Goal: Transaction & Acquisition: Purchase product/service

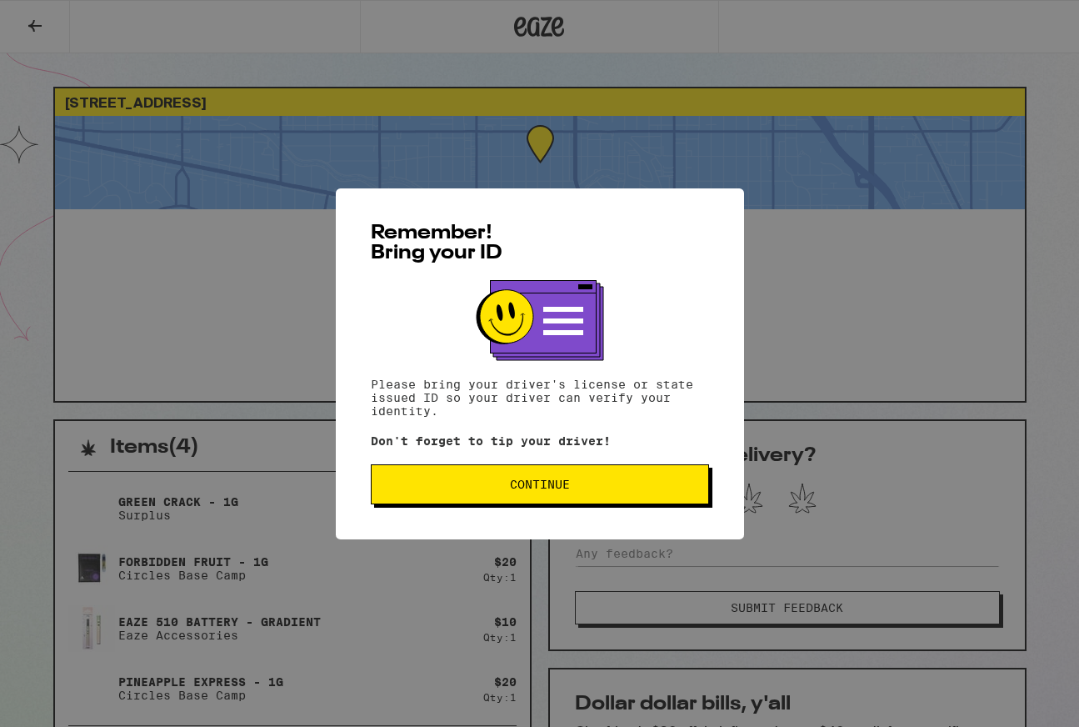
click at [590, 504] on button "Continue" at bounding box center [540, 484] width 338 height 40
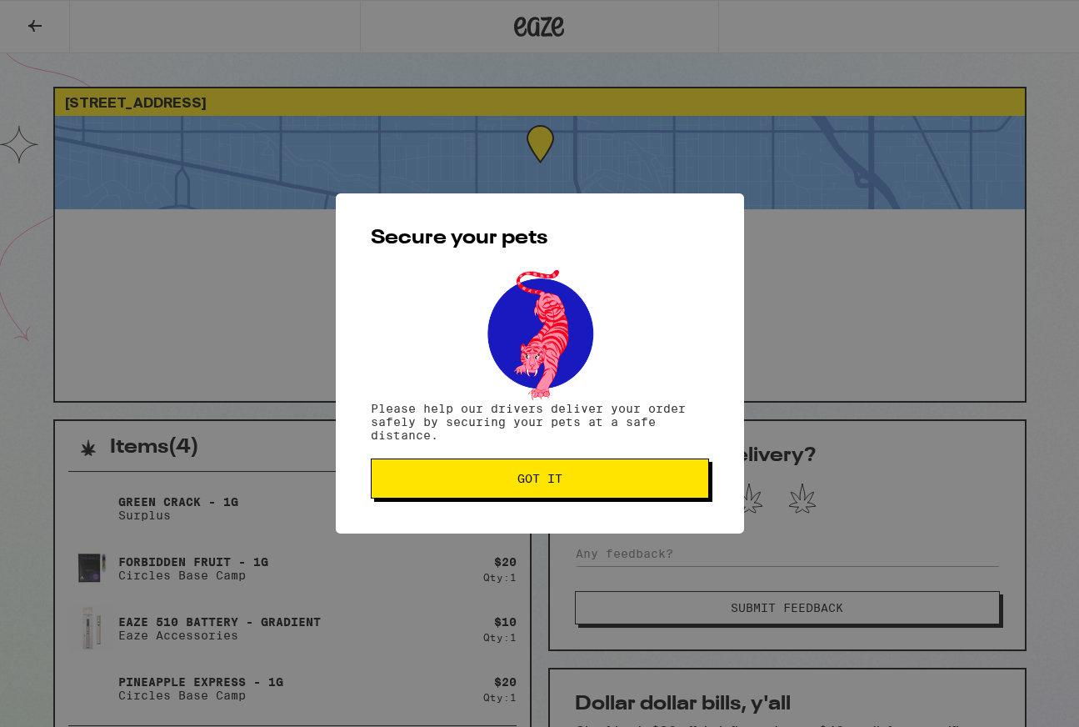
click at [591, 482] on span "Got it" at bounding box center [540, 479] width 310 height 12
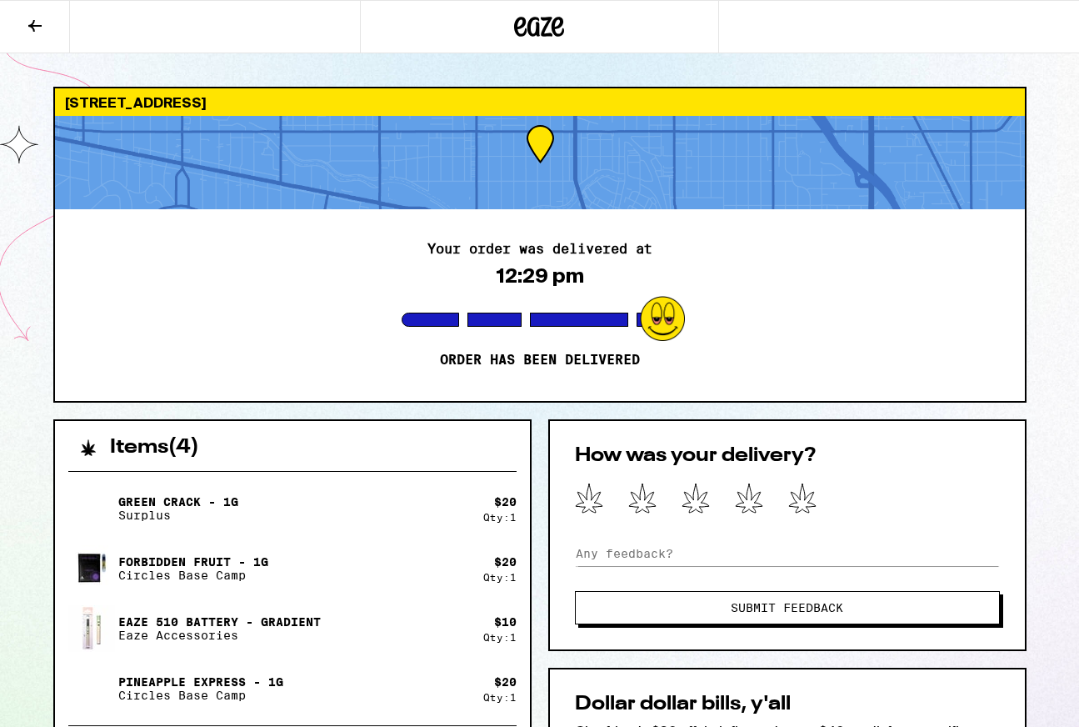
click at [30, 29] on icon at bounding box center [35, 26] width 20 height 20
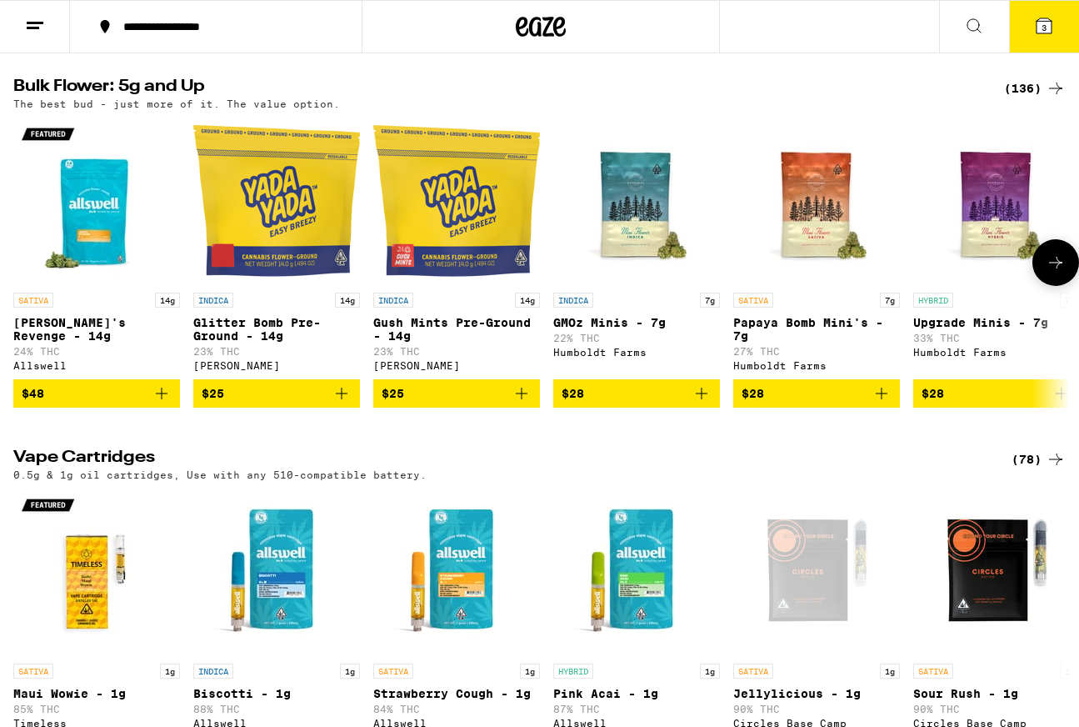
scroll to position [1862, 0]
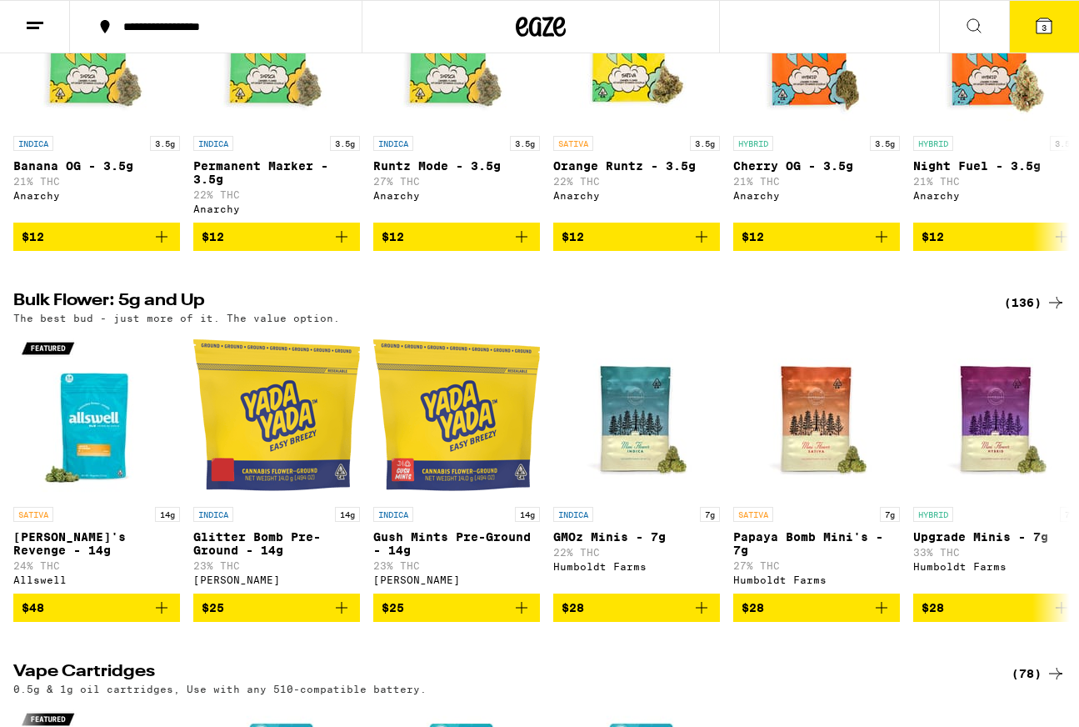
click at [1054, 19] on button "3" at bounding box center [1044, 27] width 70 height 52
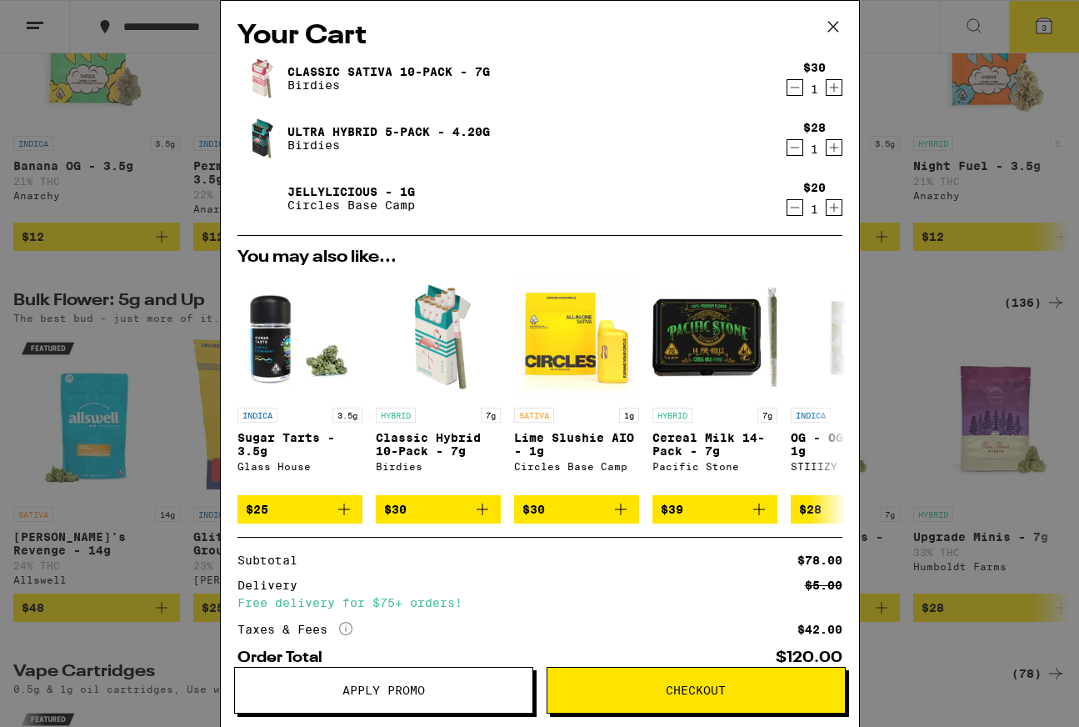
click at [799, 208] on icon "Decrement" at bounding box center [795, 208] width 15 height 20
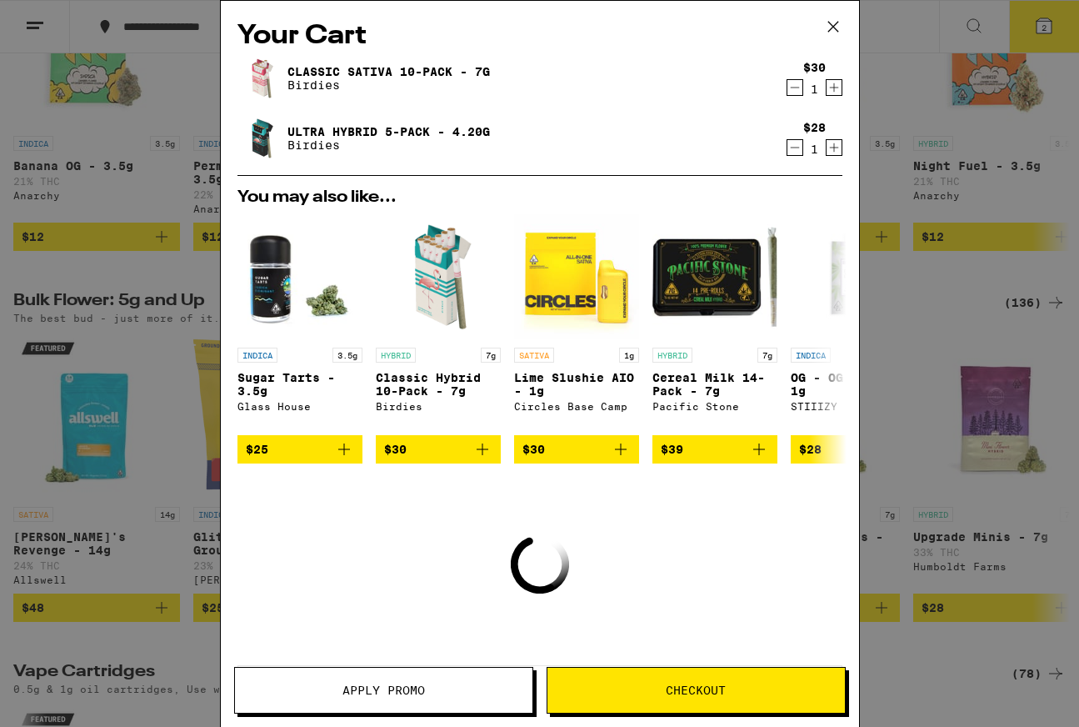
click at [794, 148] on icon "Decrement" at bounding box center [795, 148] width 15 height 20
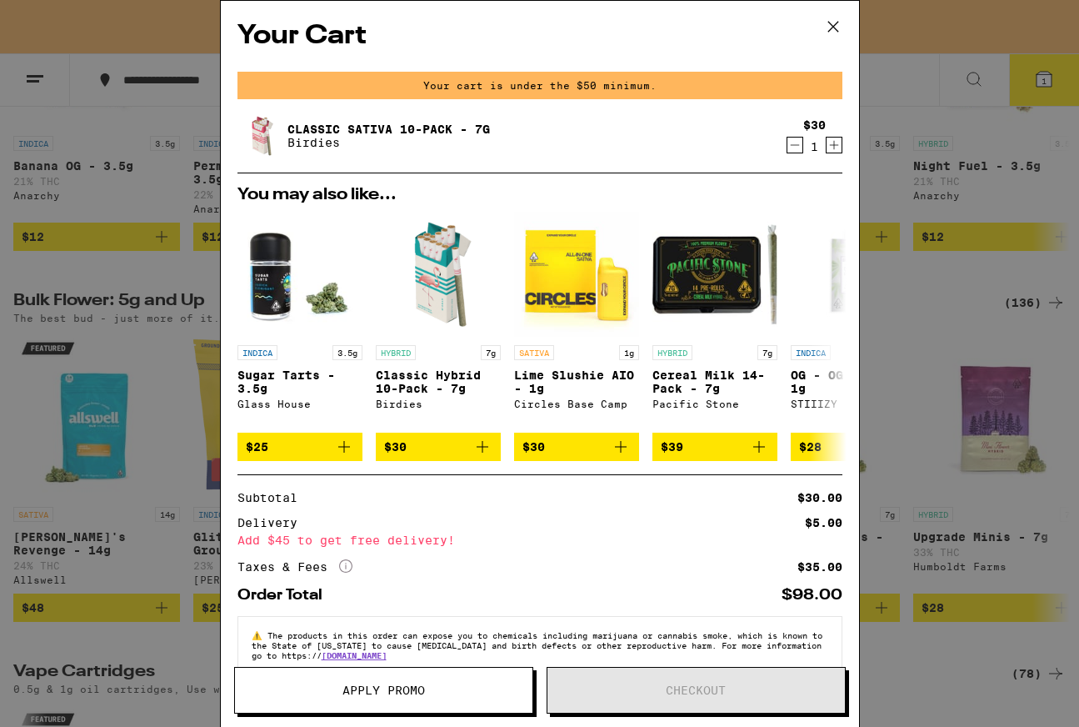
click at [794, 148] on icon "Decrement" at bounding box center [795, 145] width 15 height 20
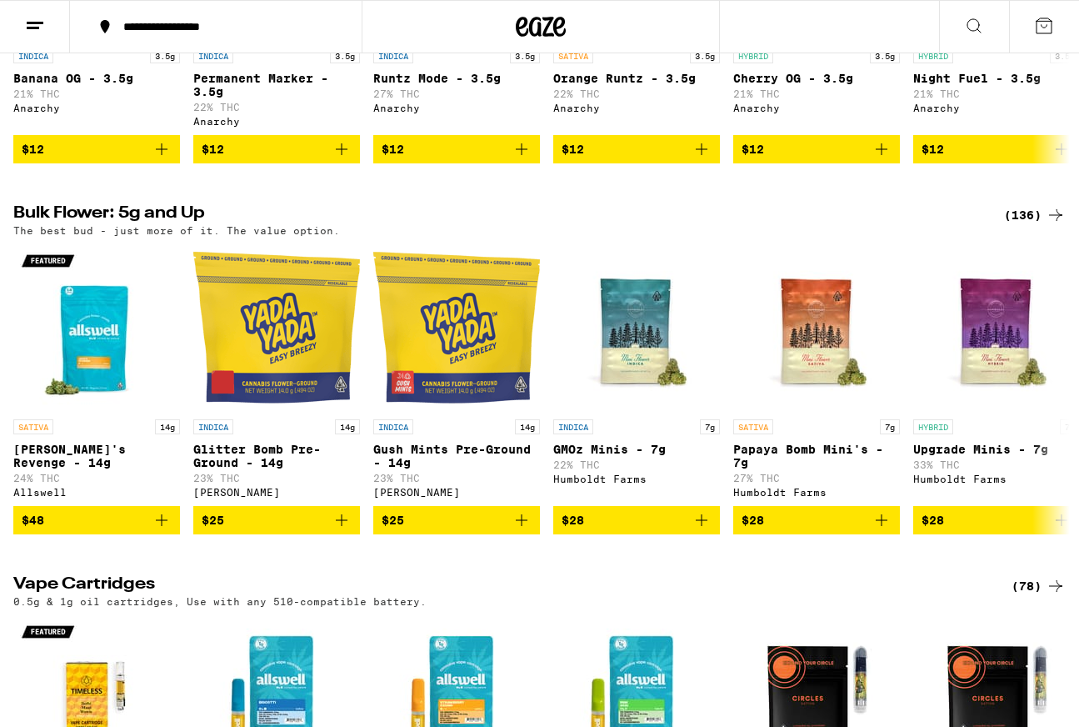
scroll to position [1972, 0]
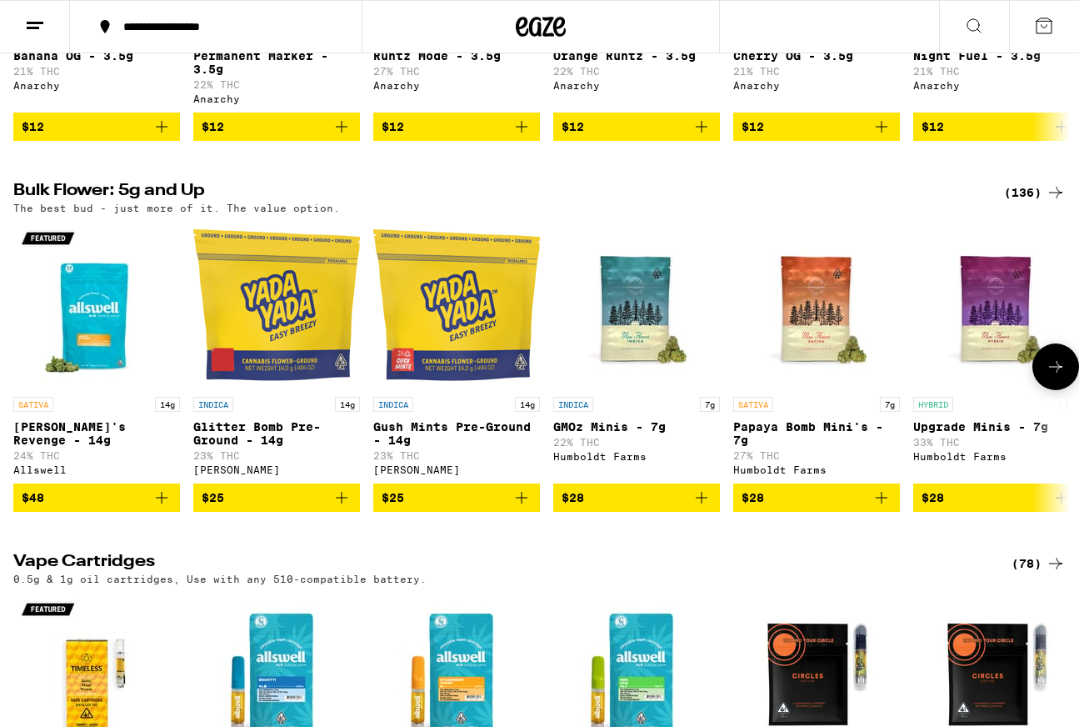
click at [440, 388] on img "Open page for Gush Mints Pre-Ground - 14g from Yada Yada" at bounding box center [456, 305] width 167 height 167
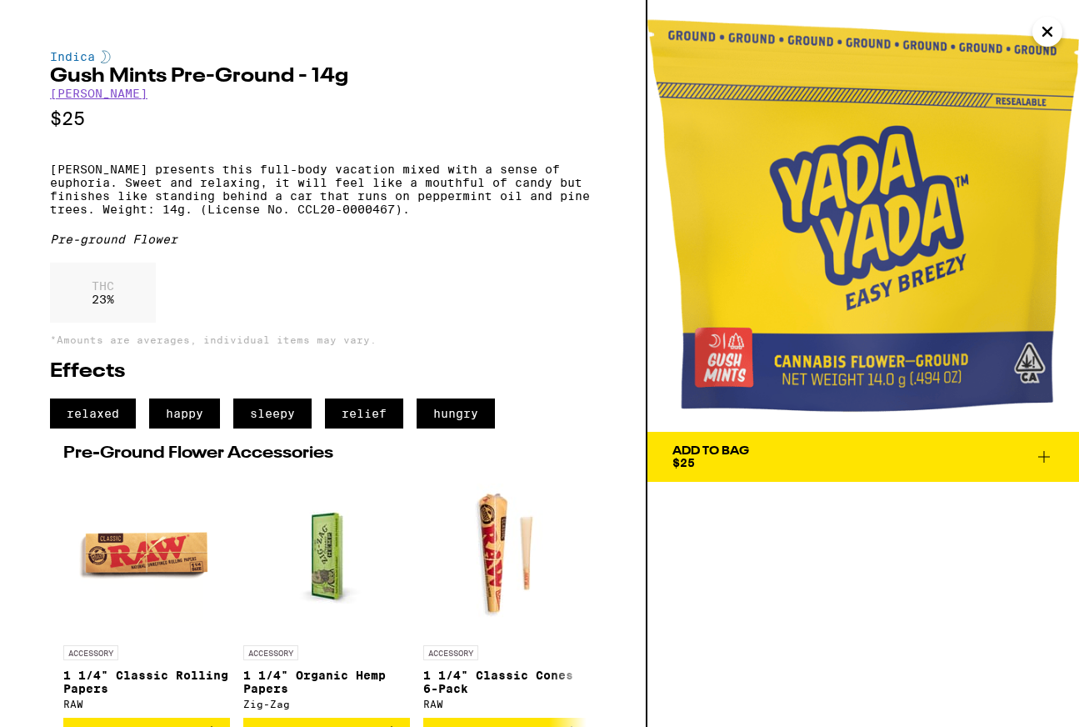
click at [1040, 34] on icon "Close" at bounding box center [1048, 31] width 20 height 25
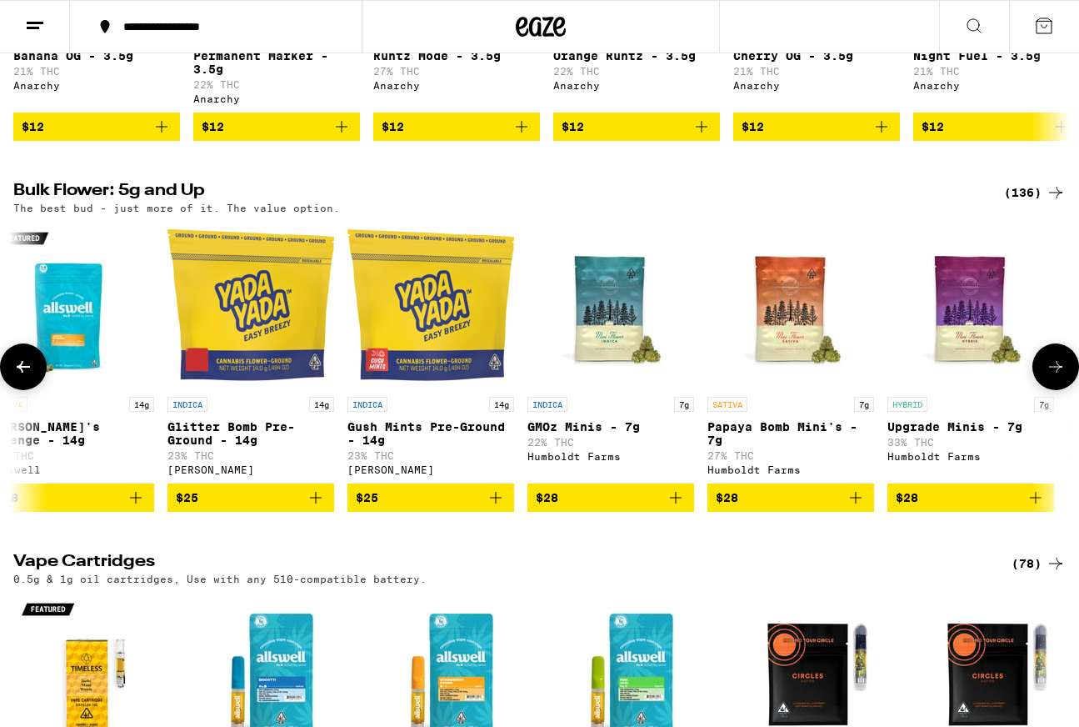
scroll to position [0, 34]
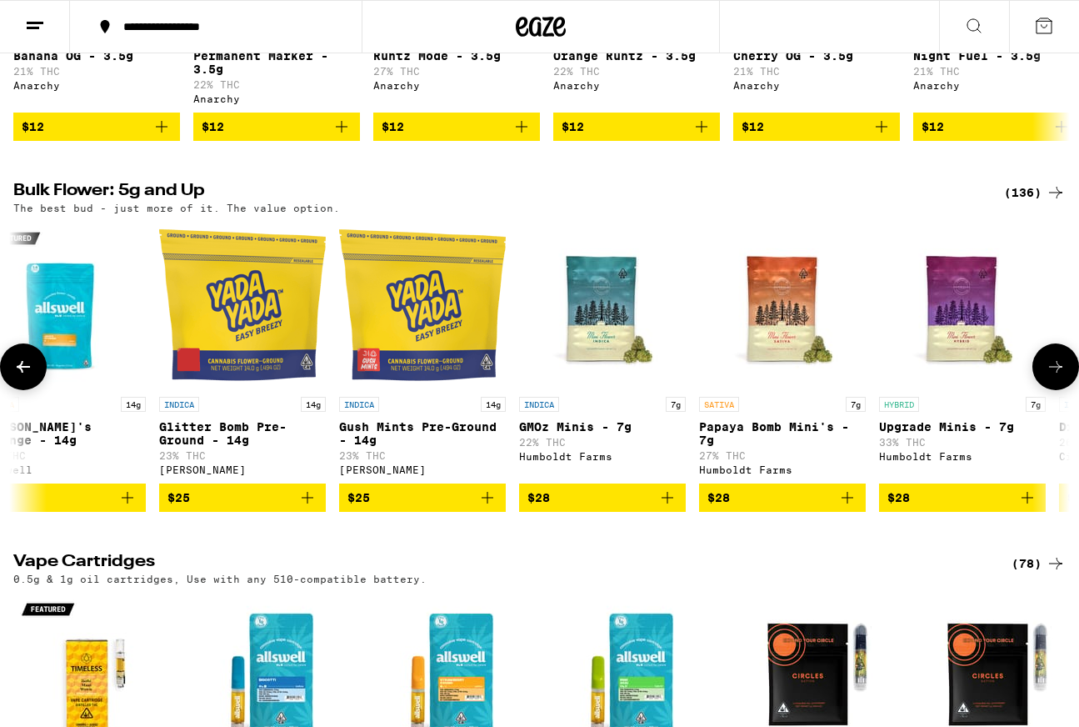
click at [263, 388] on img "Open page for Glitter Bomb Pre-Ground - 14g from Yada Yada" at bounding box center [242, 305] width 167 height 167
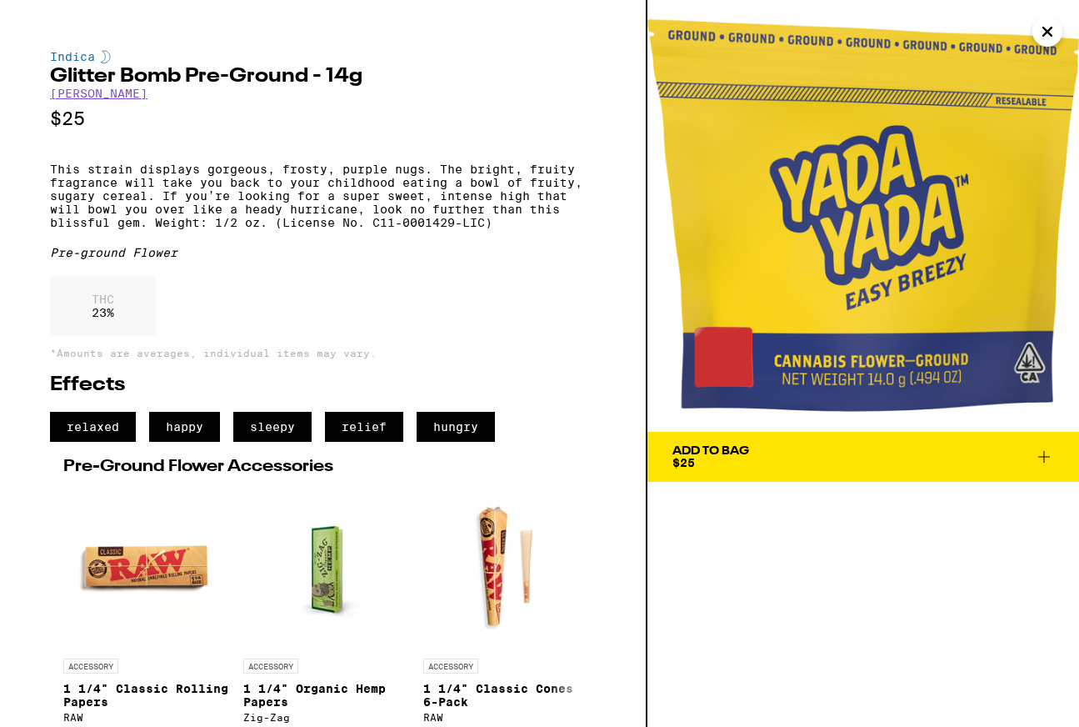
click at [1040, 28] on icon "Close" at bounding box center [1048, 31] width 20 height 25
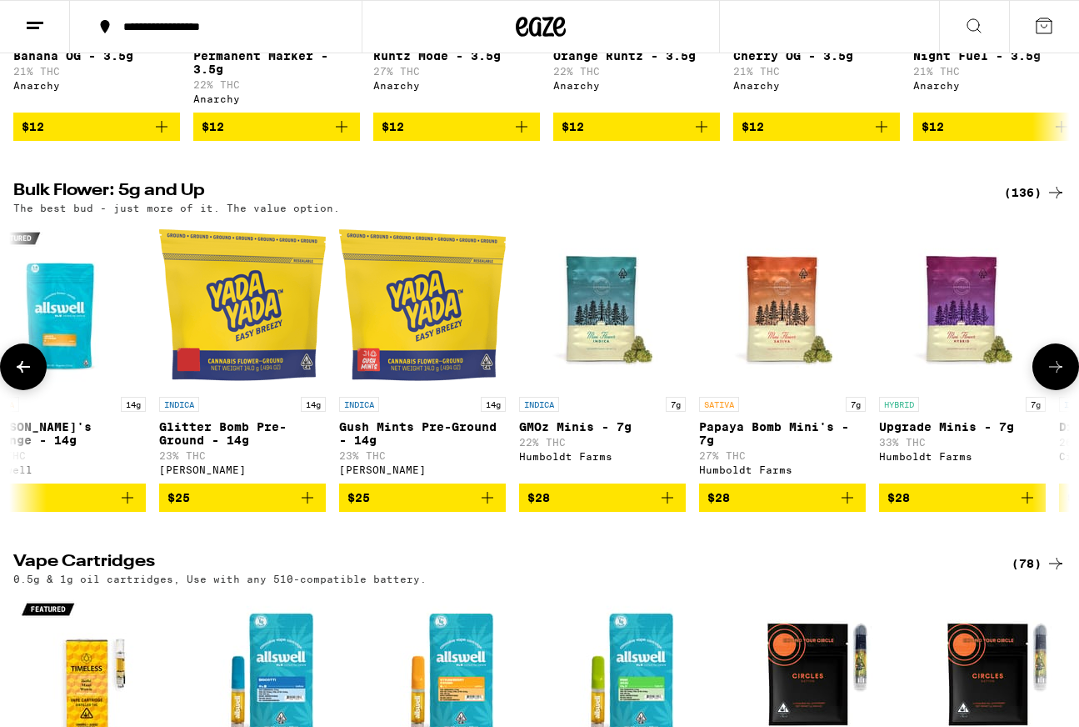
click at [492, 508] on icon "Add to bag" at bounding box center [488, 498] width 20 height 20
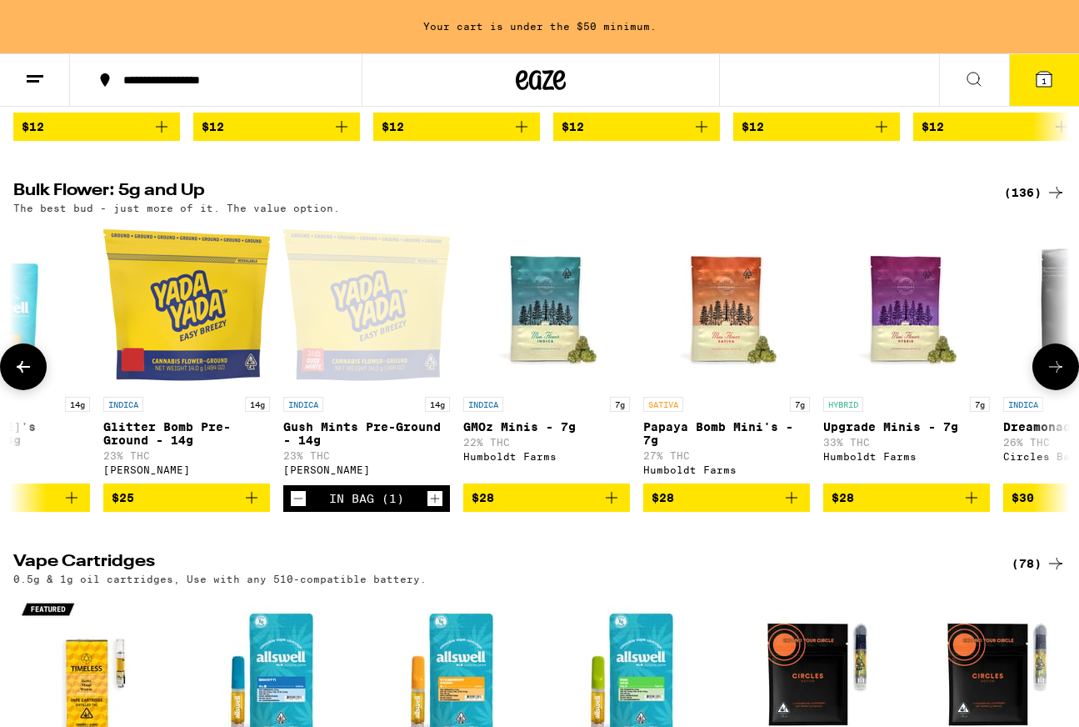
scroll to position [0, 99]
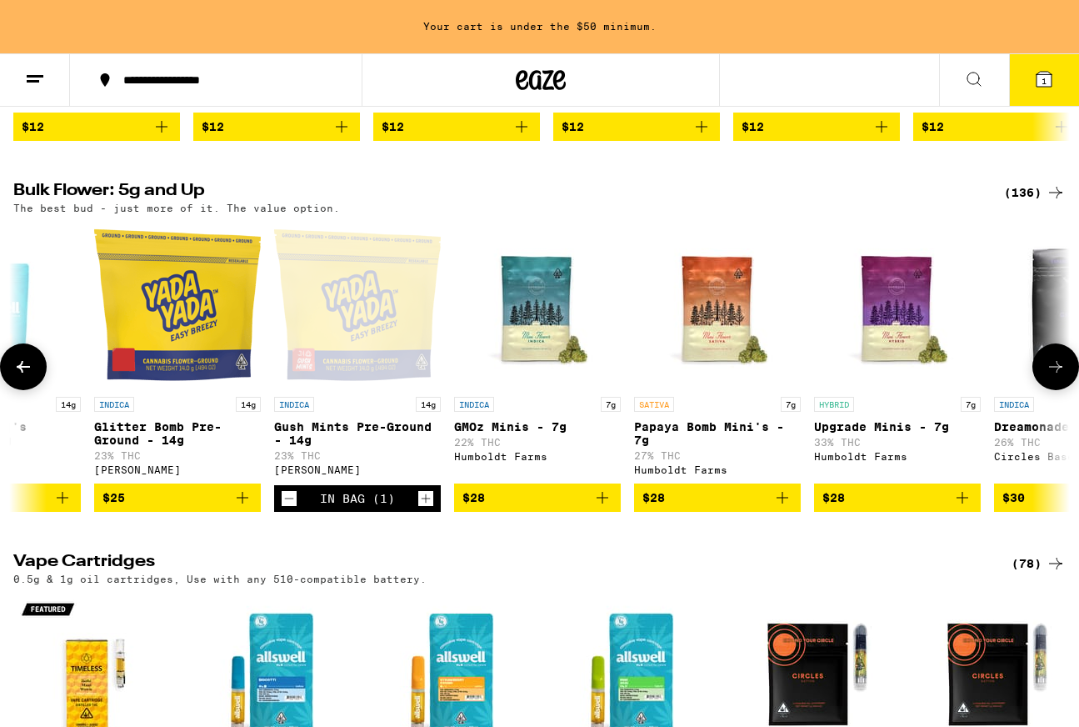
click at [788, 508] on icon "Add to bag" at bounding box center [783, 498] width 20 height 20
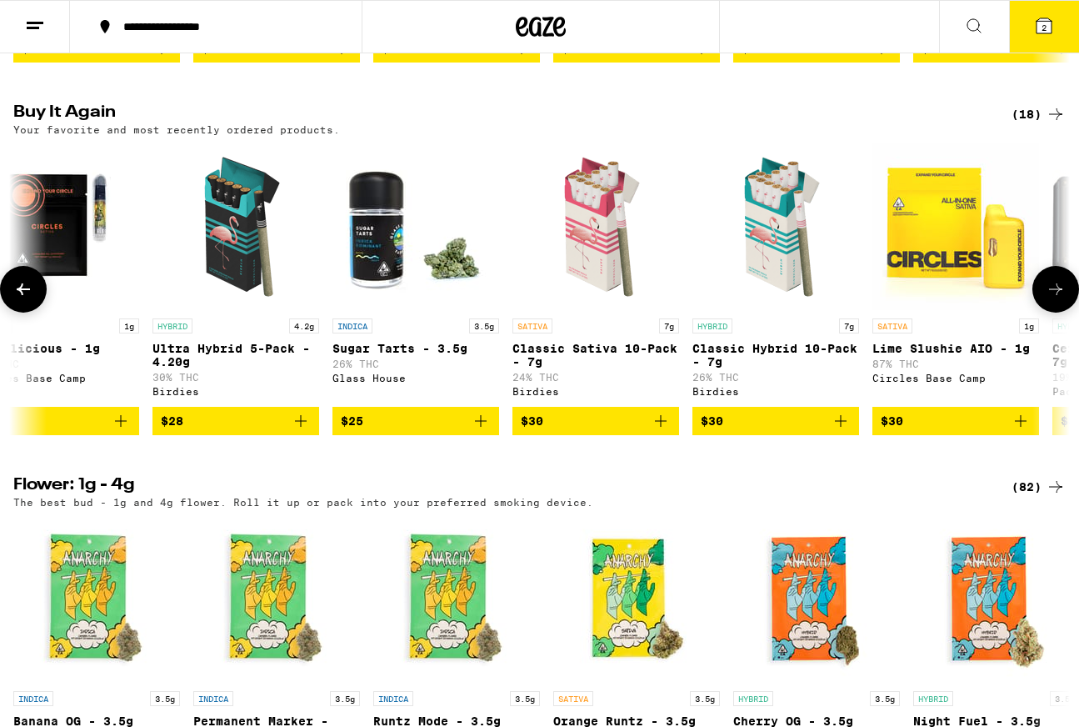
scroll to position [0, 43]
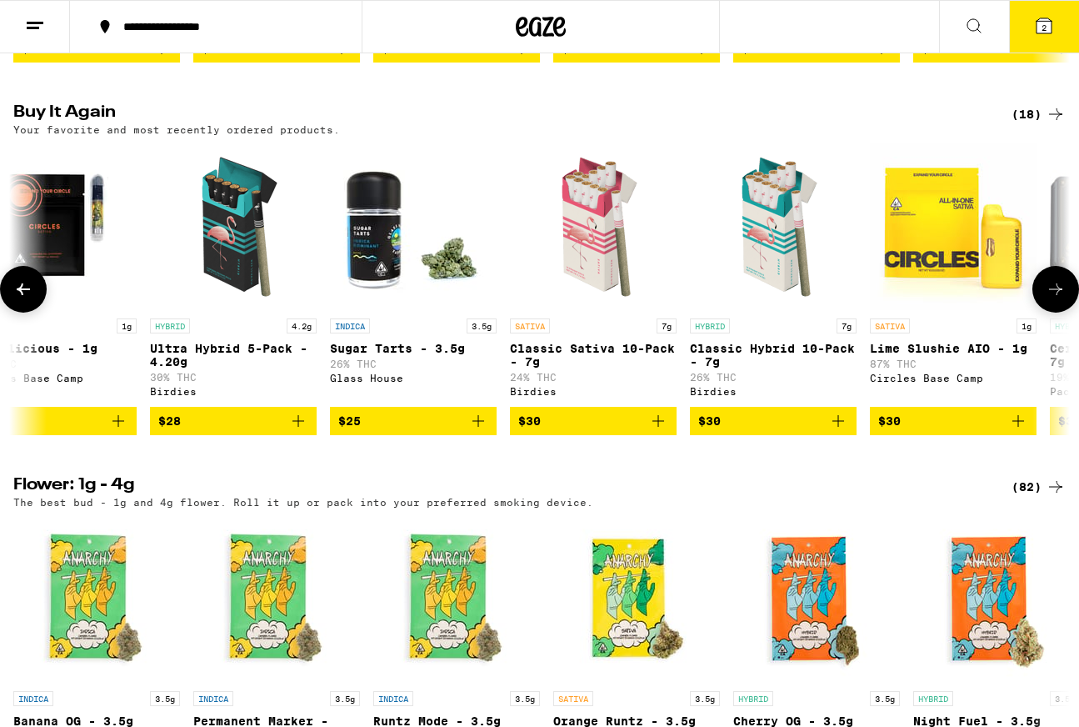
click at [839, 431] on icon "Add to bag" at bounding box center [839, 421] width 20 height 20
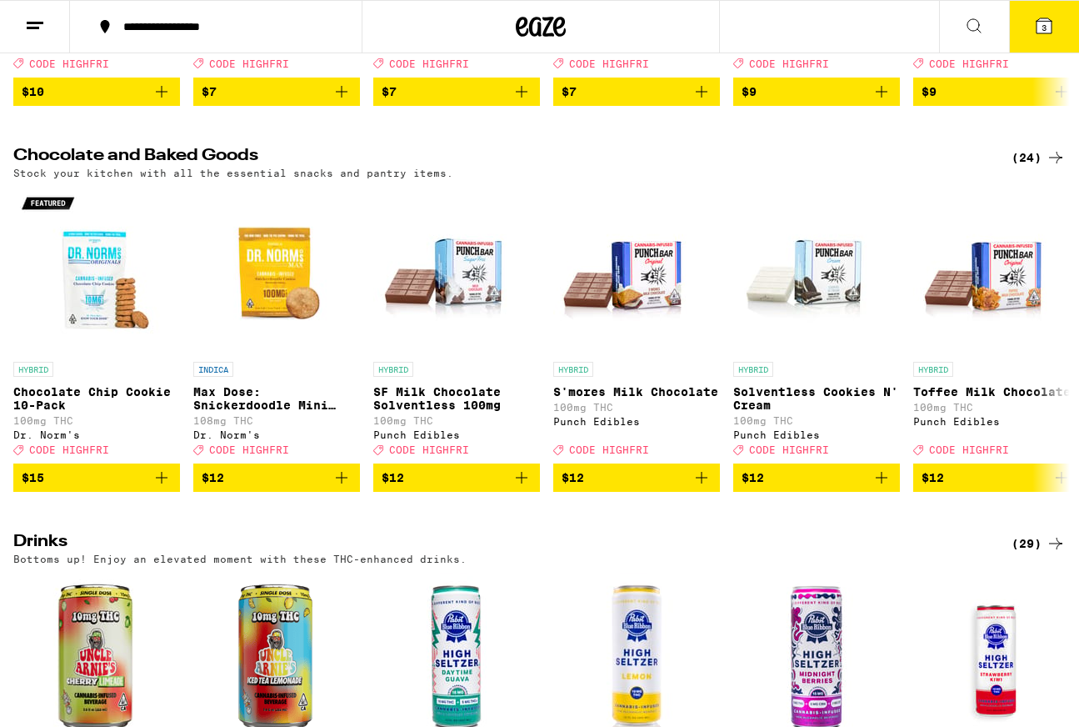
scroll to position [5516, 0]
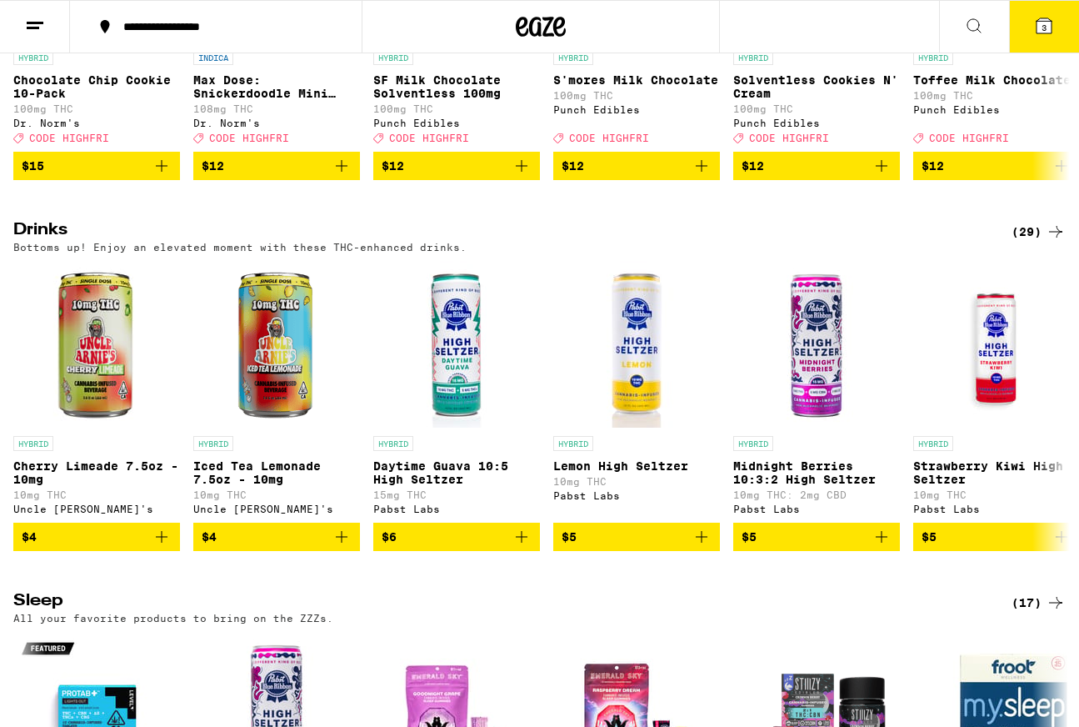
click at [1042, 19] on icon at bounding box center [1044, 25] width 15 height 15
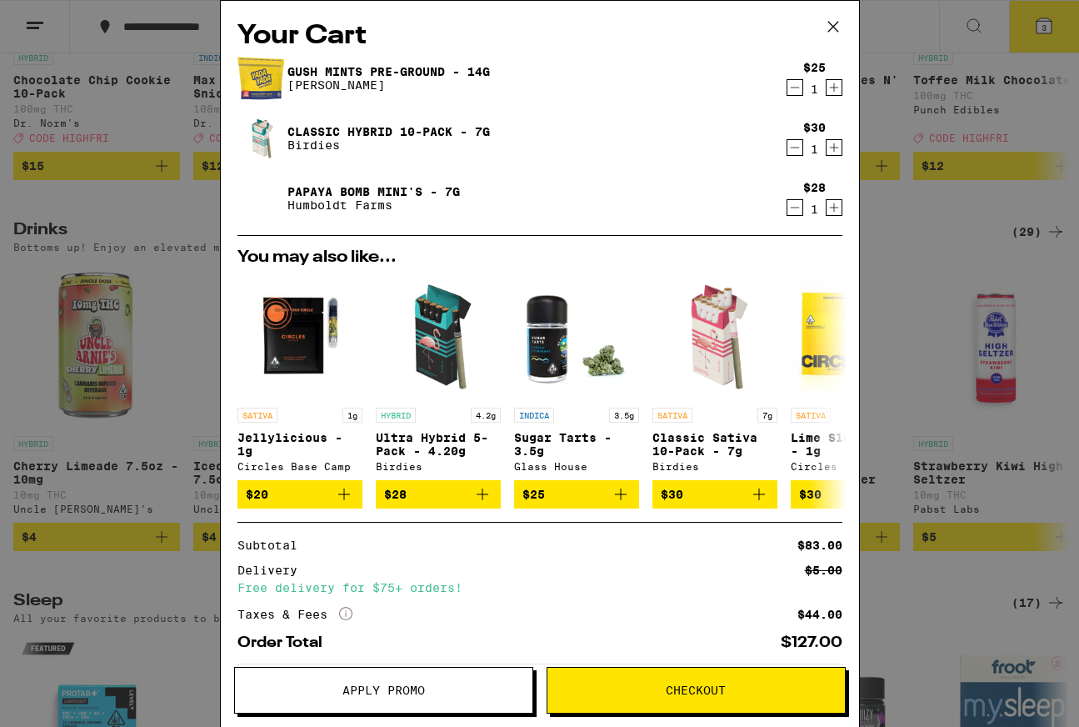
click at [381, 188] on link "Papaya Bomb Mini's - 7g" at bounding box center [374, 191] width 173 height 13
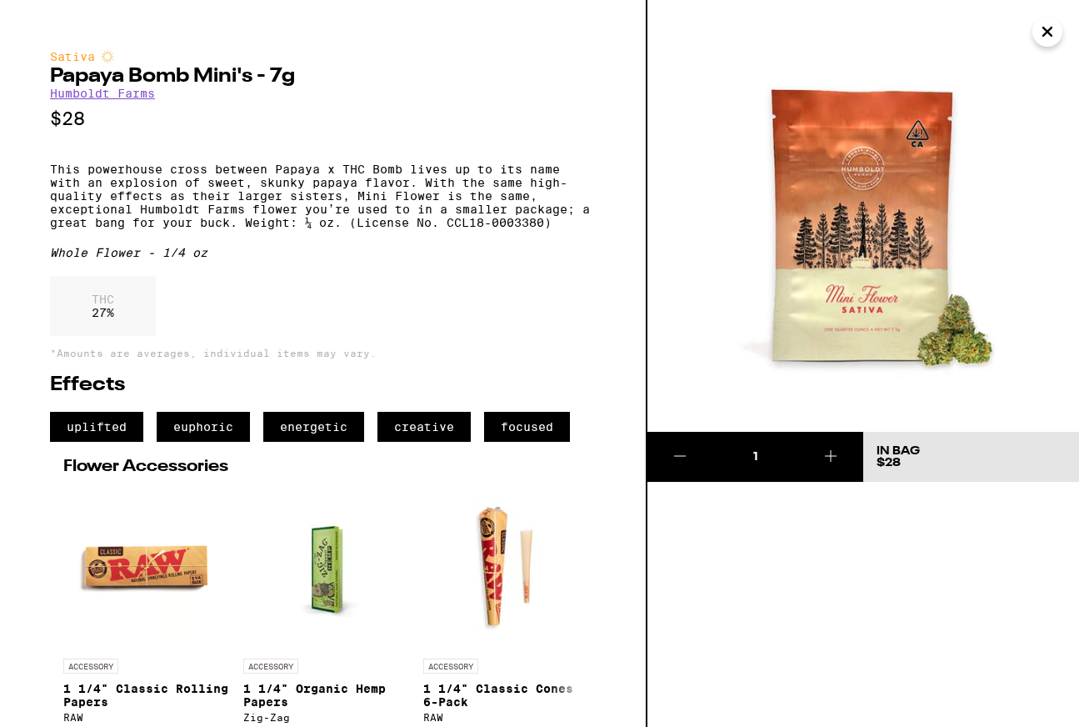
click at [93, 75] on h2 "Papaya Bomb Mini's - 7g" at bounding box center [323, 77] width 546 height 20
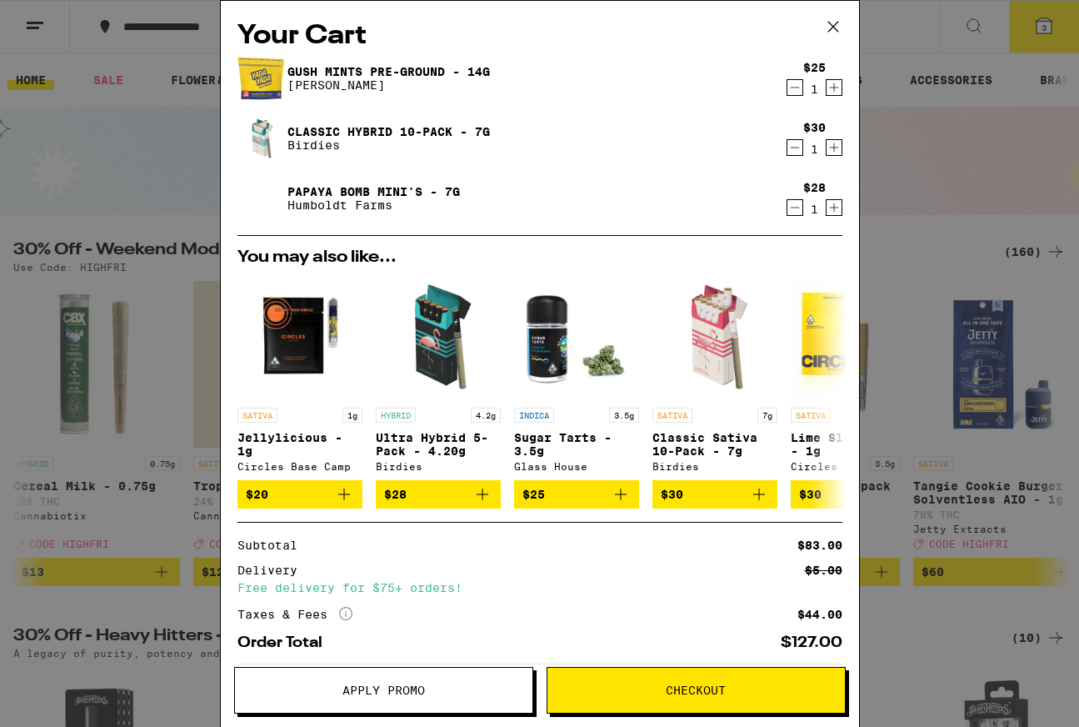
scroll to position [5346, 0]
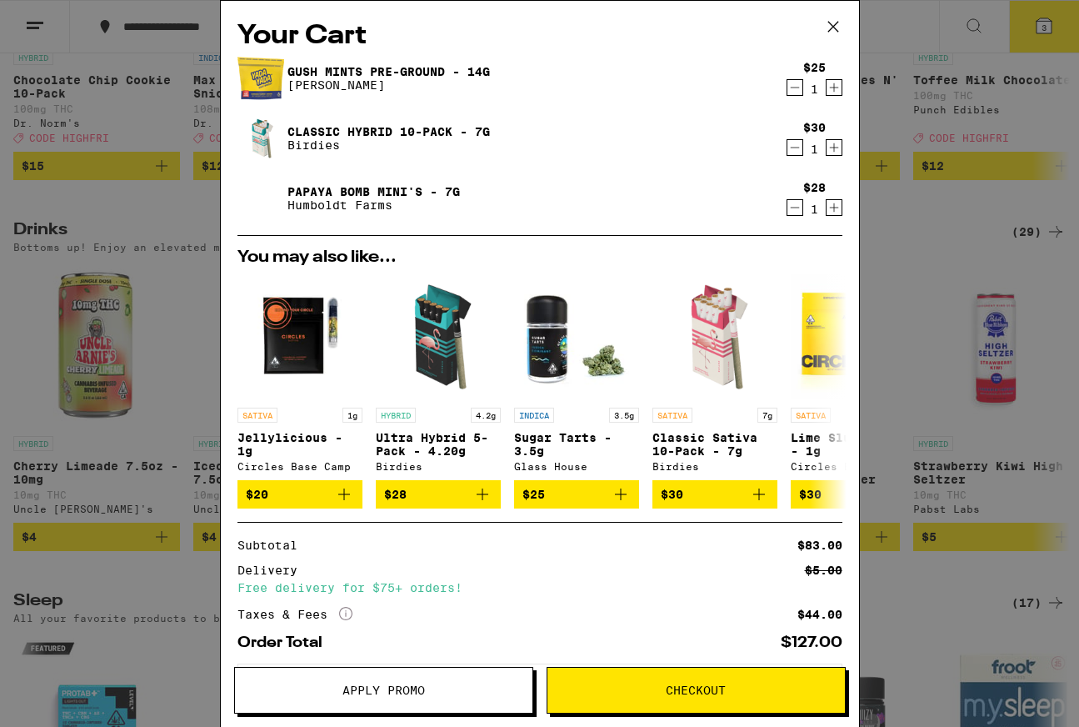
click at [795, 210] on icon "Decrement" at bounding box center [795, 208] width 15 height 20
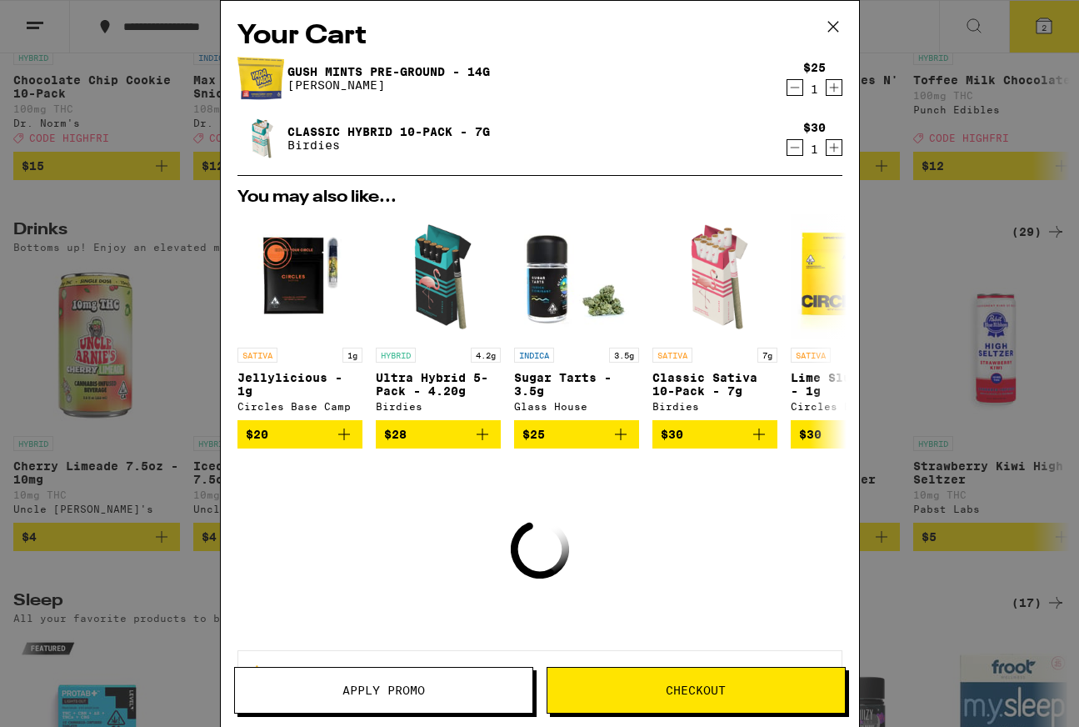
click at [904, 209] on div "Your Cart Gush Mints Pre-Ground - 14g Yada Yada $25 1 Classic Hybrid 10-Pack - …" at bounding box center [539, 363] width 1079 height 727
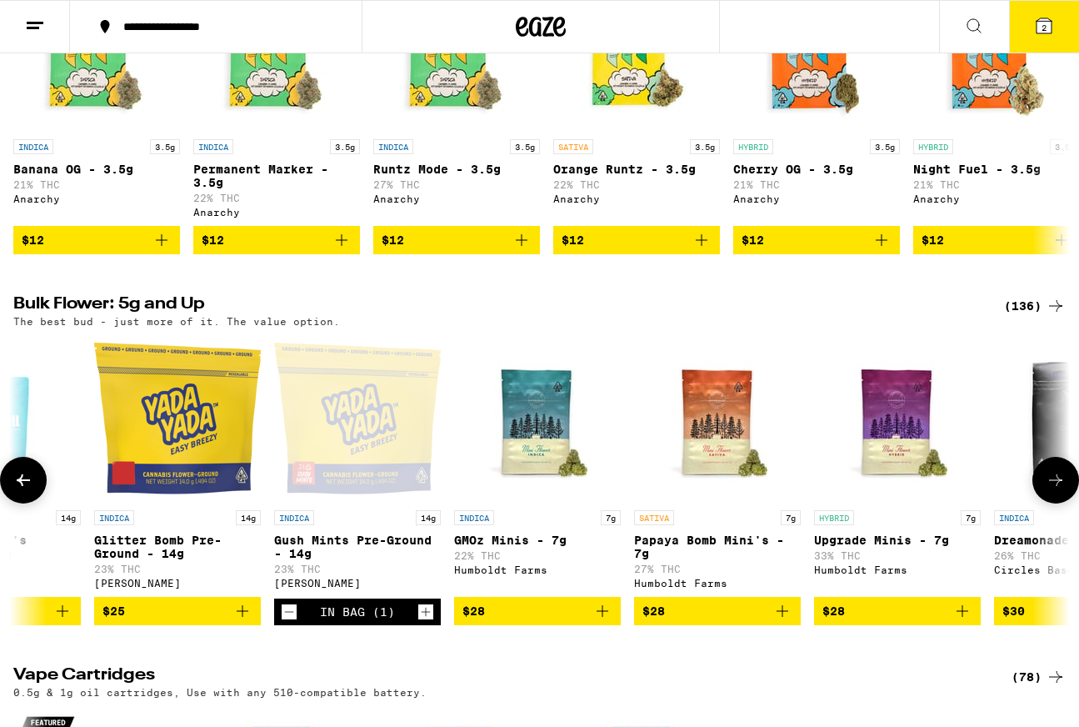
scroll to position [1901, 0]
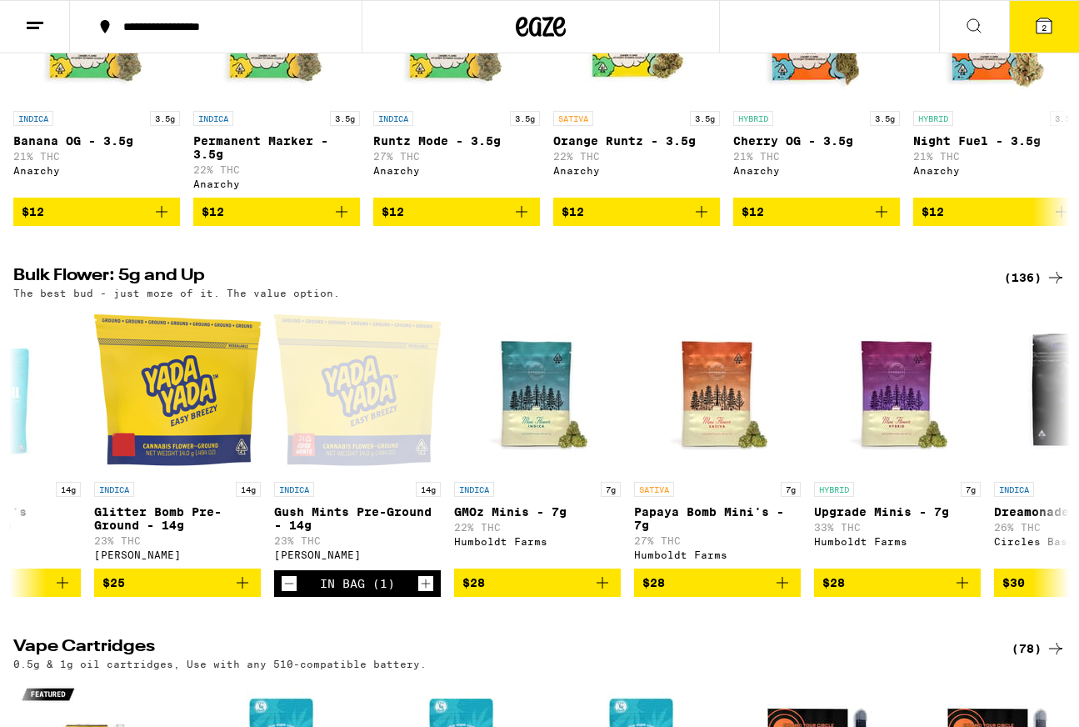
click at [1019, 288] on div "(136)" at bounding box center [1035, 278] width 62 height 20
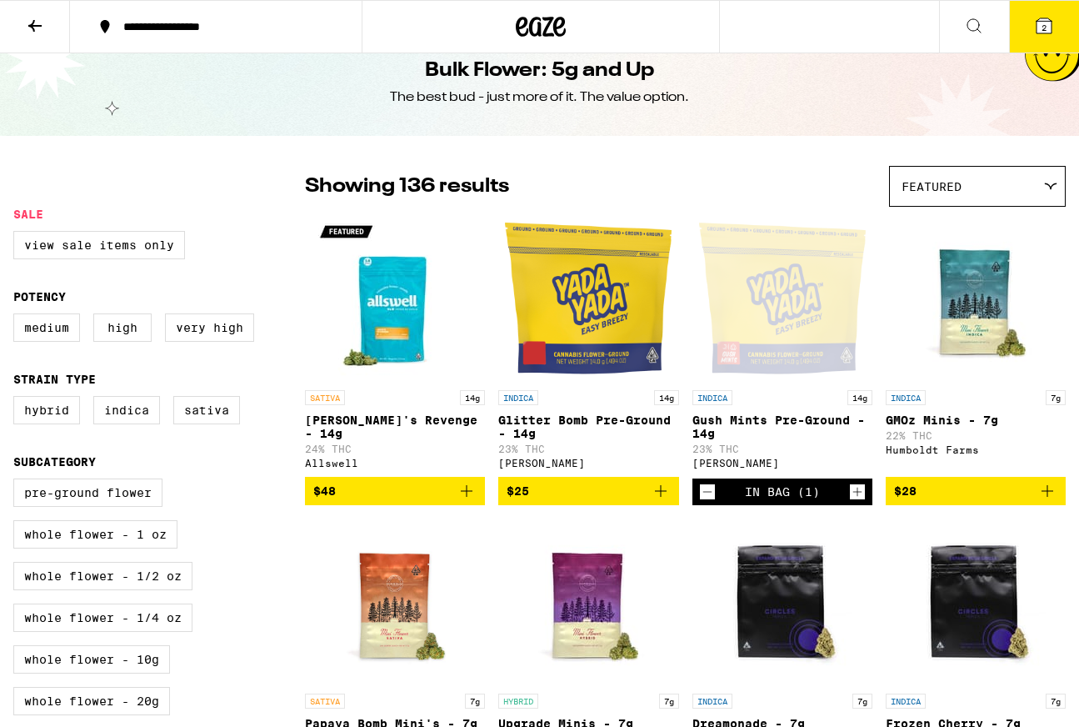
scroll to position [30, 0]
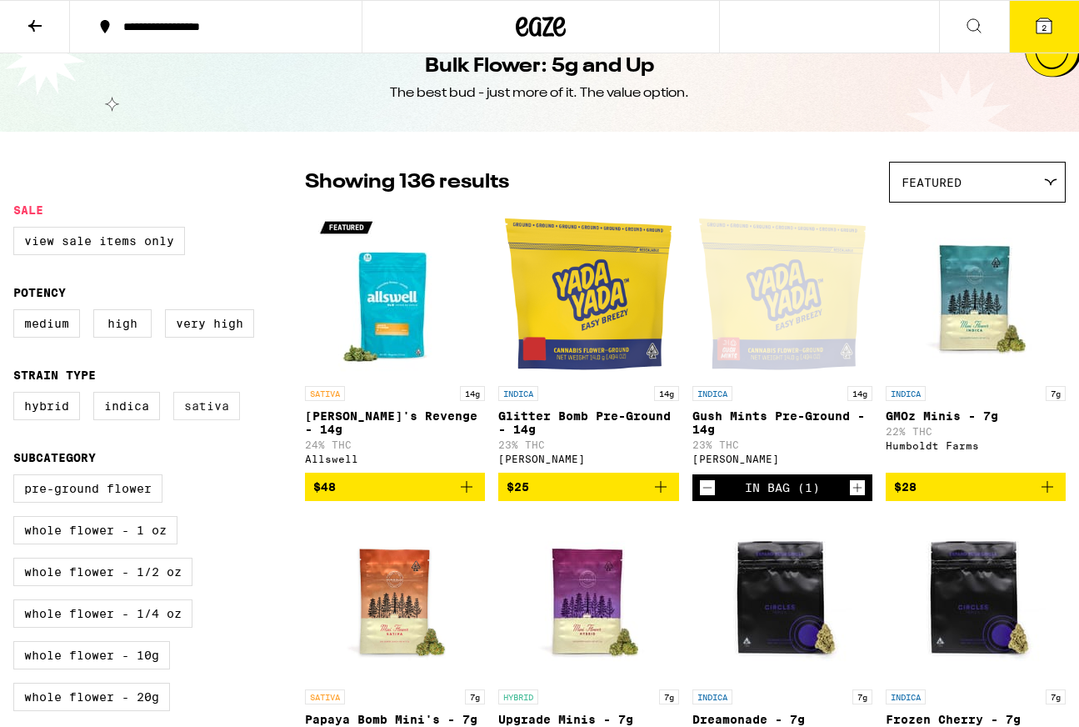
click at [200, 410] on label "Sativa" at bounding box center [206, 406] width 67 height 28
click at [18, 395] on input "Sativa" at bounding box center [17, 394] width 1 height 1
checkbox input "true"
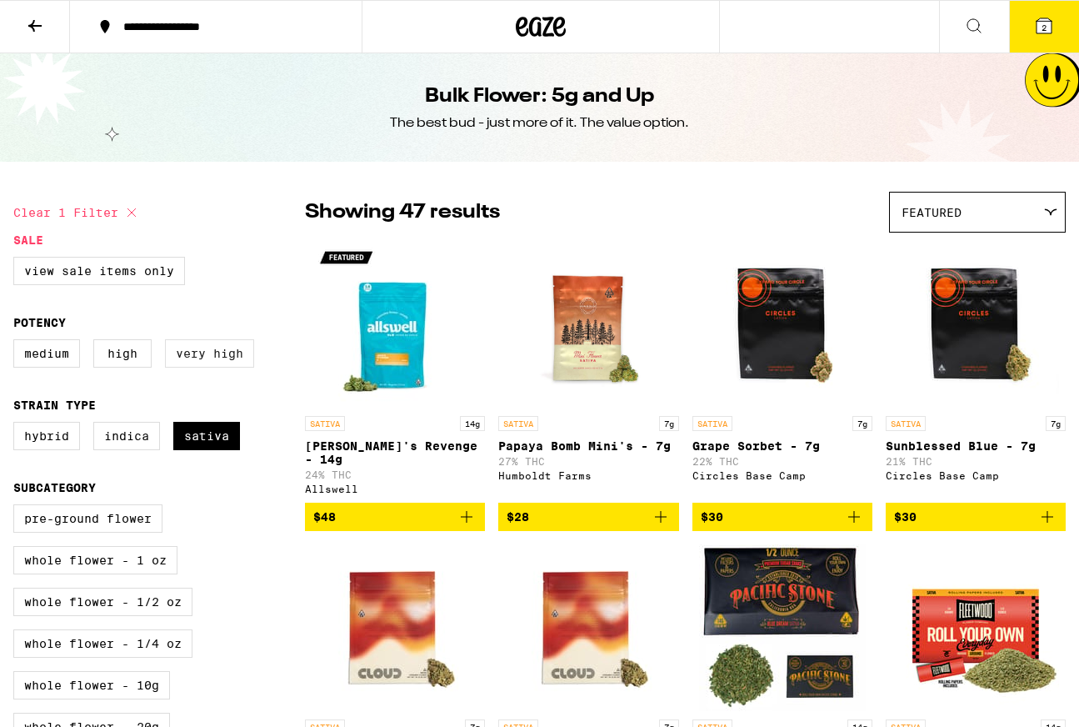
click at [240, 357] on label "Very High" at bounding box center [209, 353] width 89 height 28
click at [18, 343] on input "Very High" at bounding box center [17, 342] width 1 height 1
checkbox input "true"
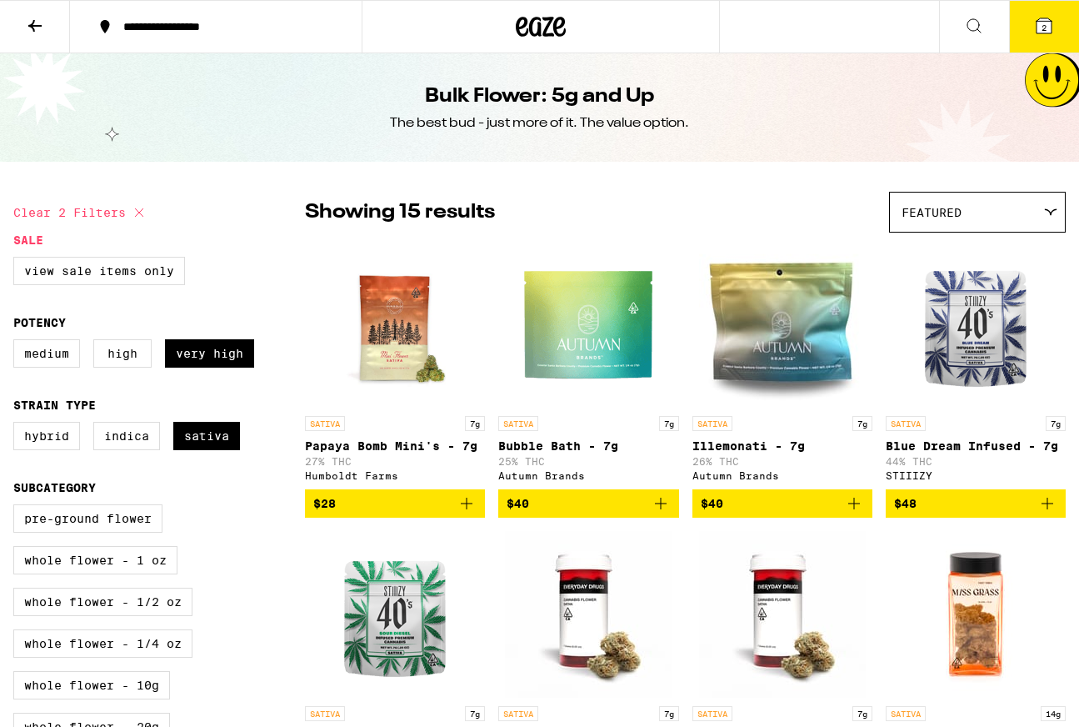
scroll to position [1, 0]
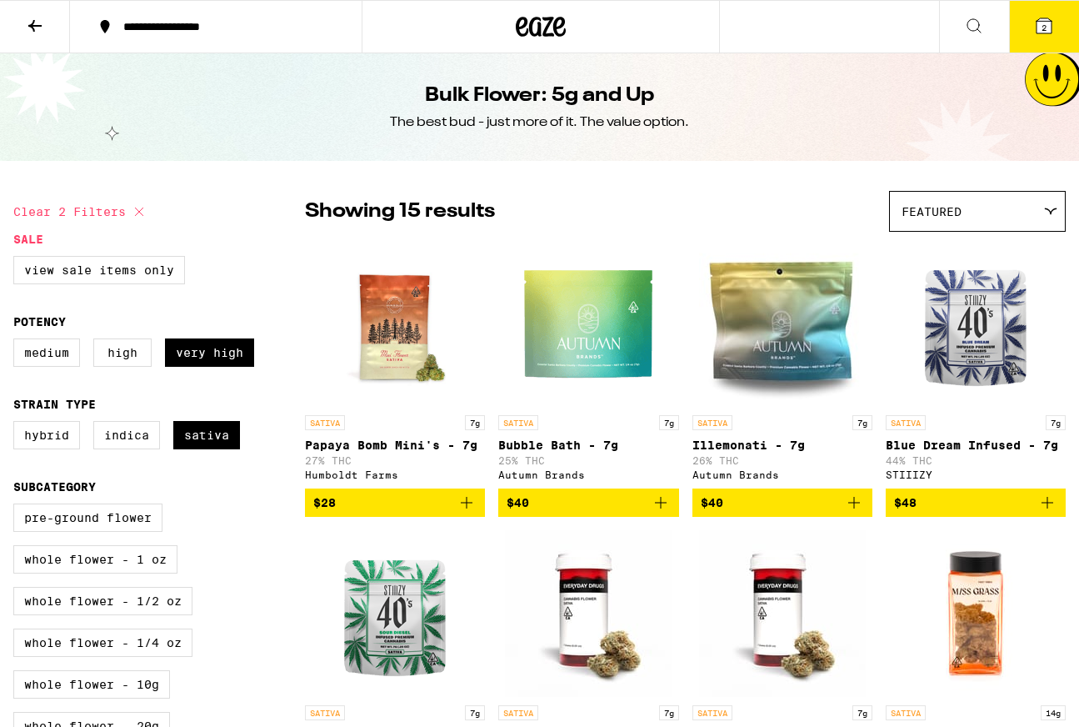
click at [468, 508] on icon "Add to bag" at bounding box center [467, 503] width 12 height 12
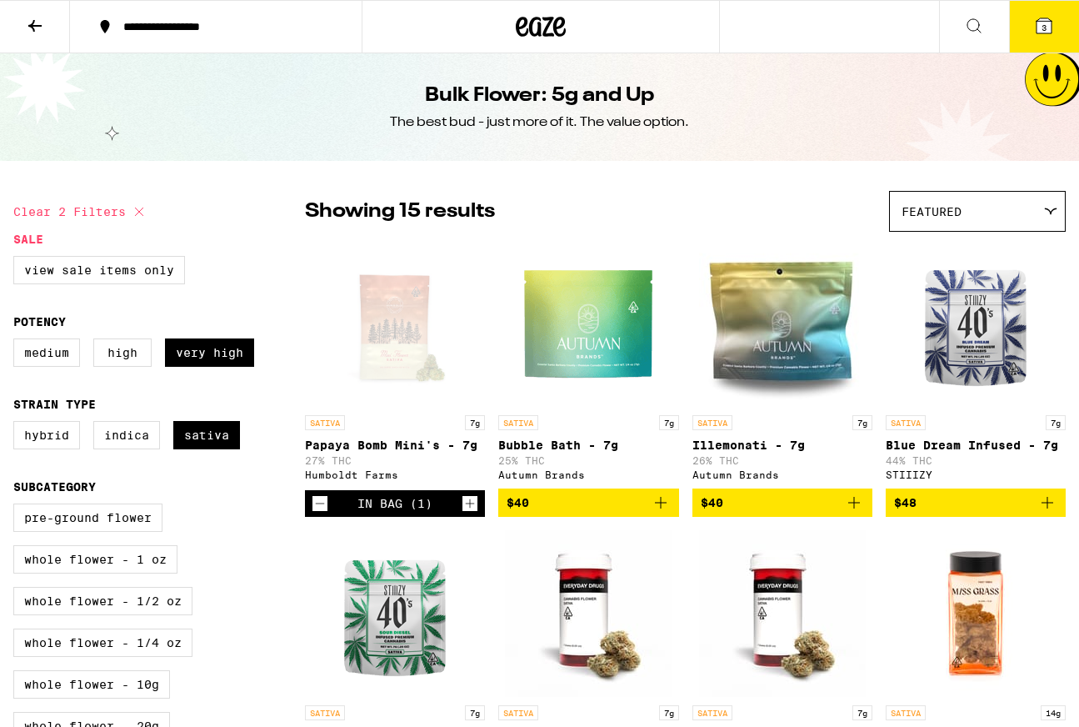
click at [1044, 28] on span "3" at bounding box center [1044, 28] width 5 height 10
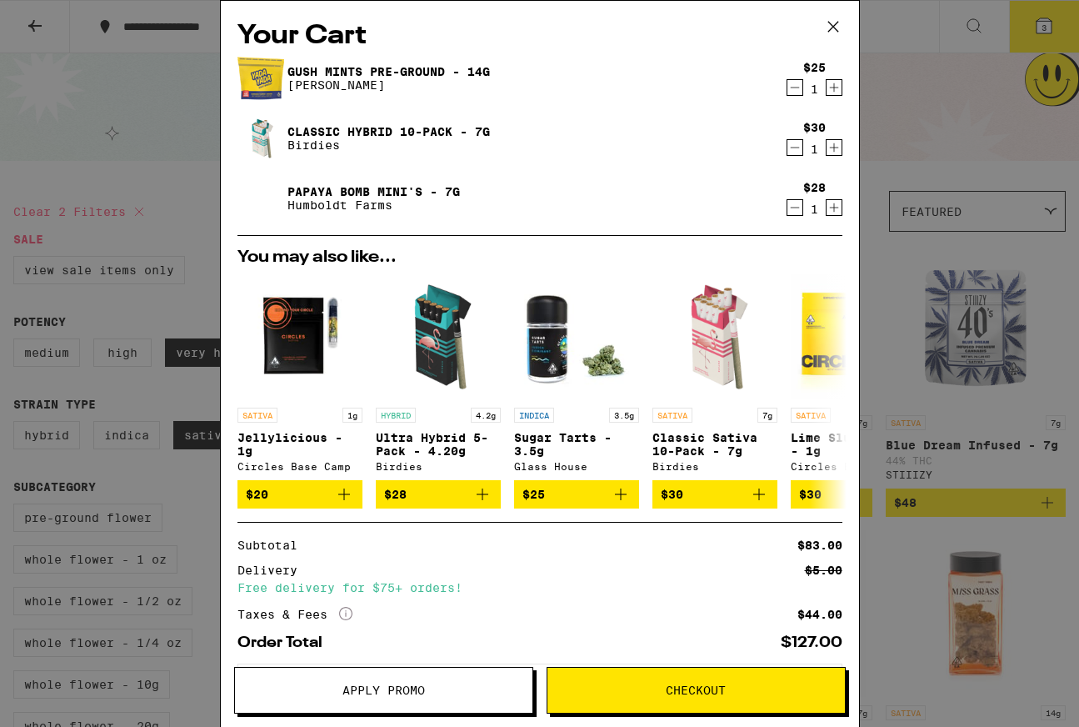
click at [871, 102] on div "Your Cart Gush Mints Pre-Ground - 14g Yada Yada $25 1 Classic Hybrid 10-Pack - …" at bounding box center [539, 363] width 1079 height 727
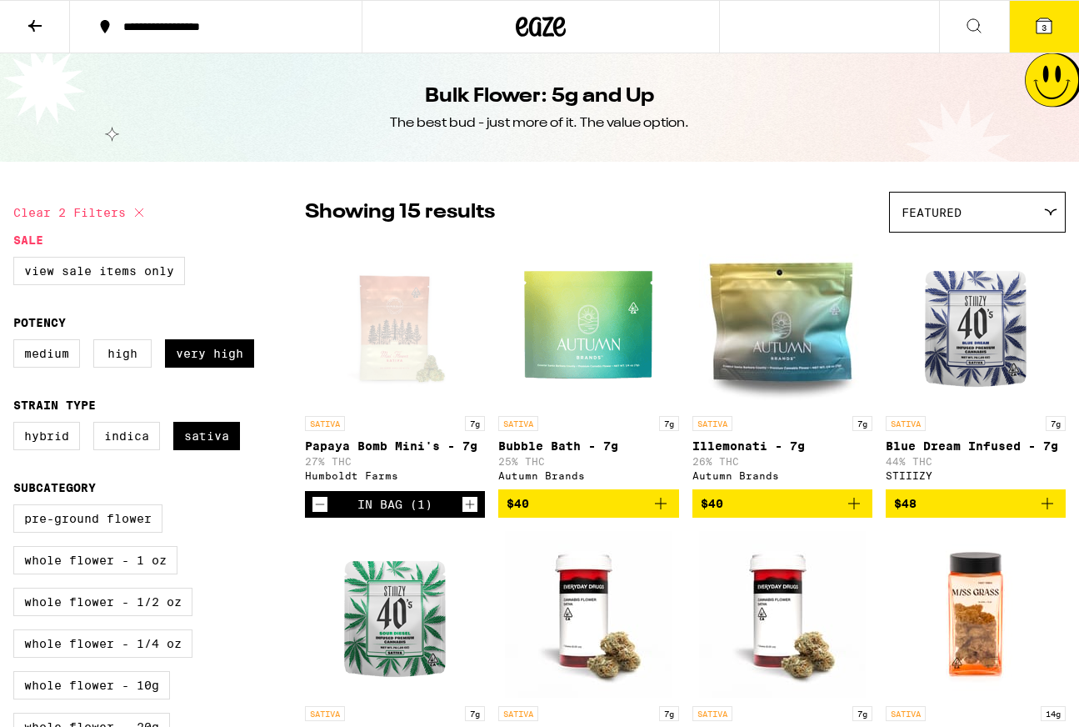
click at [39, 44] on button at bounding box center [35, 27] width 70 height 53
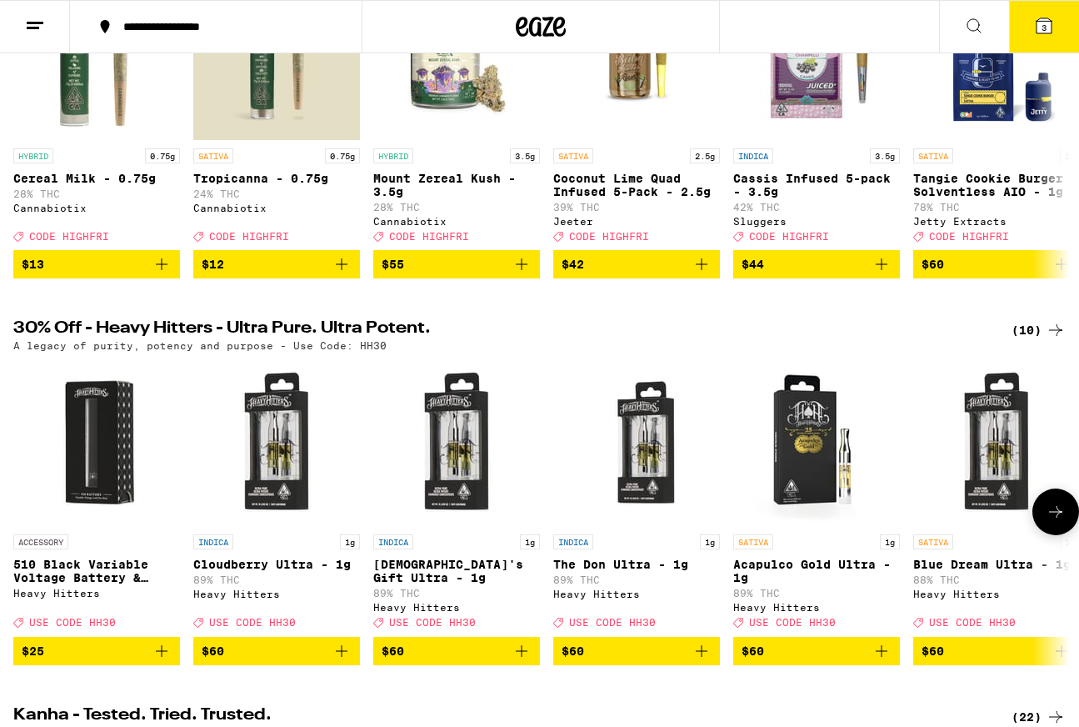
scroll to position [66, 0]
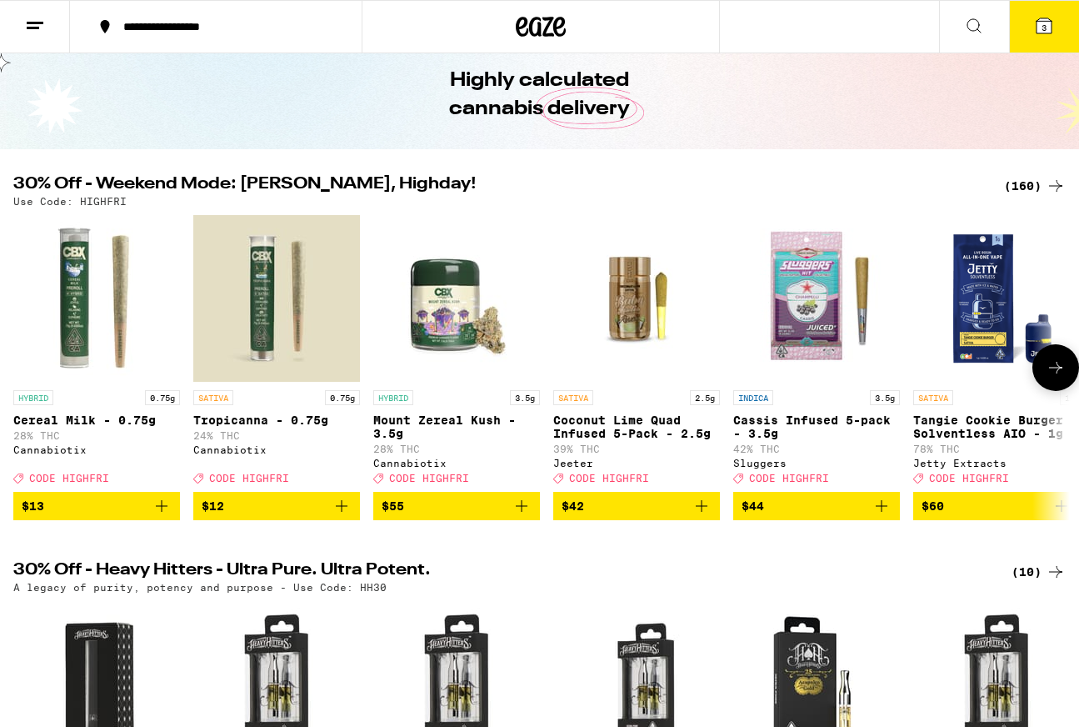
click at [1057, 368] on icon at bounding box center [1056, 368] width 20 height 20
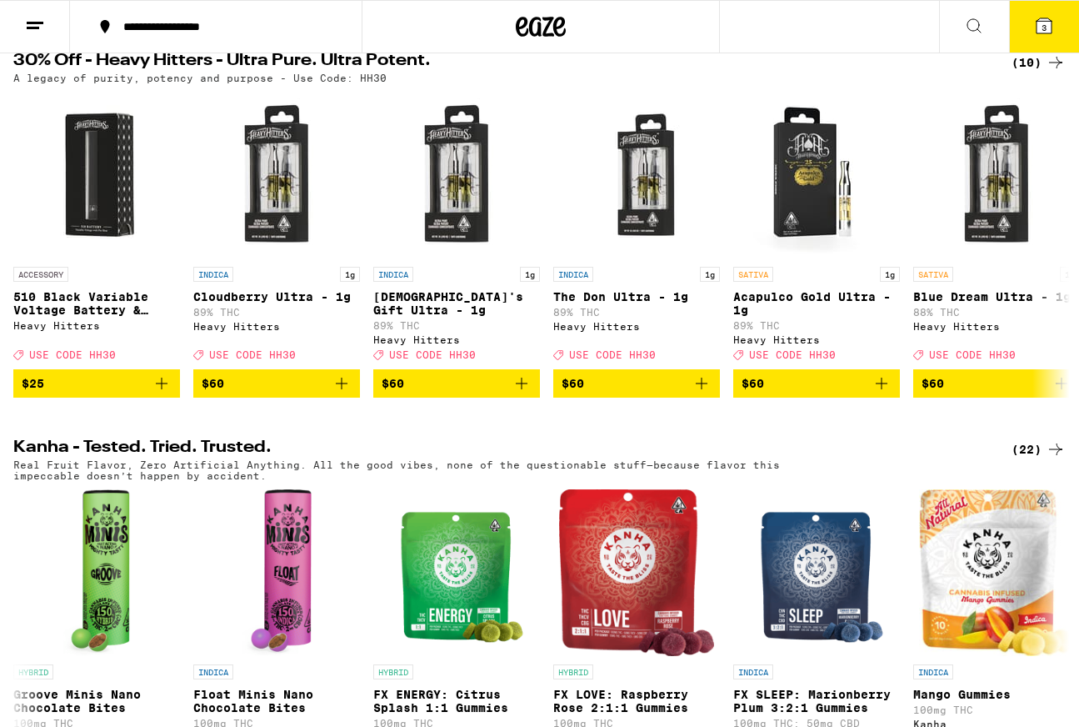
scroll to position [0, 0]
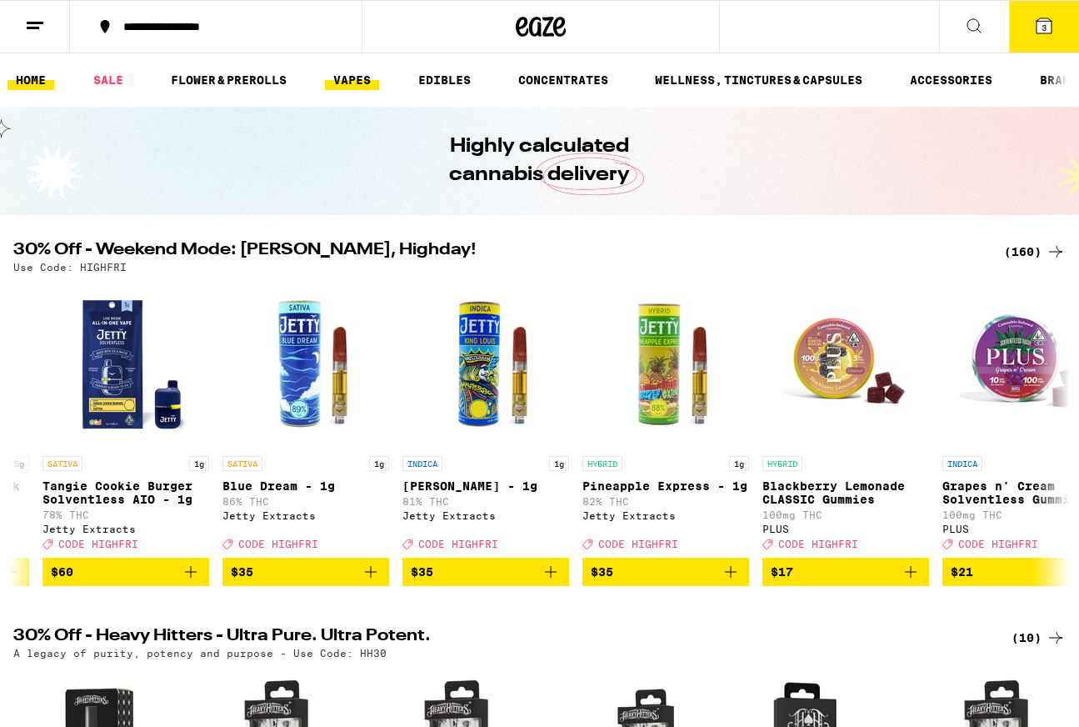
click at [366, 86] on link "VAPES" at bounding box center [352, 80] width 54 height 20
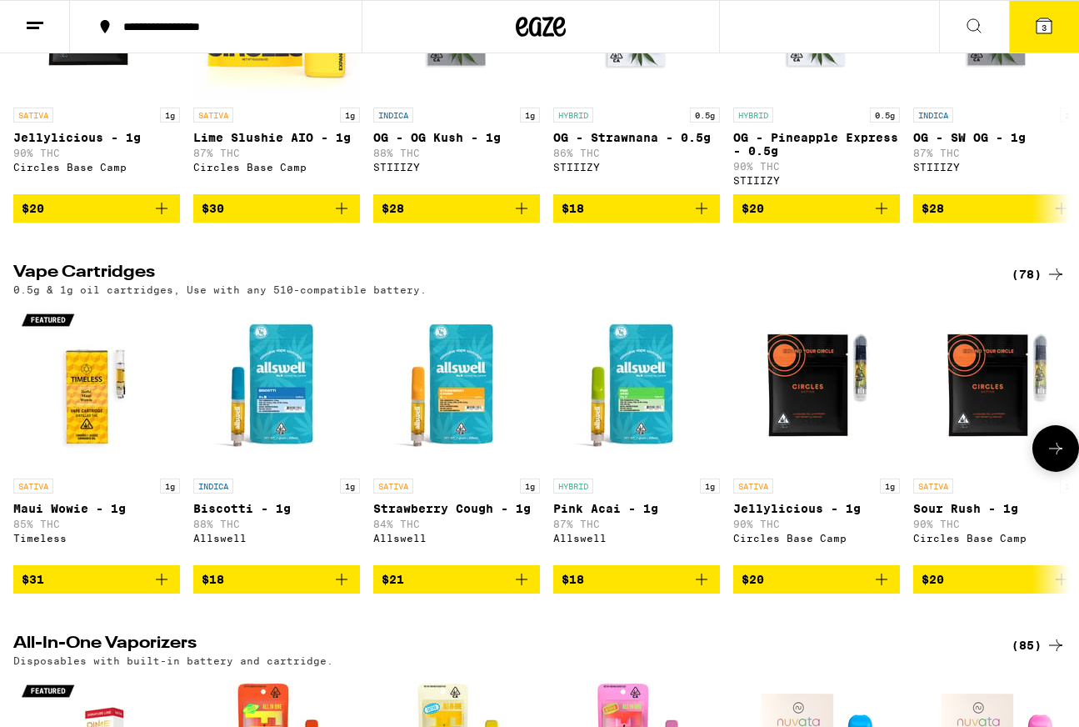
scroll to position [334, 0]
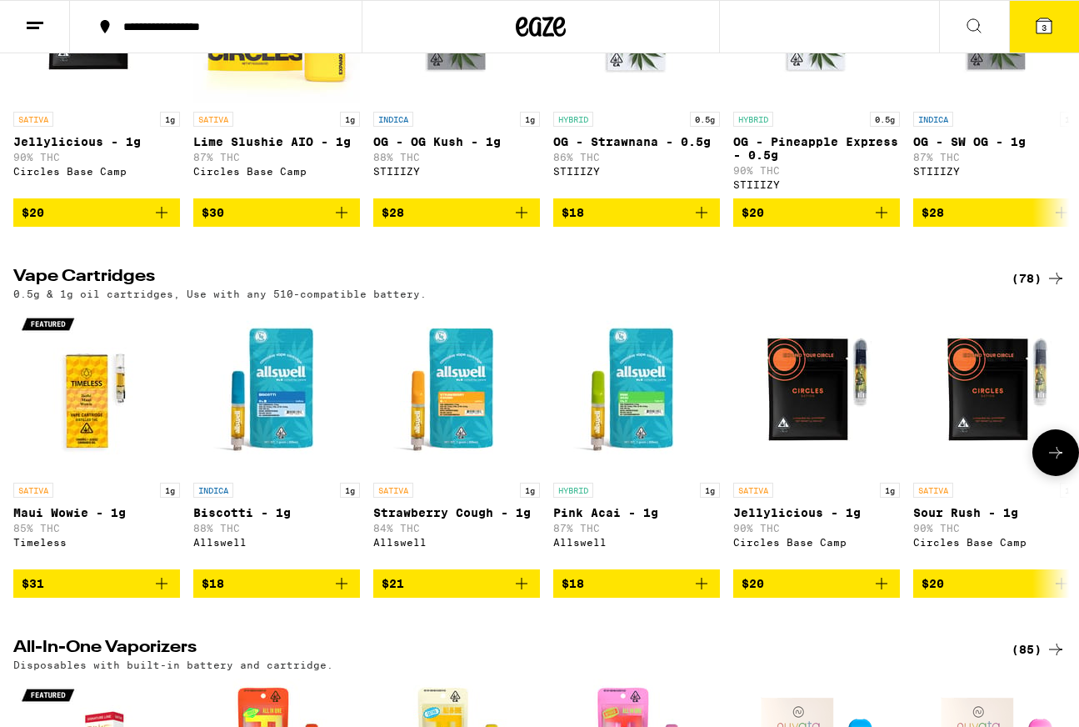
click at [968, 425] on img "Open page for Sour Rush - 1g from Circles Base Camp" at bounding box center [997, 391] width 167 height 167
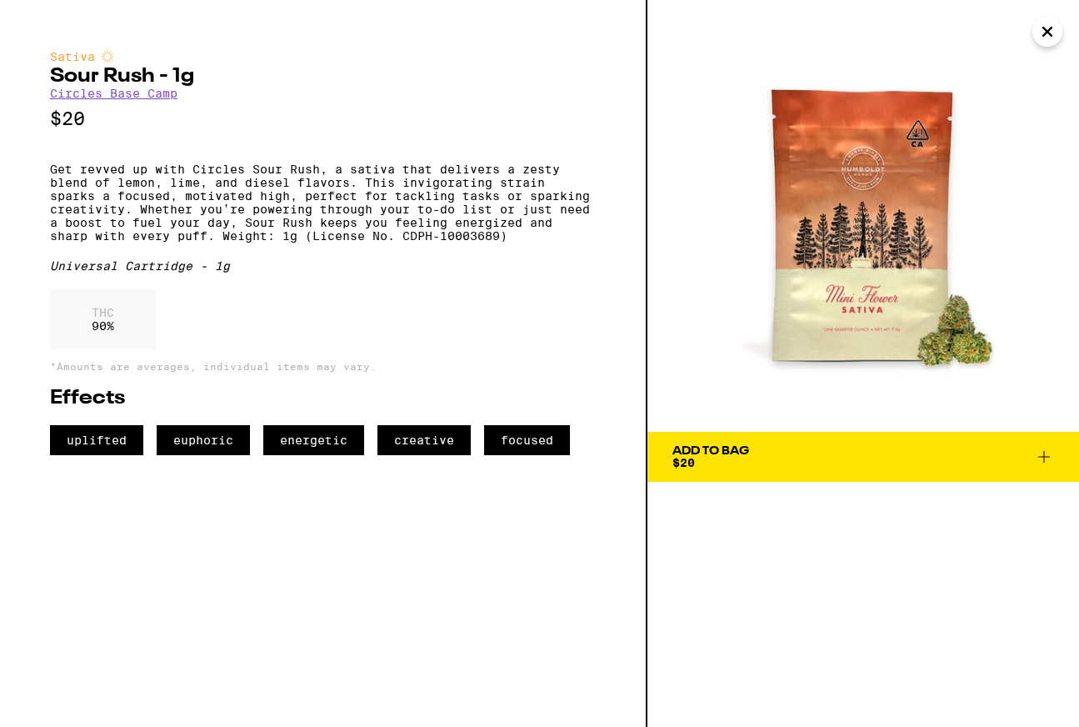
click at [952, 463] on span "Add To Bag $20" at bounding box center [864, 456] width 382 height 23
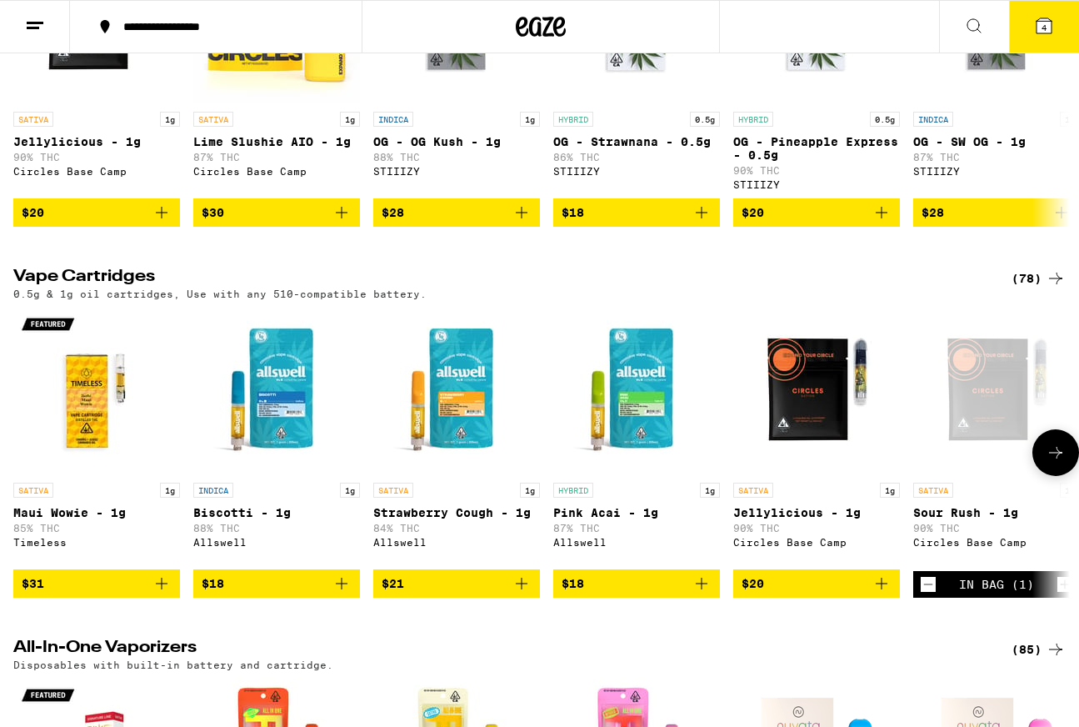
scroll to position [333, 0]
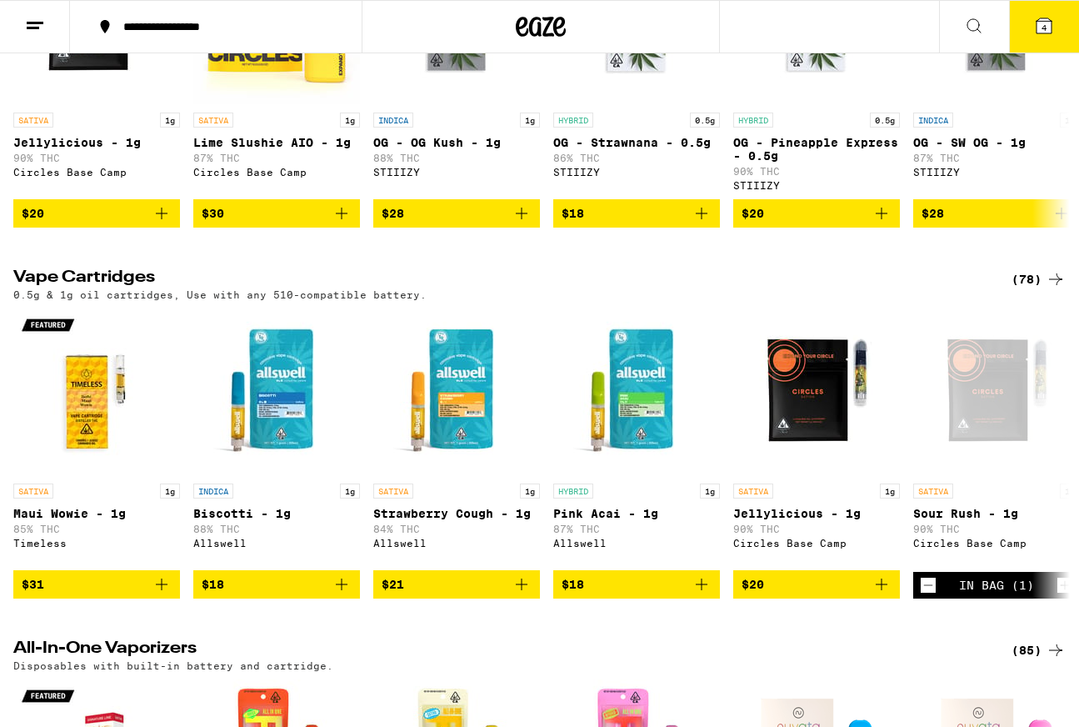
click at [1044, 36] on button "4" at bounding box center [1044, 27] width 70 height 52
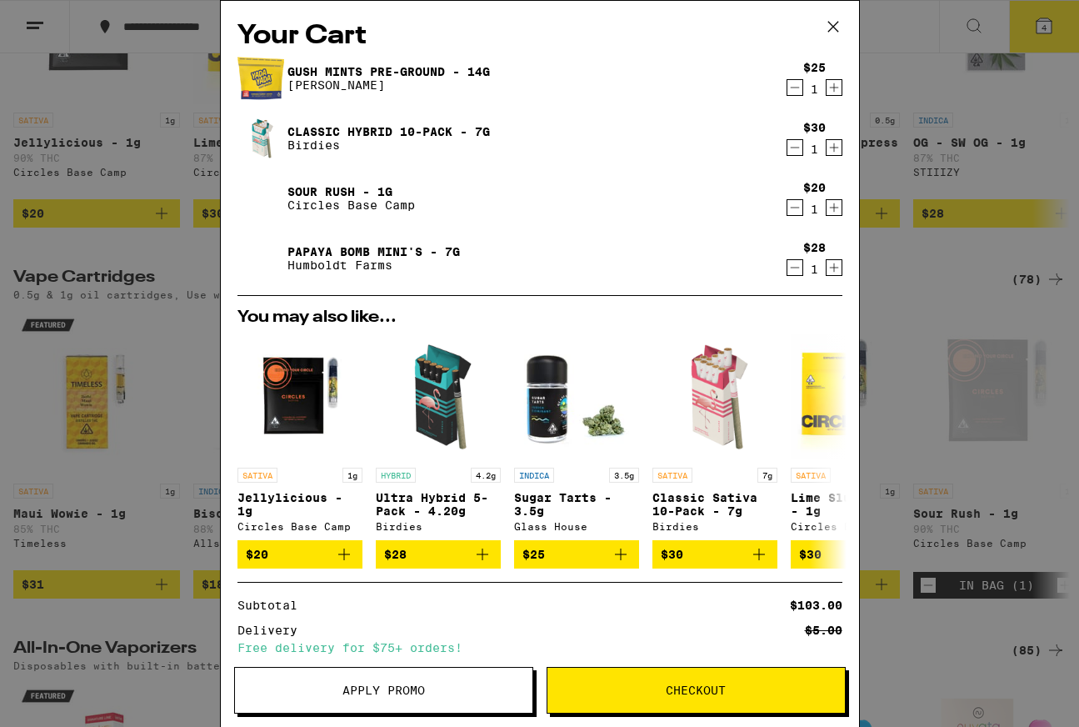
click at [719, 690] on span "Checkout" at bounding box center [696, 690] width 60 height 12
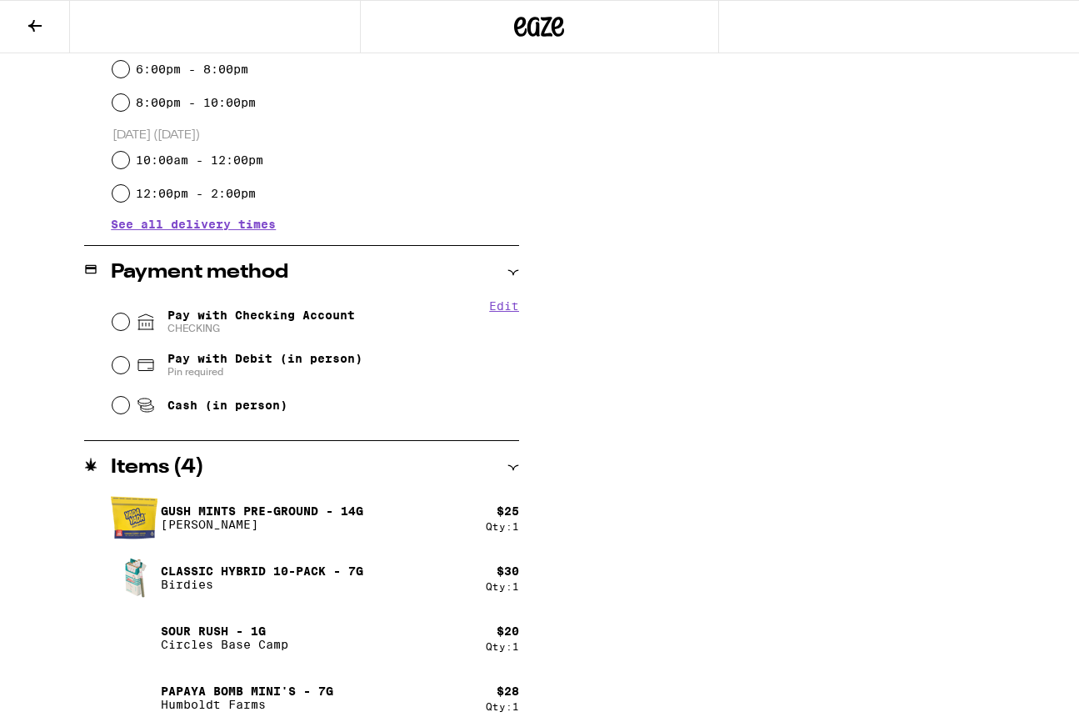
scroll to position [535, 0]
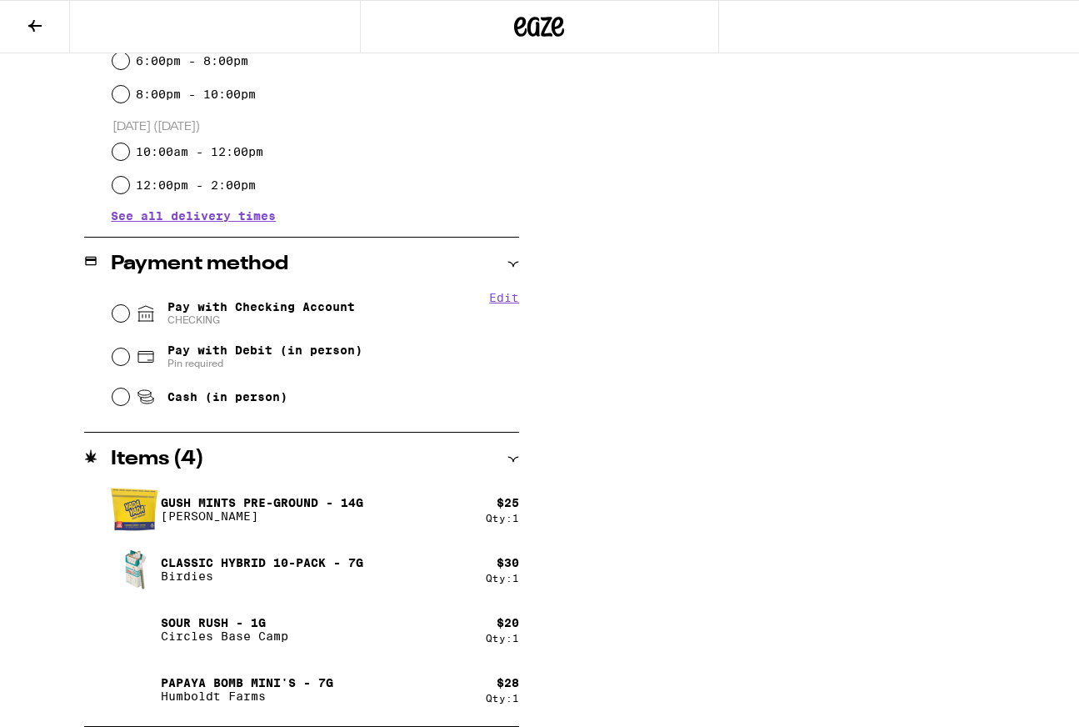
click at [33, 21] on icon at bounding box center [34, 26] width 13 height 12
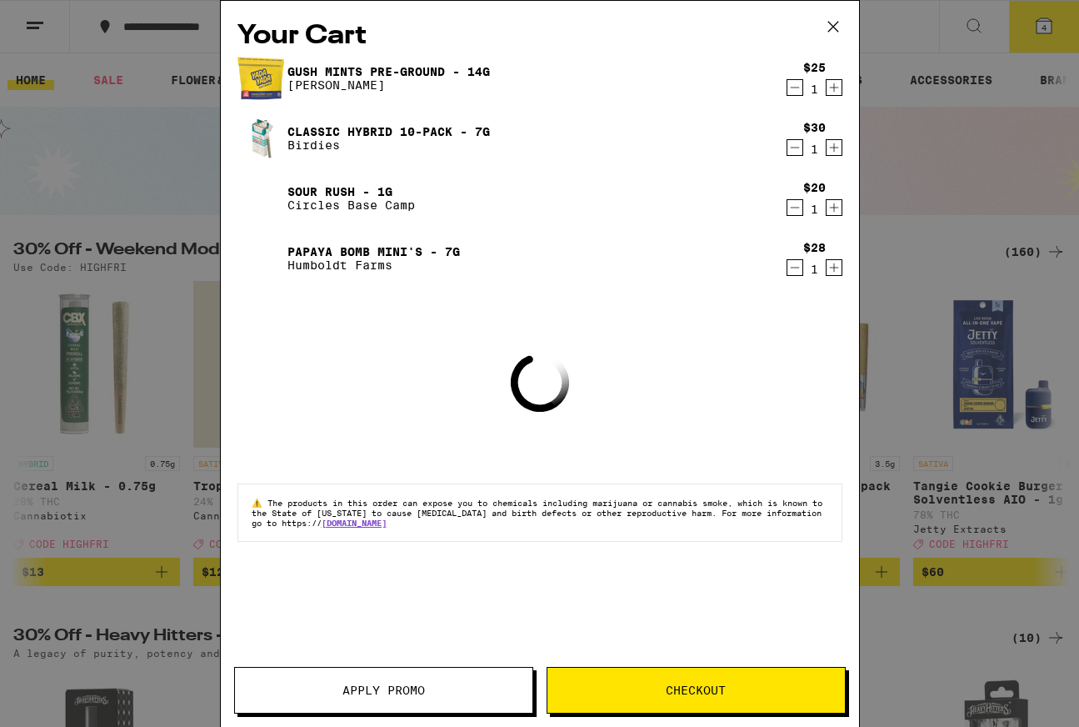
click at [364, 659] on div "Your Cart Gush Mints Pre-Ground - 14g Yada Yada $25 1 Classic Hybrid 10-Pack - …" at bounding box center [540, 339] width 639 height 676
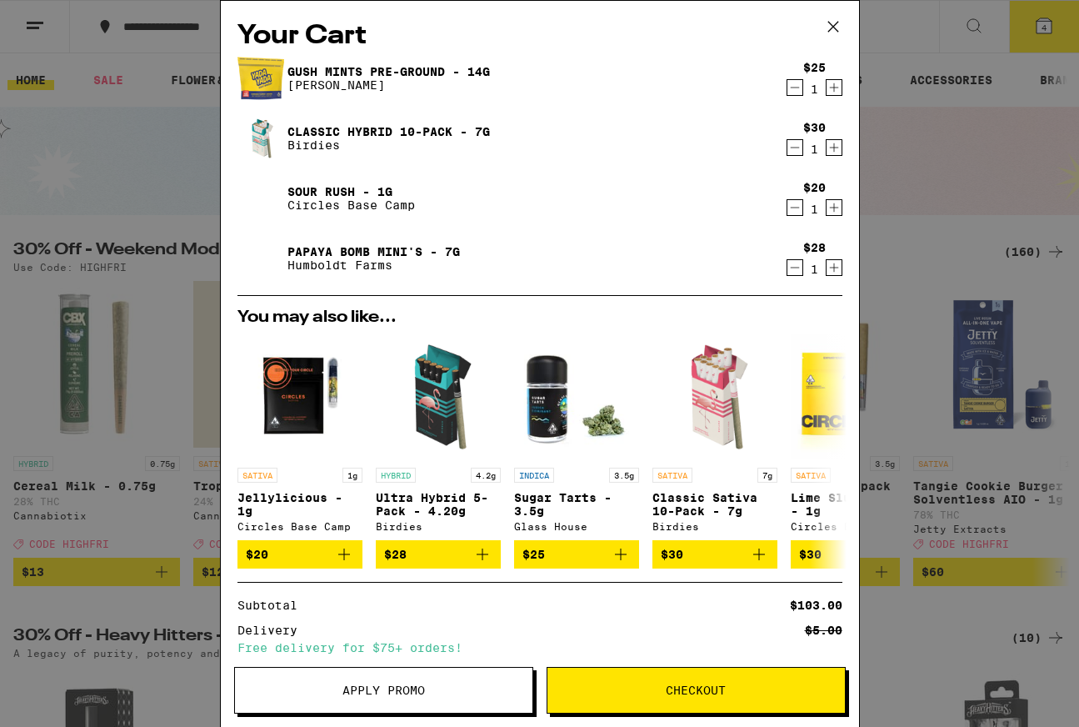
click at [373, 675] on button "Apply Promo" at bounding box center [383, 690] width 299 height 47
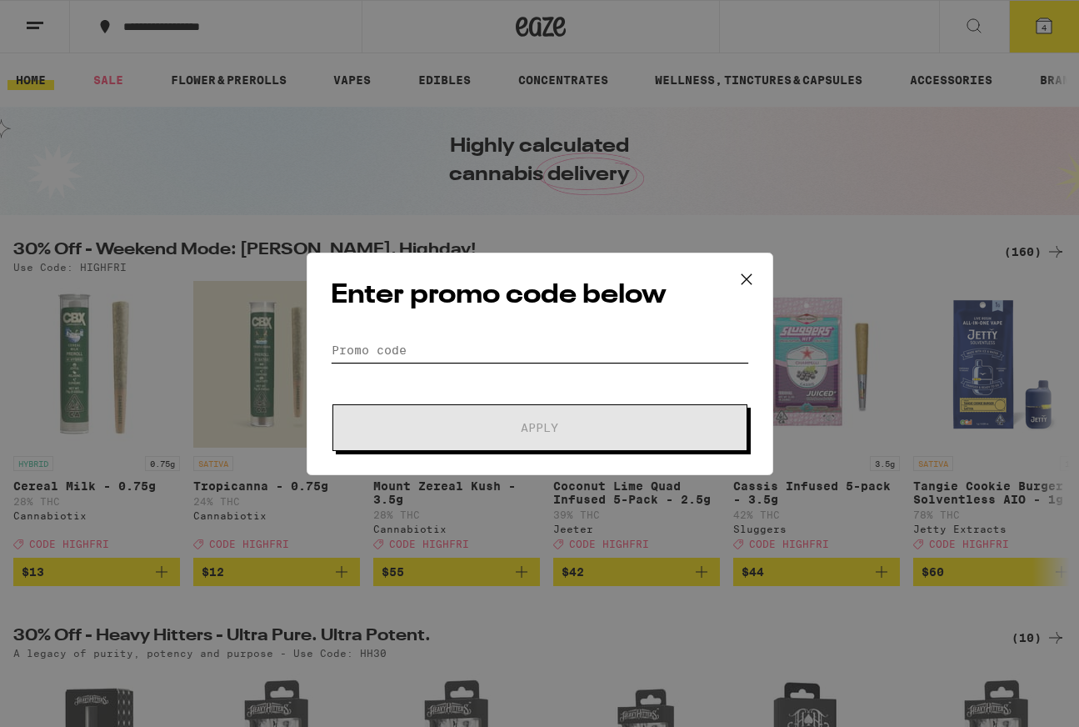
click at [402, 344] on input "Promo Code" at bounding box center [540, 350] width 418 height 25
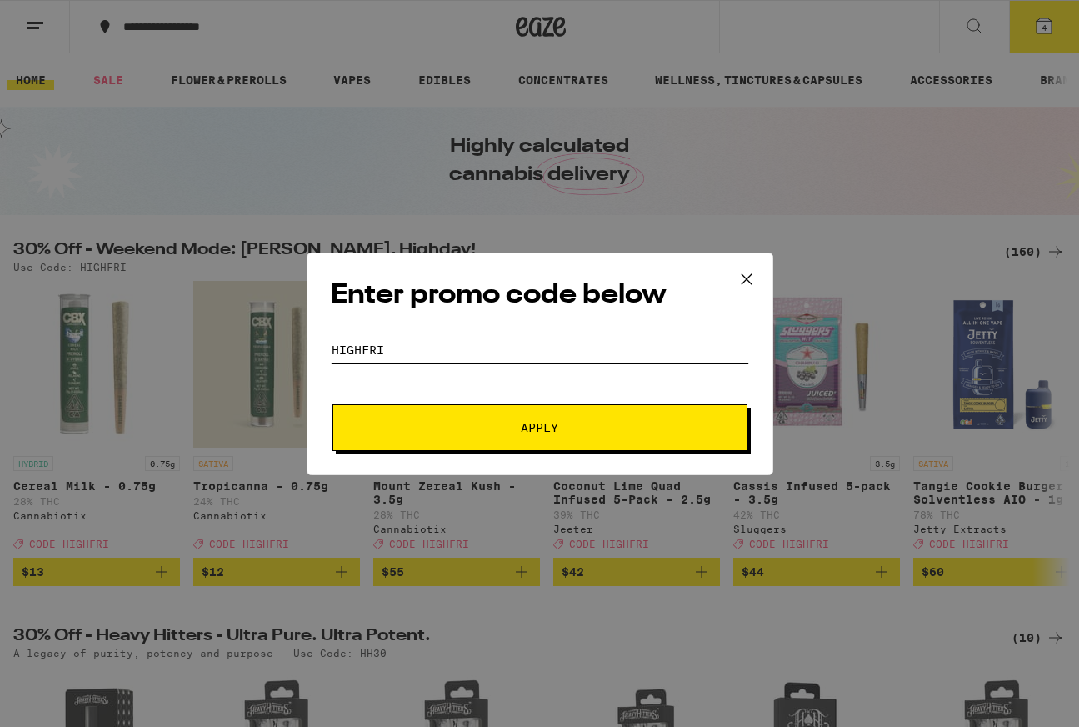
type input "highfri"
click at [537, 422] on span "Apply" at bounding box center [540, 428] width 38 height 12
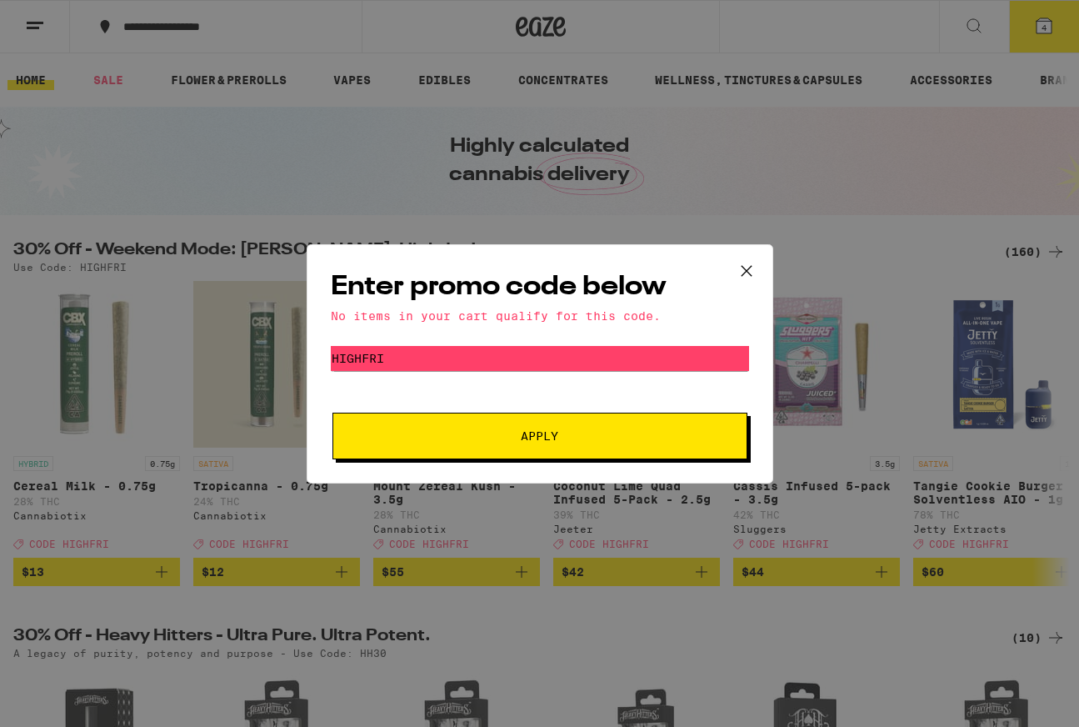
click at [753, 261] on icon at bounding box center [746, 270] width 25 height 25
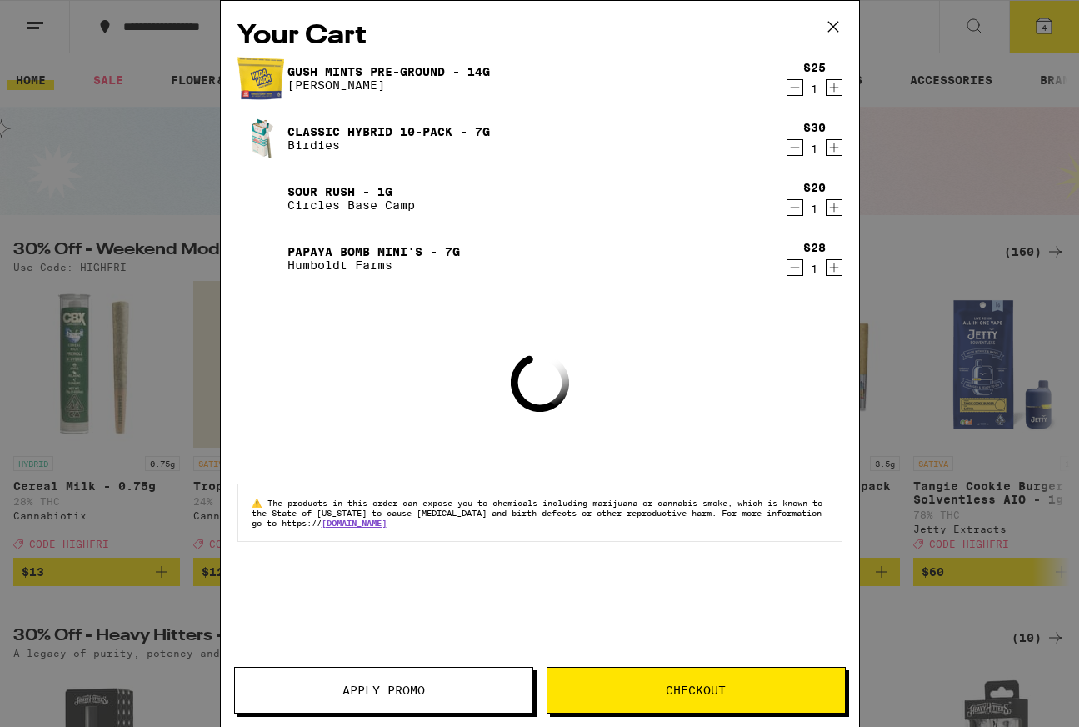
click at [942, 94] on div "Your Cart Gush Mints Pre-Ground - 14g Yada Yada $25 1 Classic Hybrid 10-Pack - …" at bounding box center [539, 363] width 1079 height 727
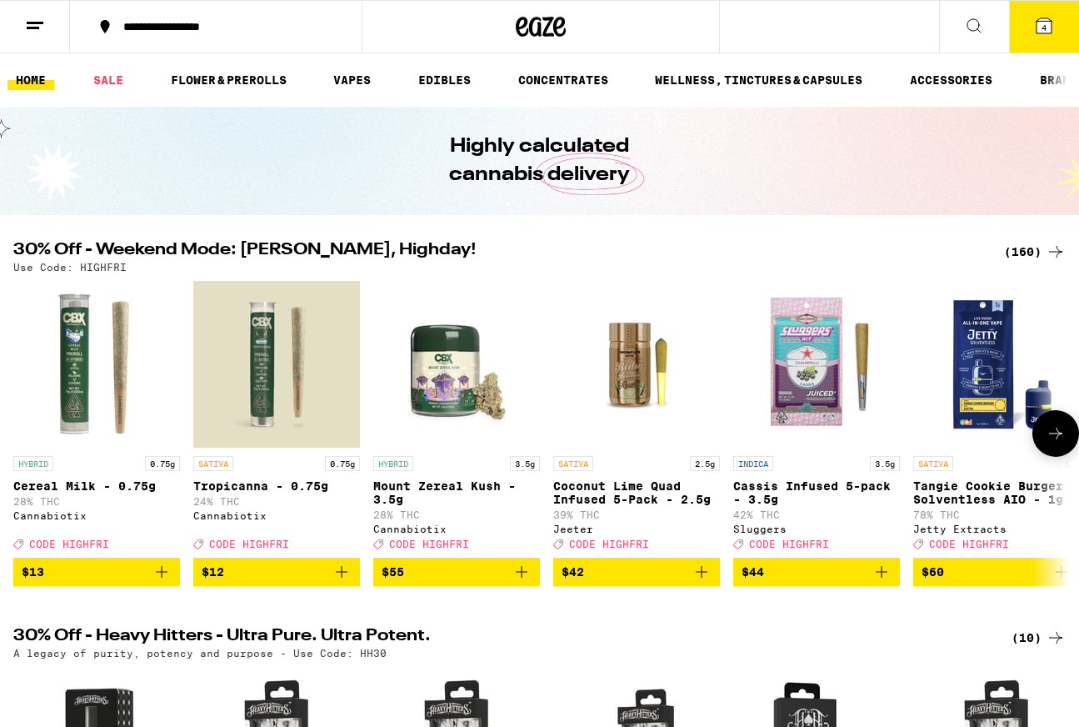
click at [1055, 436] on icon at bounding box center [1056, 433] width 20 height 20
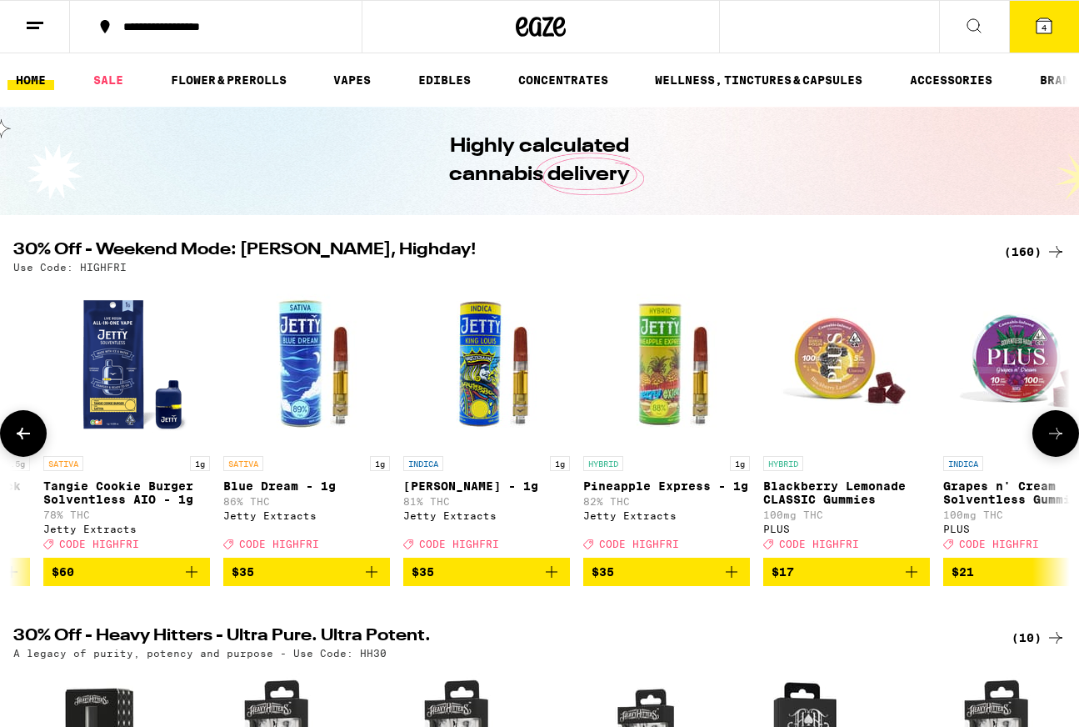
scroll to position [0, 871]
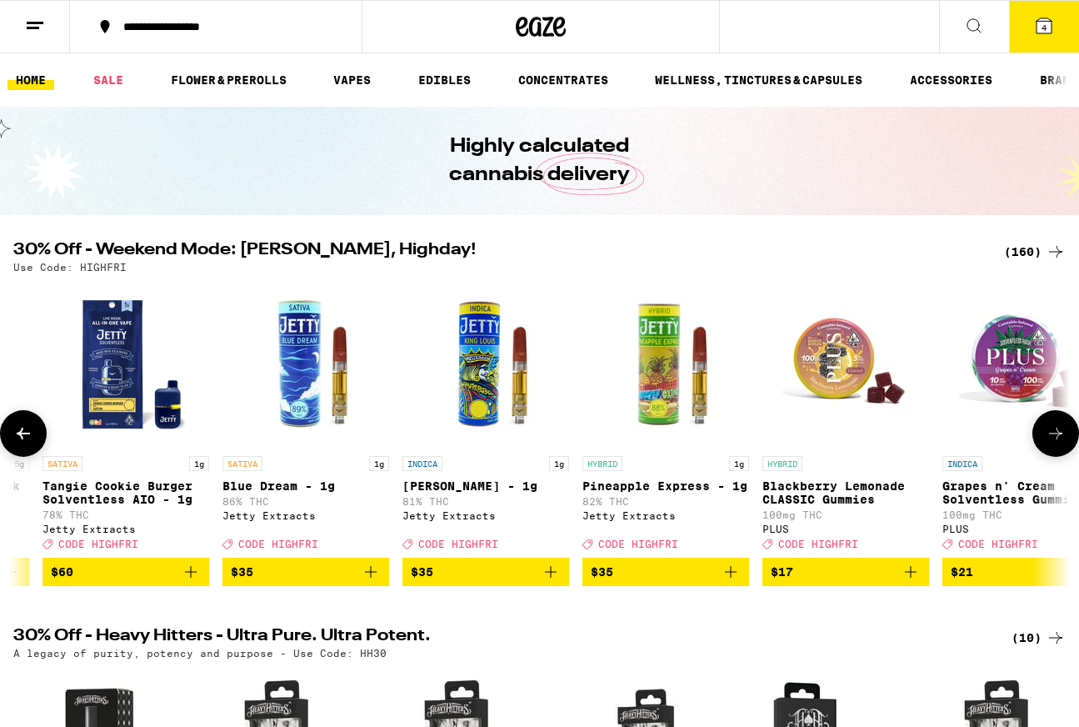
click at [1058, 436] on icon at bounding box center [1056, 433] width 20 height 20
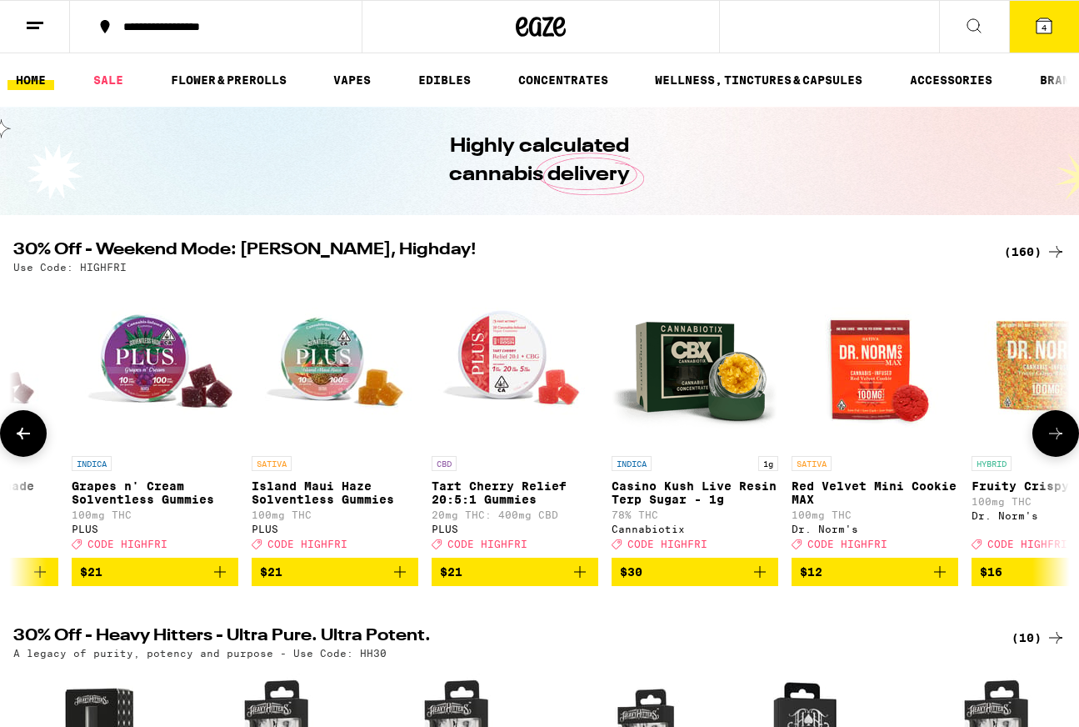
click at [1058, 436] on icon at bounding box center [1056, 433] width 20 height 20
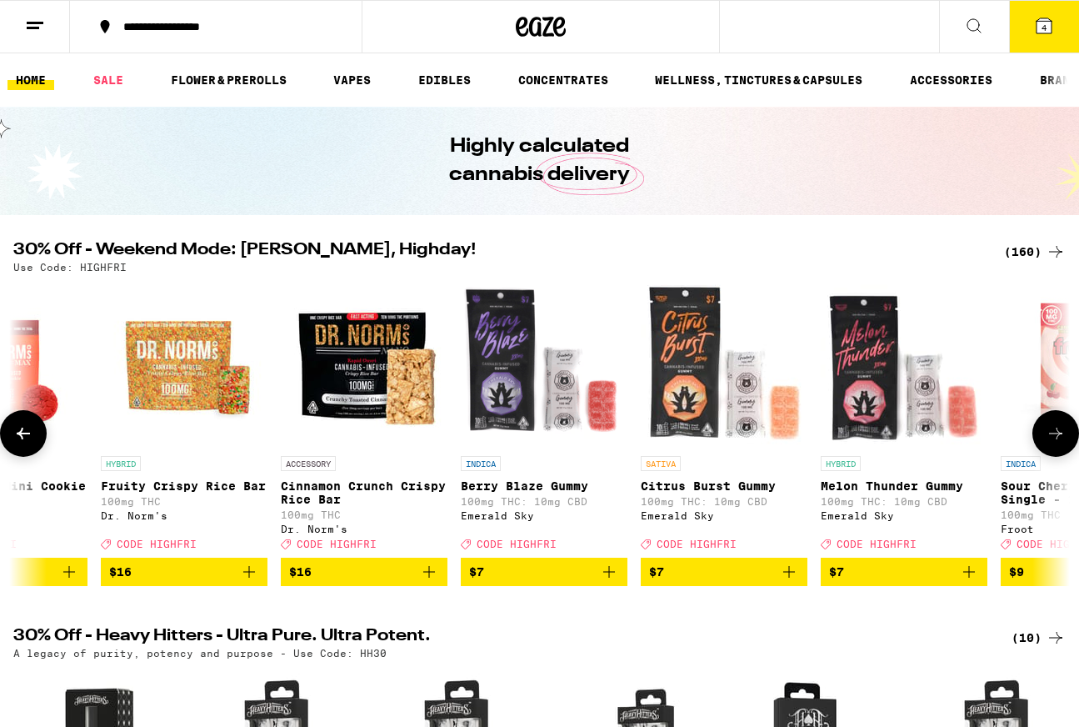
click at [1059, 437] on icon at bounding box center [1056, 433] width 20 height 20
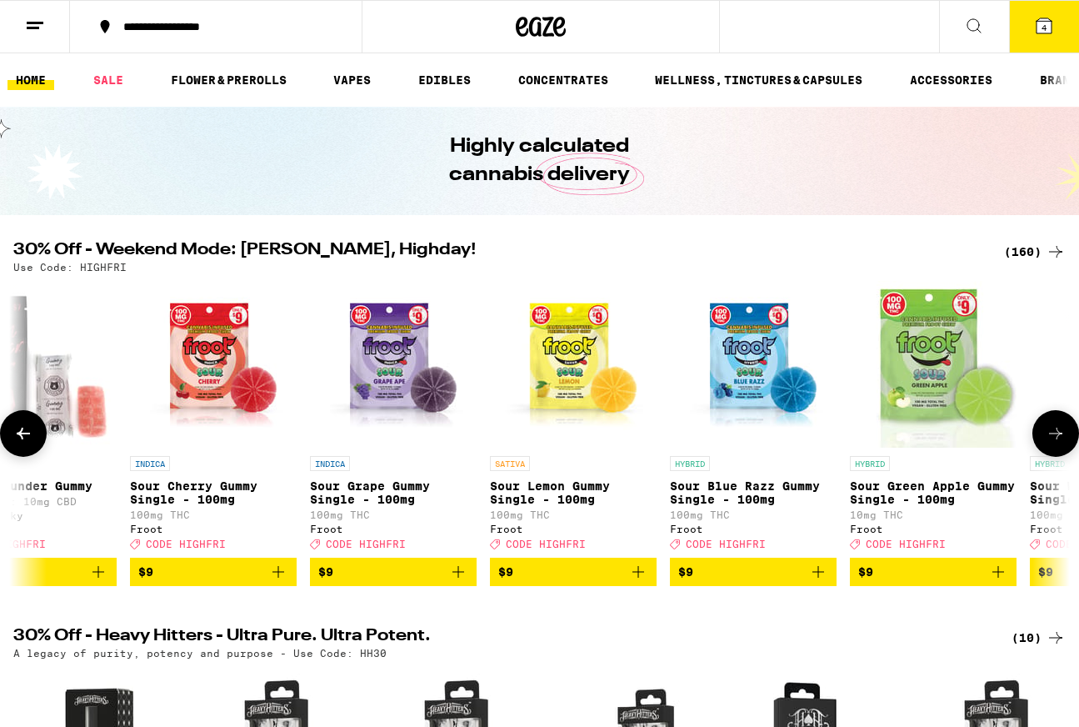
click at [1059, 437] on icon at bounding box center [1056, 433] width 20 height 20
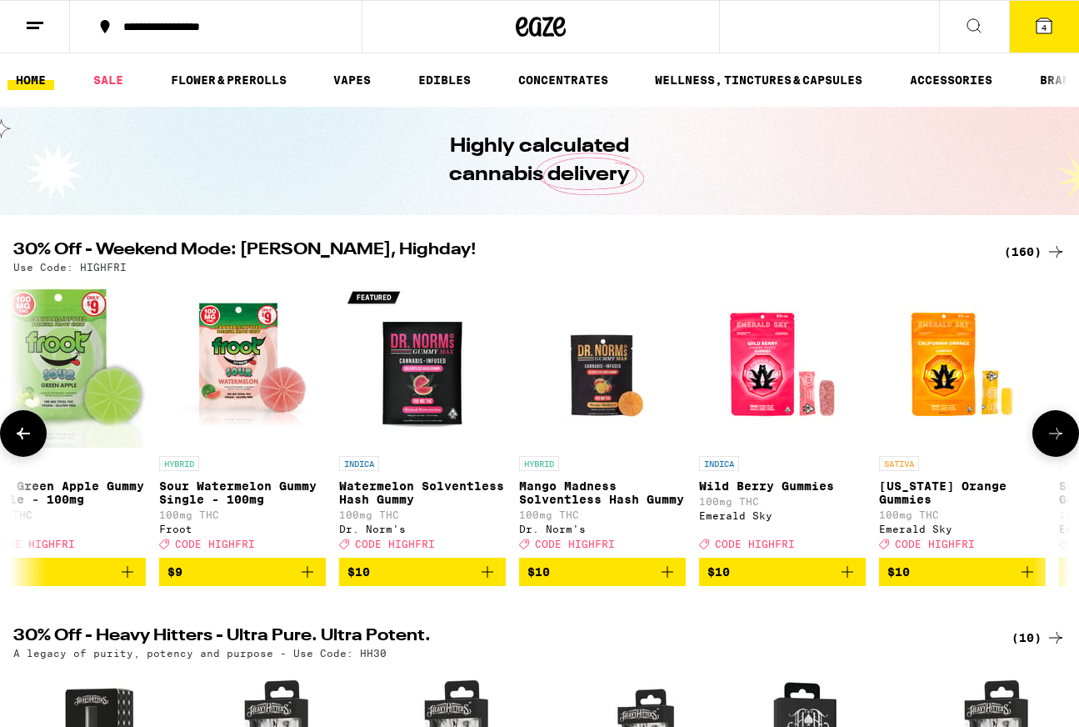
click at [1062, 437] on icon at bounding box center [1056, 433] width 20 height 20
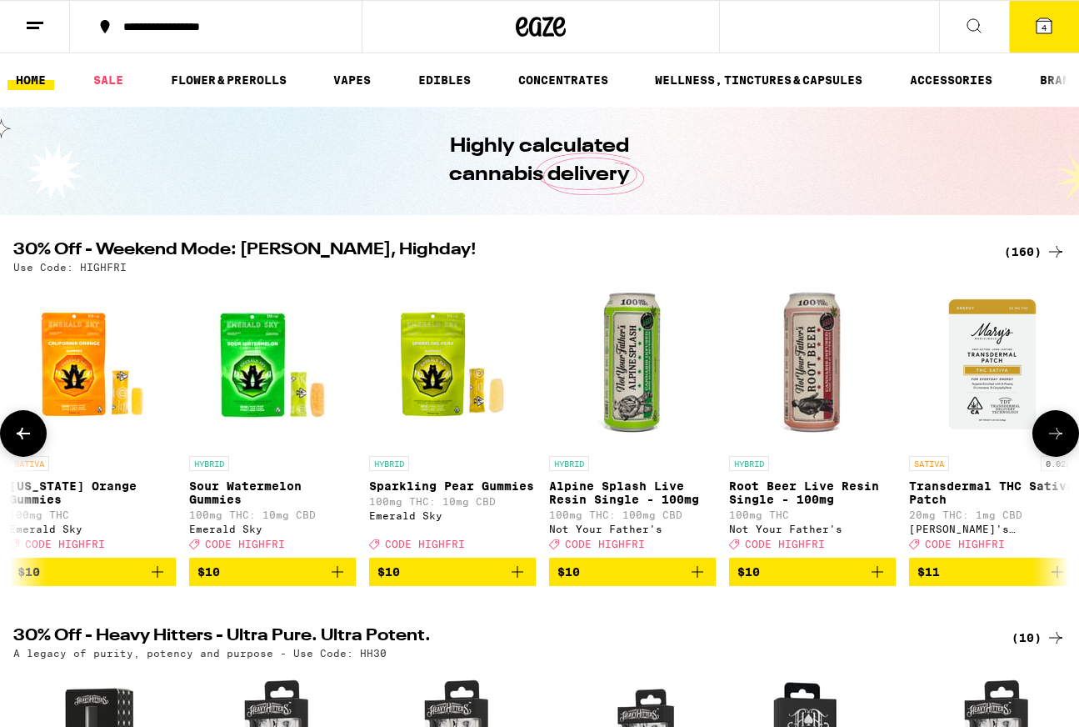
scroll to position [0, 5226]
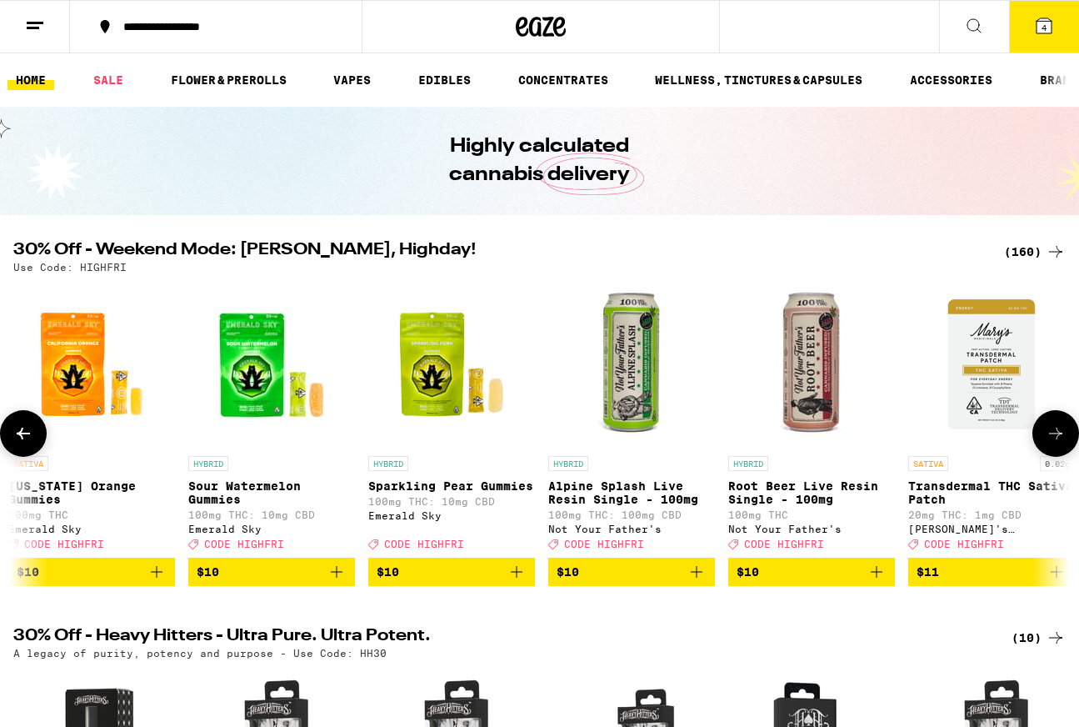
click at [1062, 437] on icon at bounding box center [1056, 433] width 20 height 20
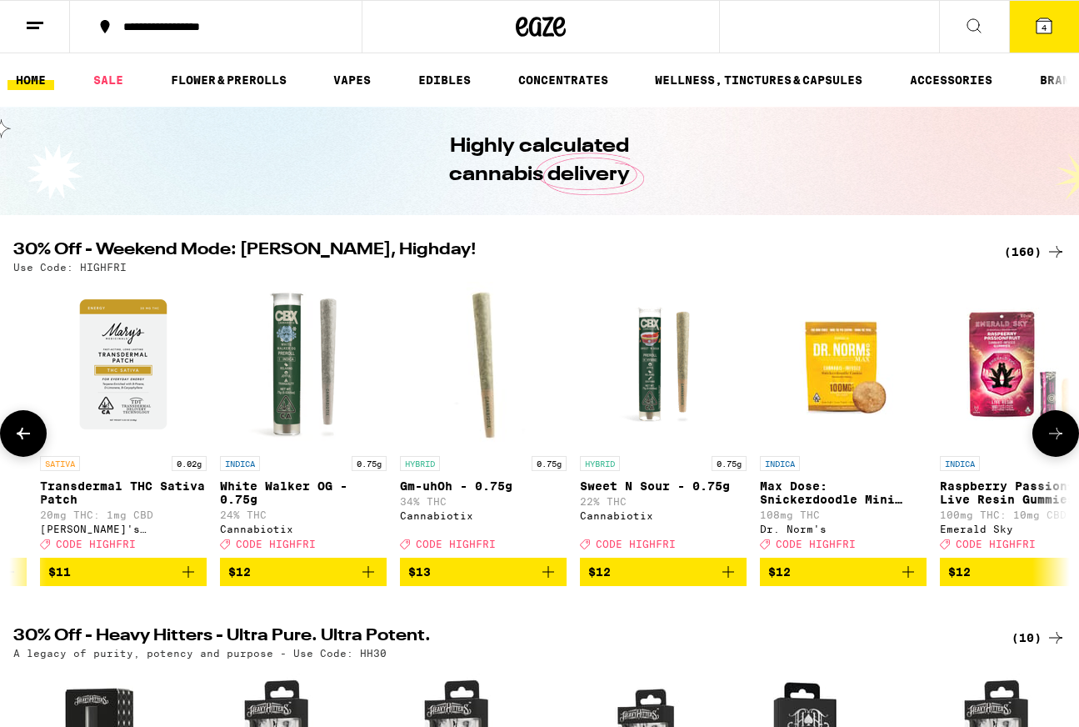
scroll to position [0, 6097]
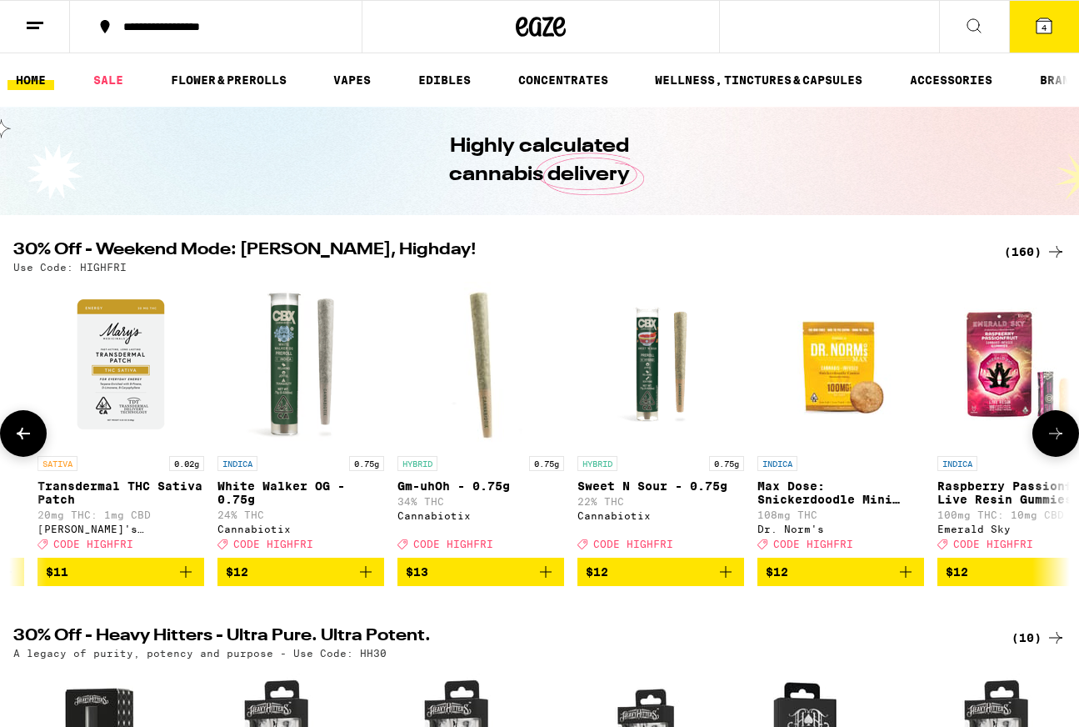
click at [1062, 437] on icon at bounding box center [1056, 433] width 20 height 20
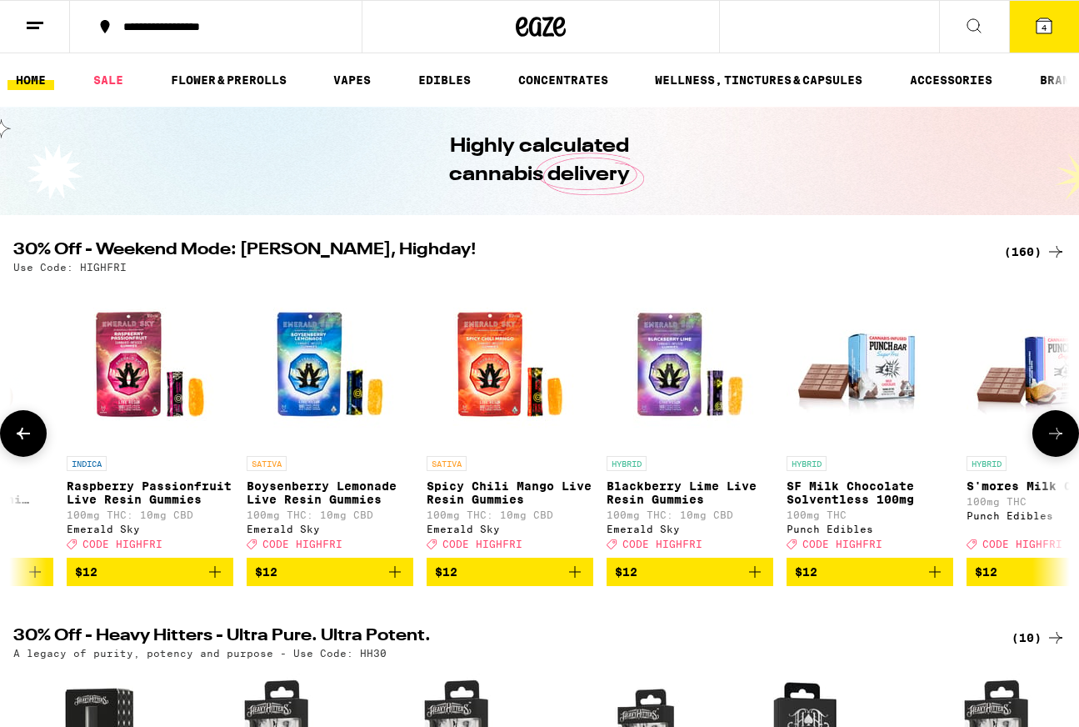
click at [1064, 437] on icon at bounding box center [1056, 433] width 20 height 20
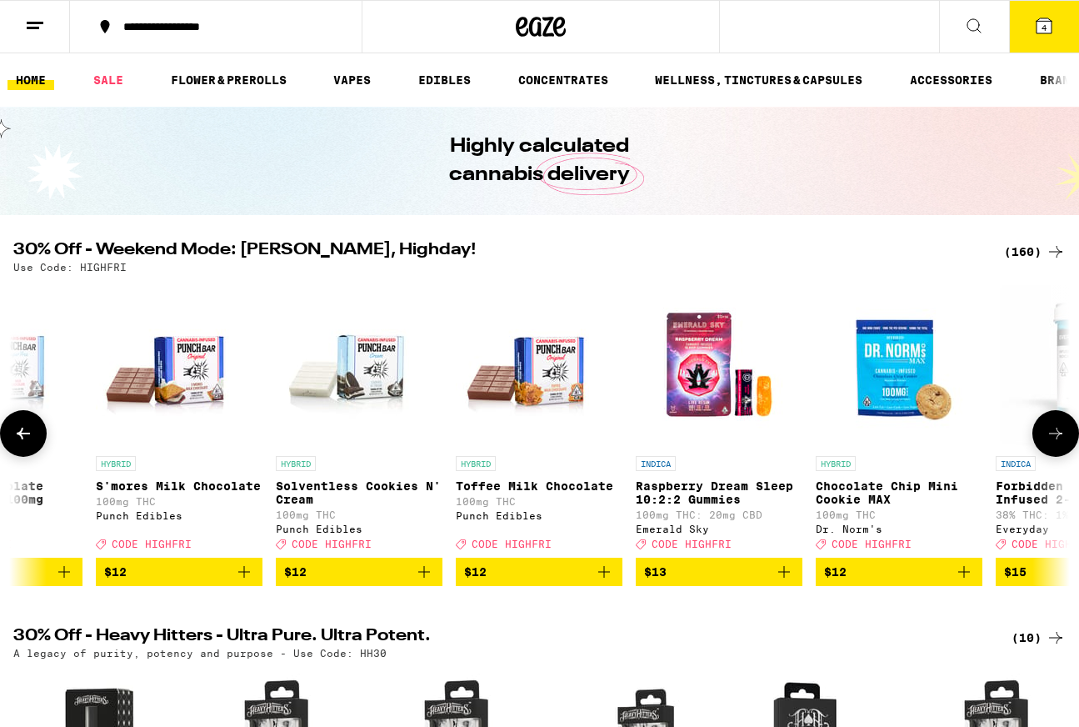
click at [1067, 436] on button at bounding box center [1056, 433] width 47 height 47
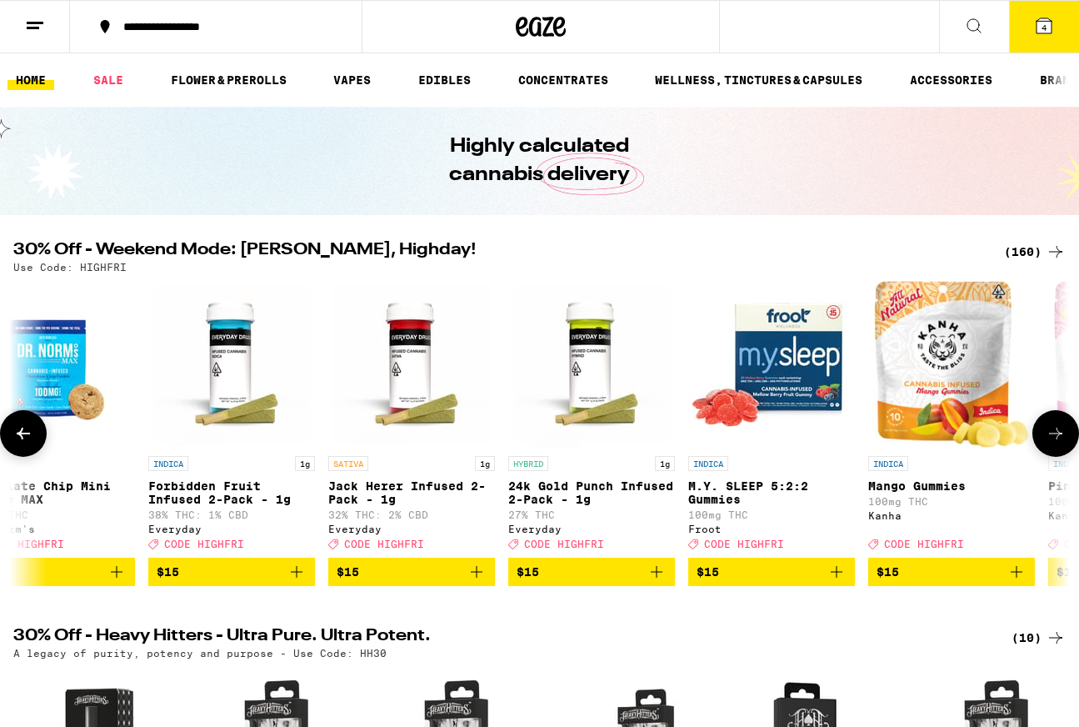
scroll to position [0, 8711]
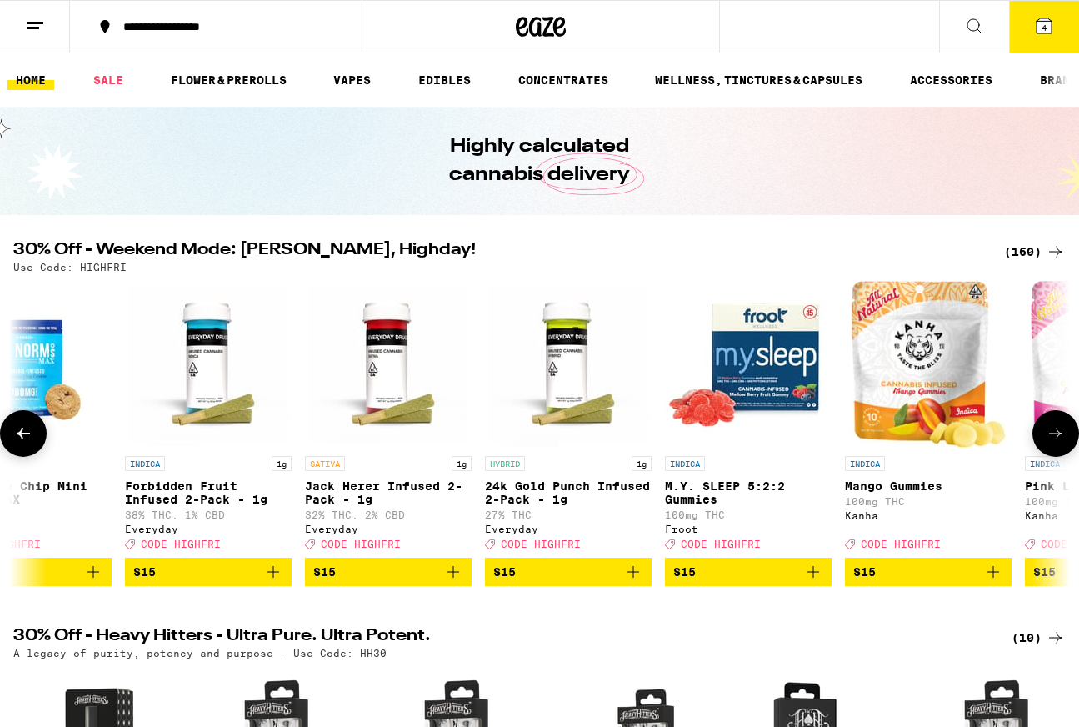
click at [1048, 422] on button at bounding box center [1056, 433] width 47 height 47
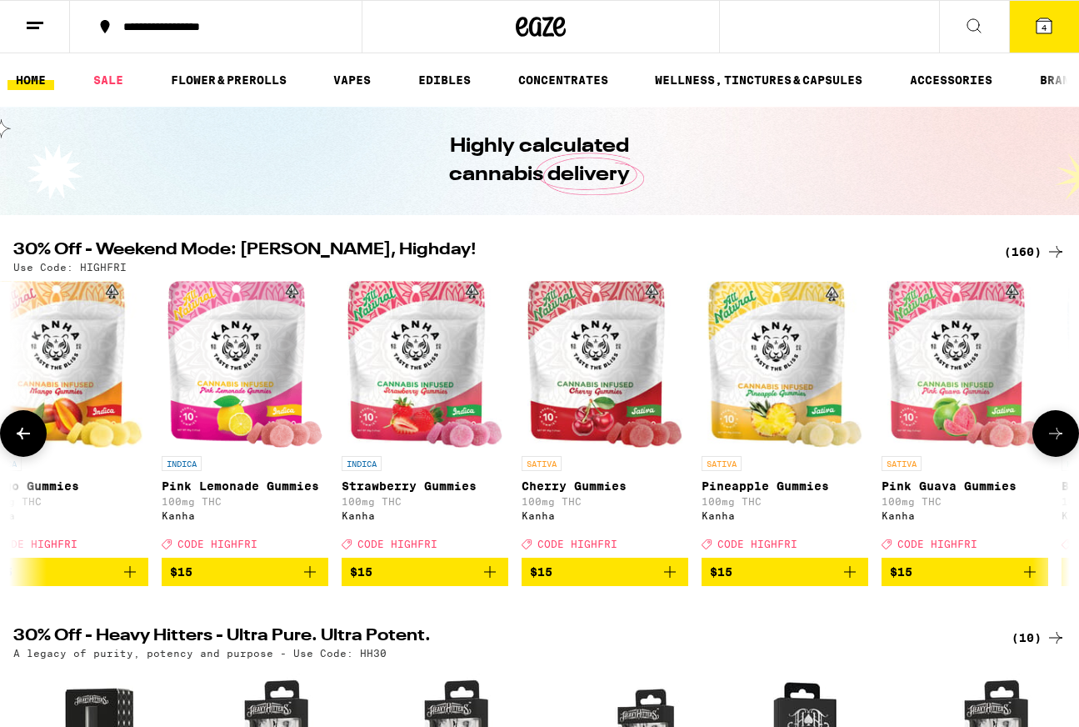
scroll to position [0, 9582]
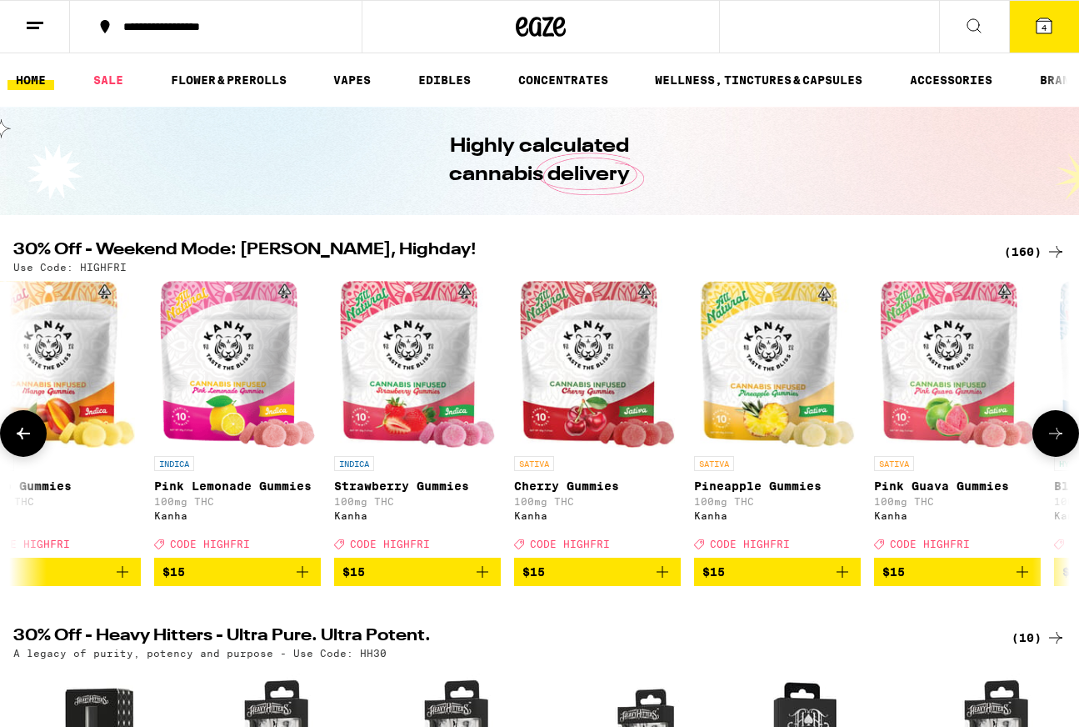
click at [1049, 423] on button at bounding box center [1056, 433] width 47 height 47
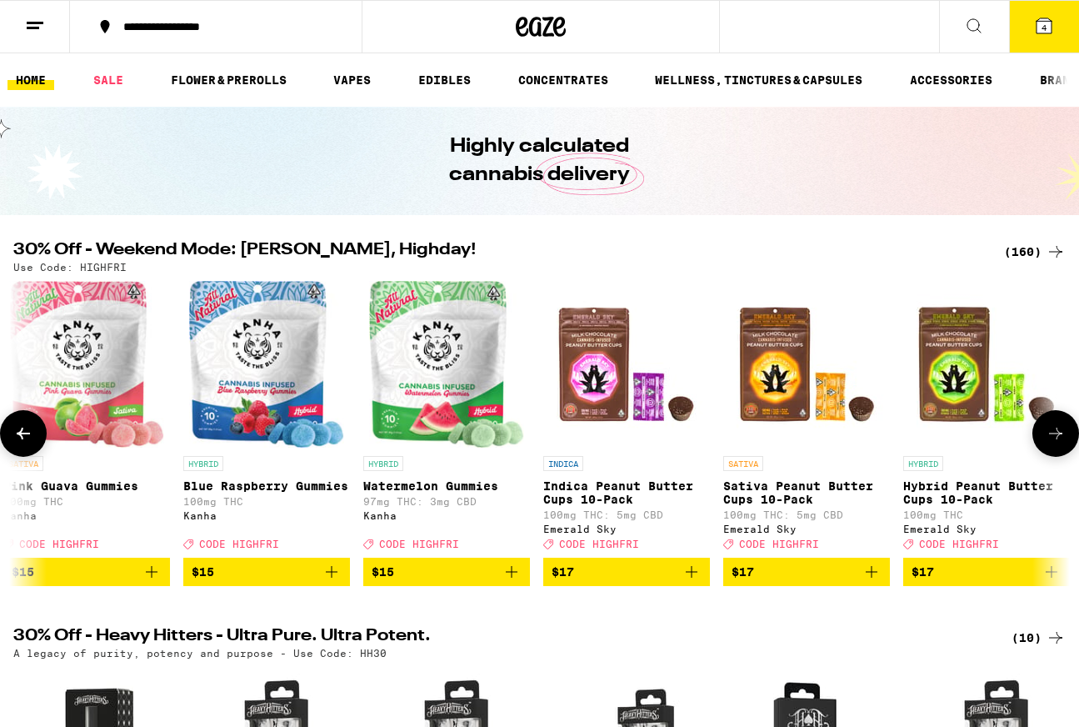
click at [1049, 423] on button at bounding box center [1056, 433] width 47 height 47
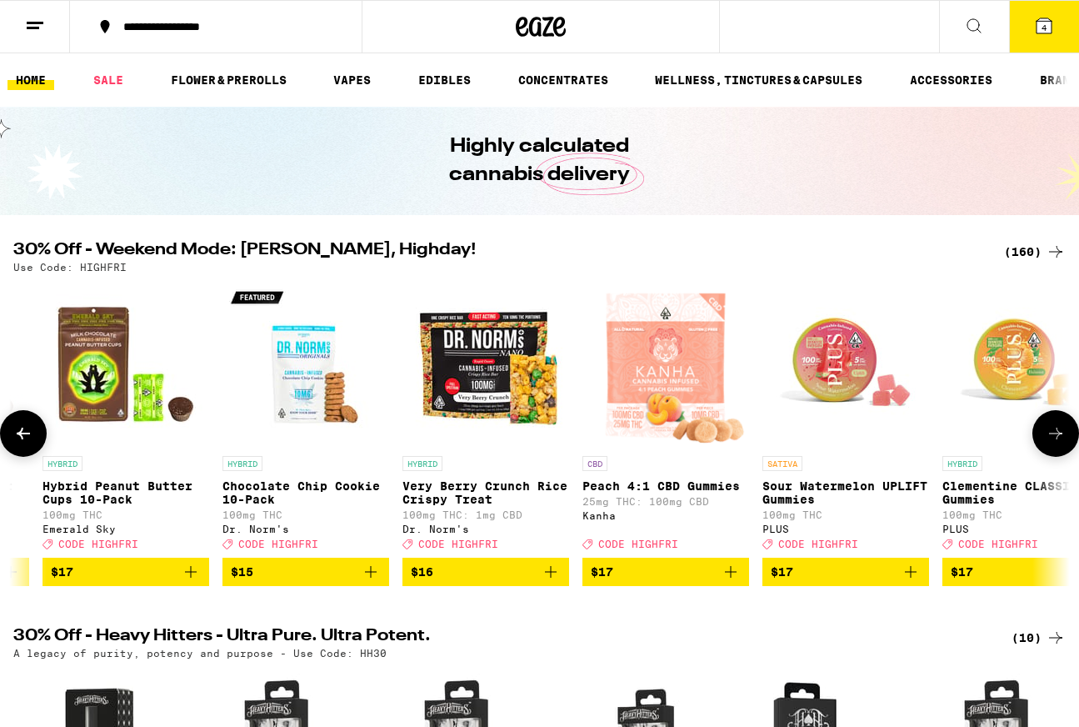
scroll to position [0, 11324]
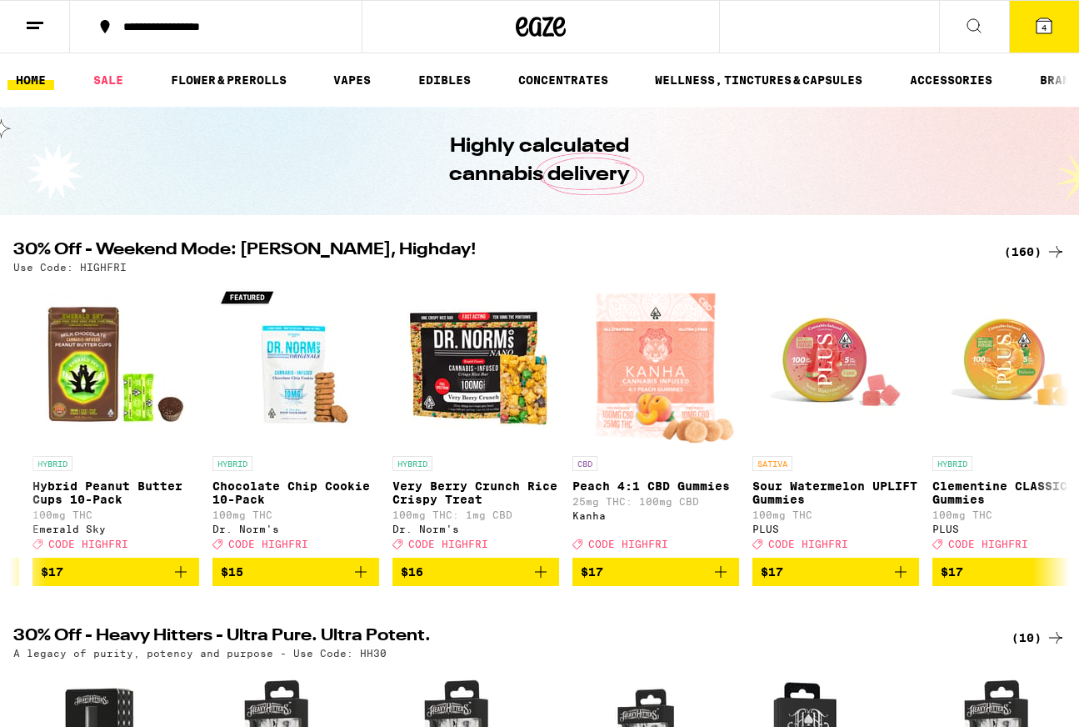
click at [1019, 36] on button "4" at bounding box center [1044, 27] width 70 height 52
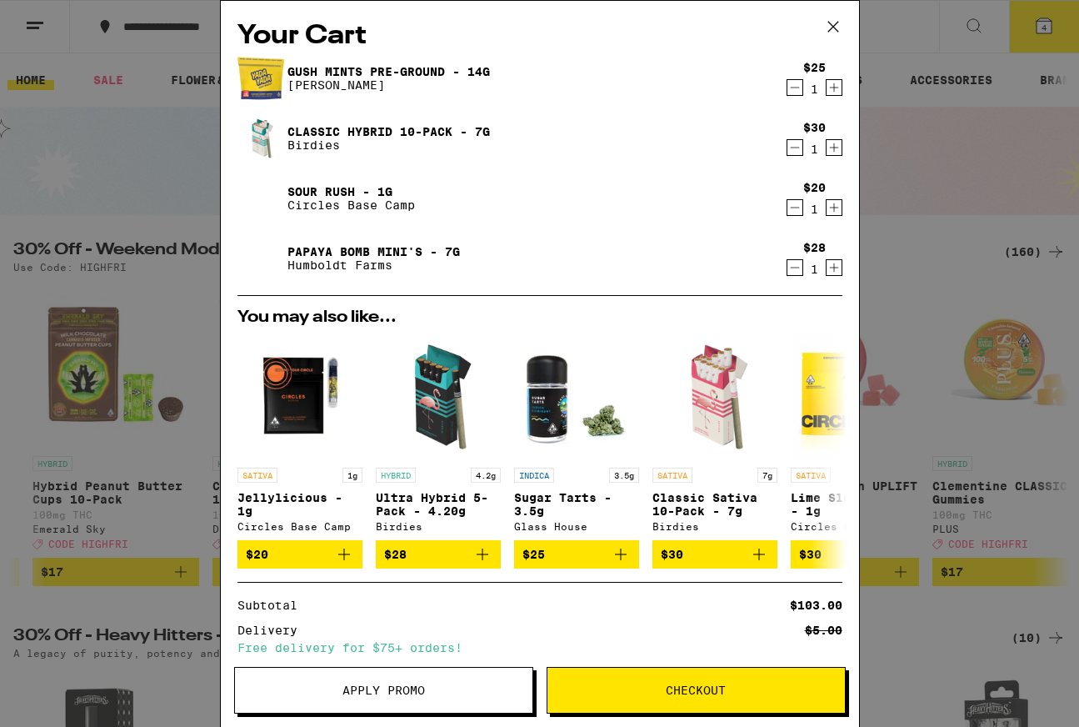
click at [819, 684] on span "Checkout" at bounding box center [697, 690] width 298 height 12
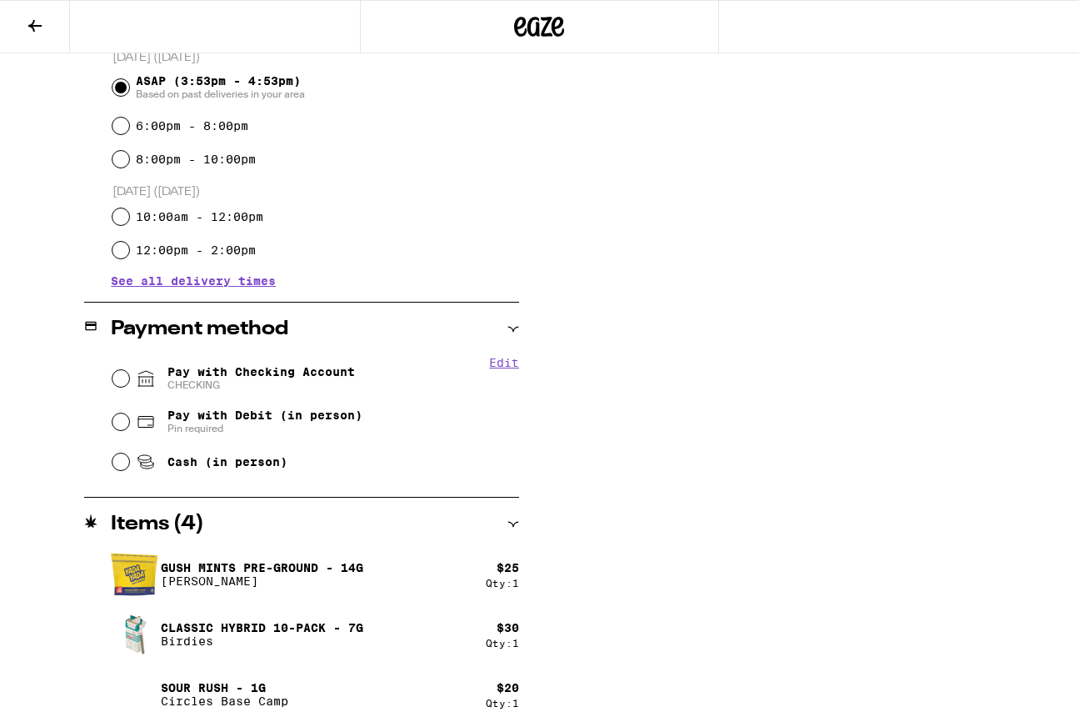
scroll to position [476, 0]
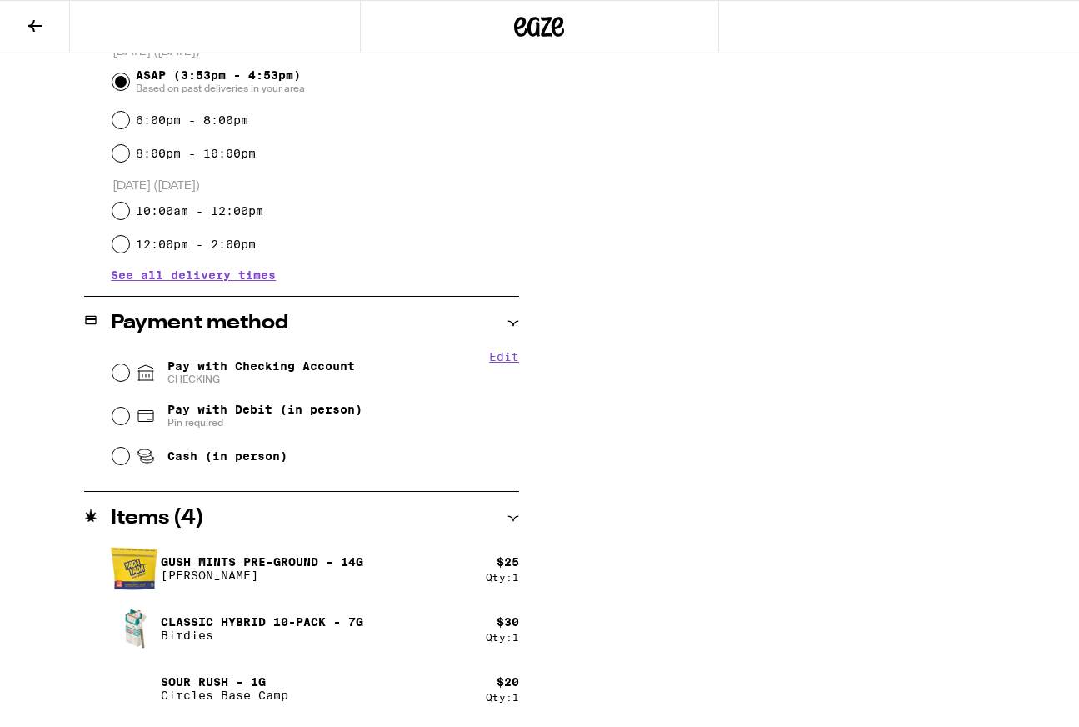
click at [307, 368] on span "Pay with Checking Account CHECKING" at bounding box center [262, 372] width 188 height 27
click at [129, 368] on input "Pay with Checking Account CHECKING" at bounding box center [121, 372] width 17 height 17
radio input "true"
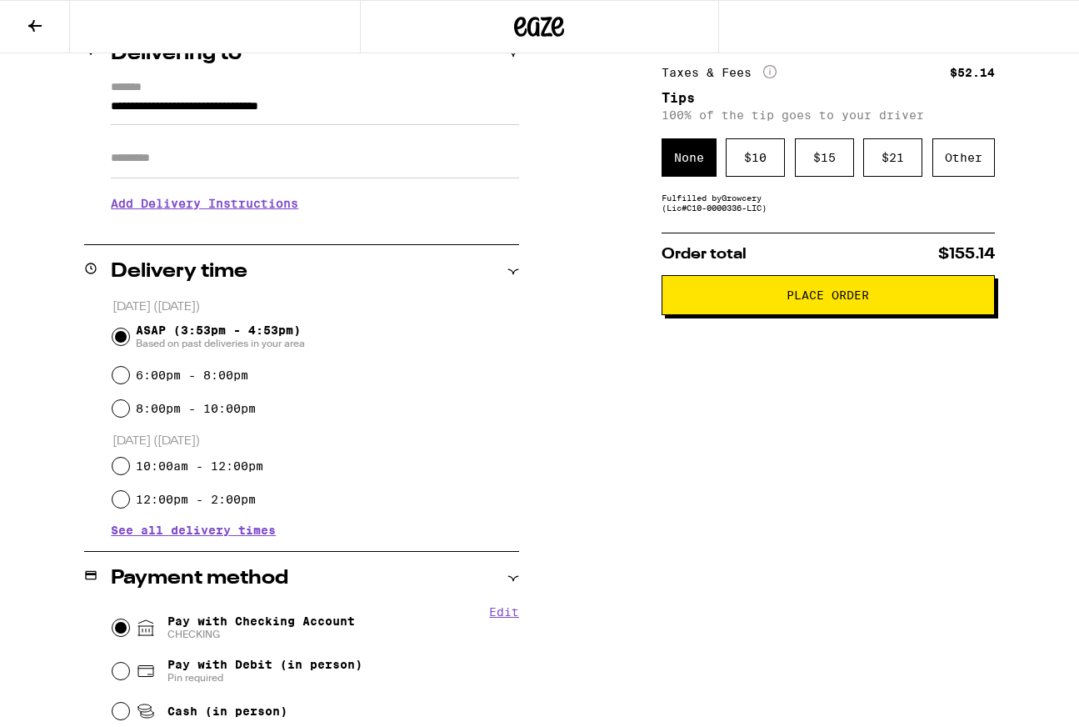
scroll to position [0, 0]
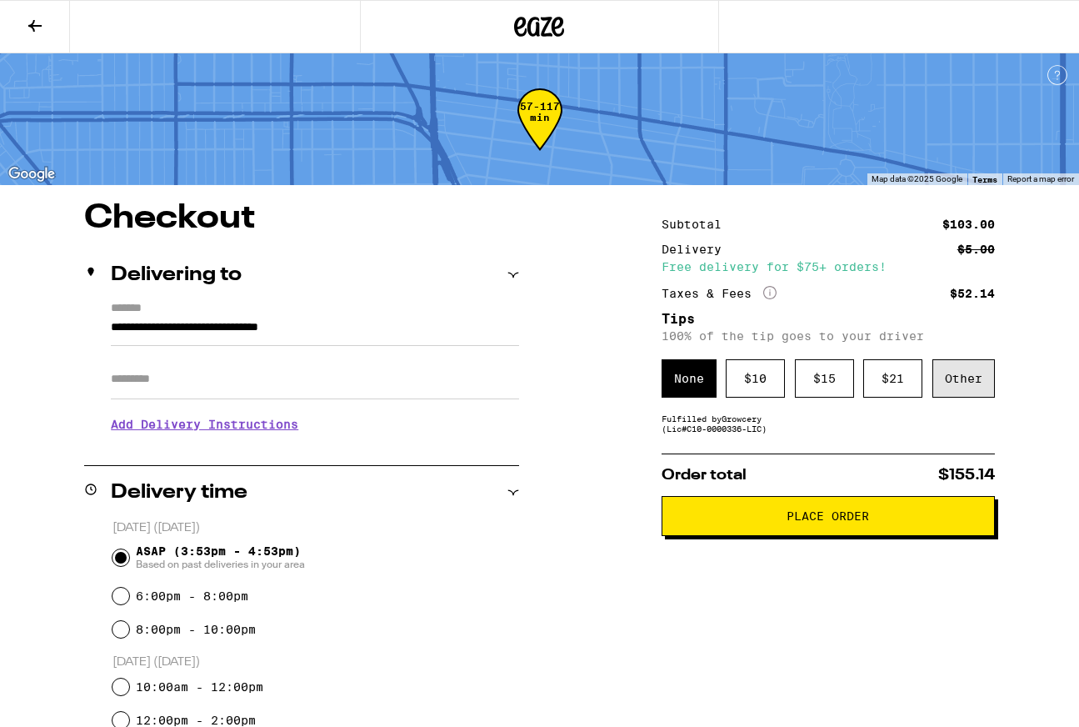
click at [971, 393] on div "Other" at bounding box center [964, 378] width 63 height 38
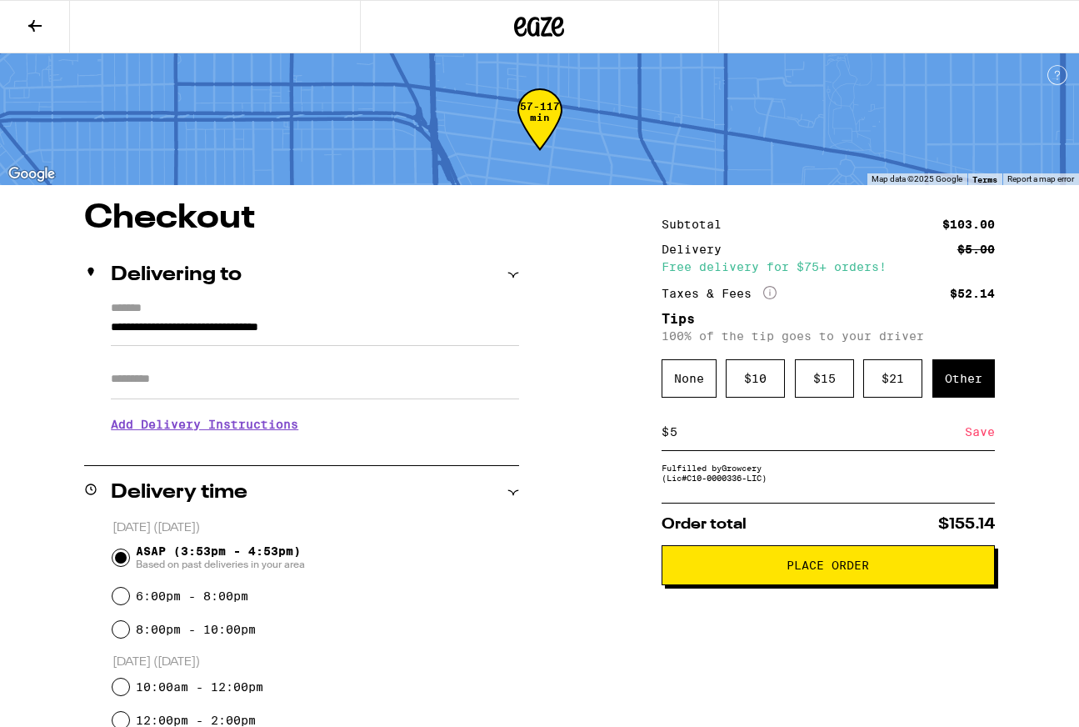
type input "5"
click at [298, 393] on input "Apt/Suite" at bounding box center [315, 379] width 408 height 40
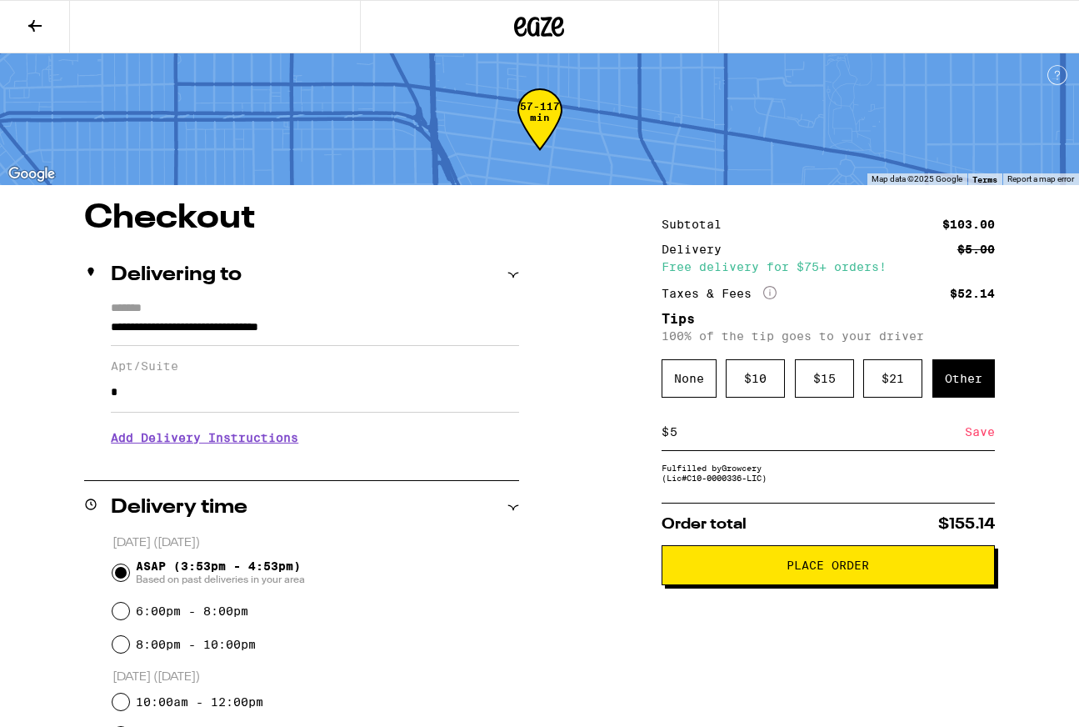
type input "*"
click at [280, 447] on h3 "Add Delivery Instructions" at bounding box center [315, 437] width 408 height 38
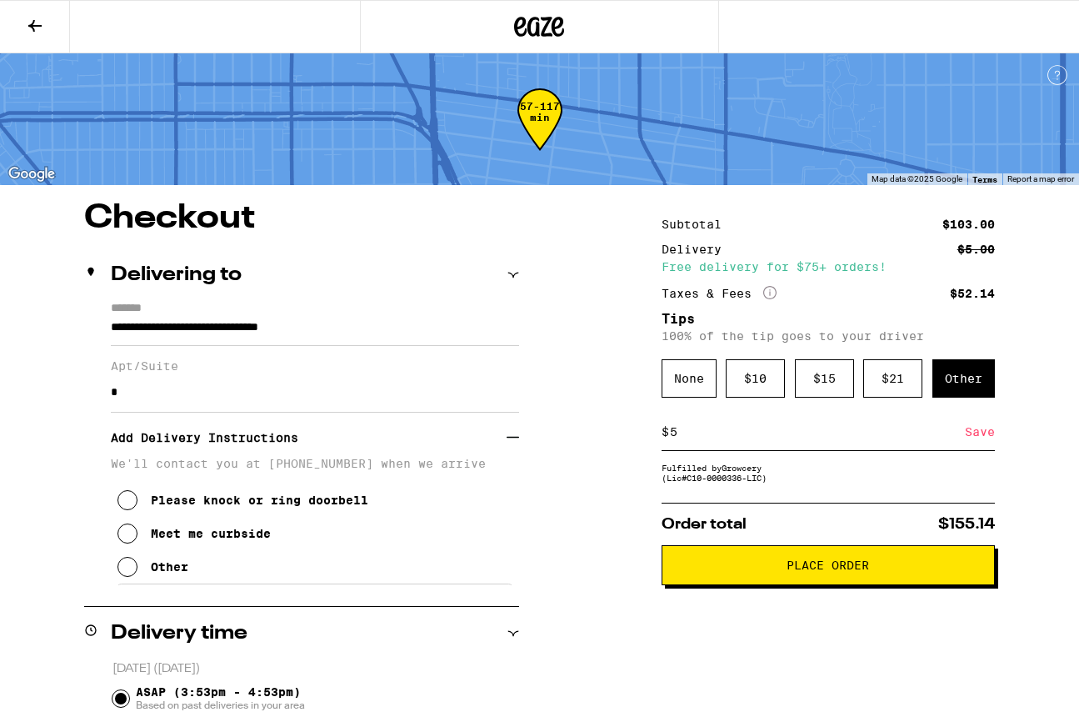
click at [272, 504] on div "Please knock or ring doorbell" at bounding box center [260, 499] width 218 height 13
click at [170, 583] on button "Other" at bounding box center [153, 566] width 71 height 33
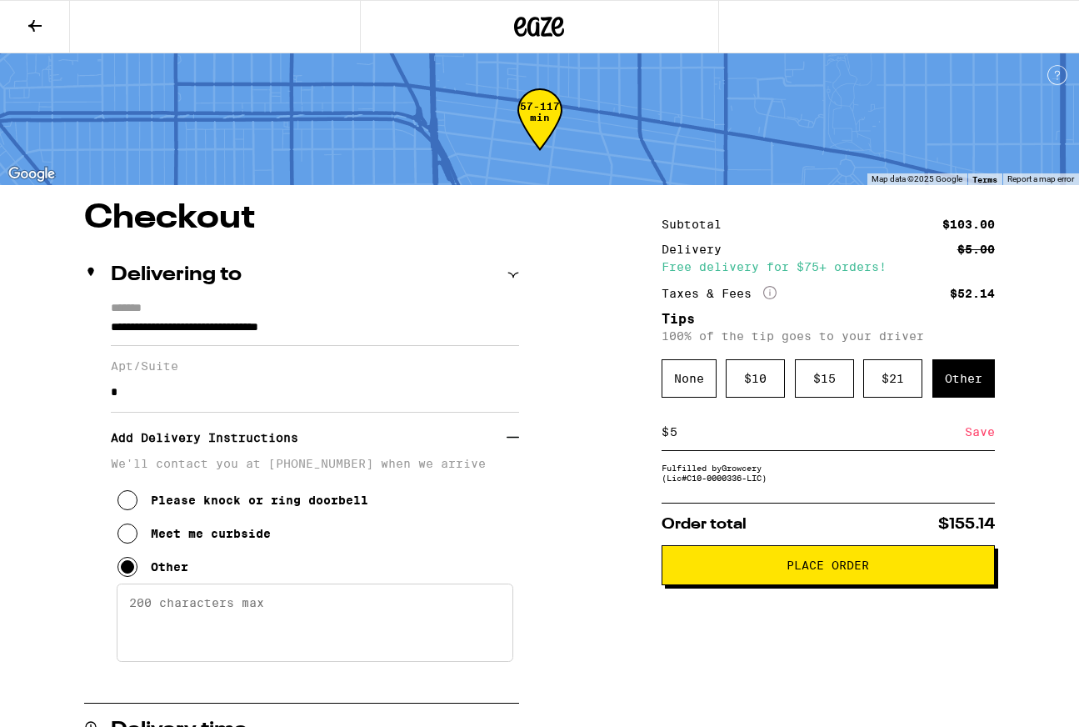
click at [181, 606] on textarea "Enter any other delivery instructions you want driver to know" at bounding box center [315, 622] width 397 height 78
type textarea "I"
click at [300, 607] on textarea "I will meet you in front of door" at bounding box center [315, 622] width 397 height 78
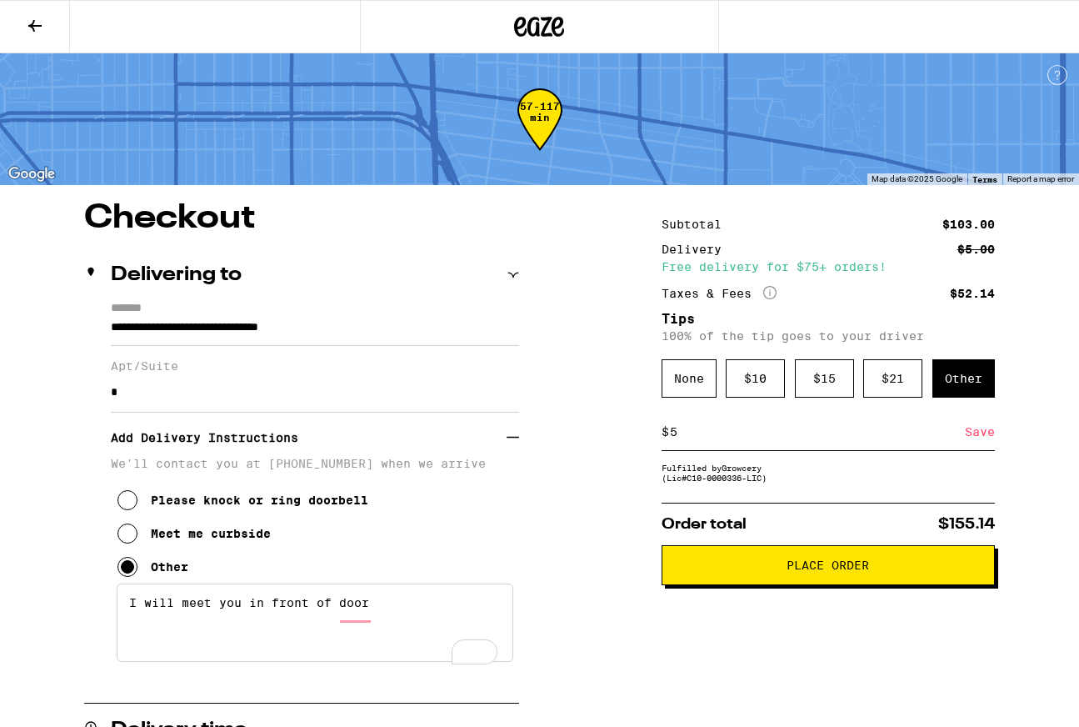
click at [300, 607] on textarea "I will meet you in front of door" at bounding box center [315, 622] width 397 height 78
click at [320, 608] on textarea "if the front door is open please com" at bounding box center [315, 622] width 397 height 78
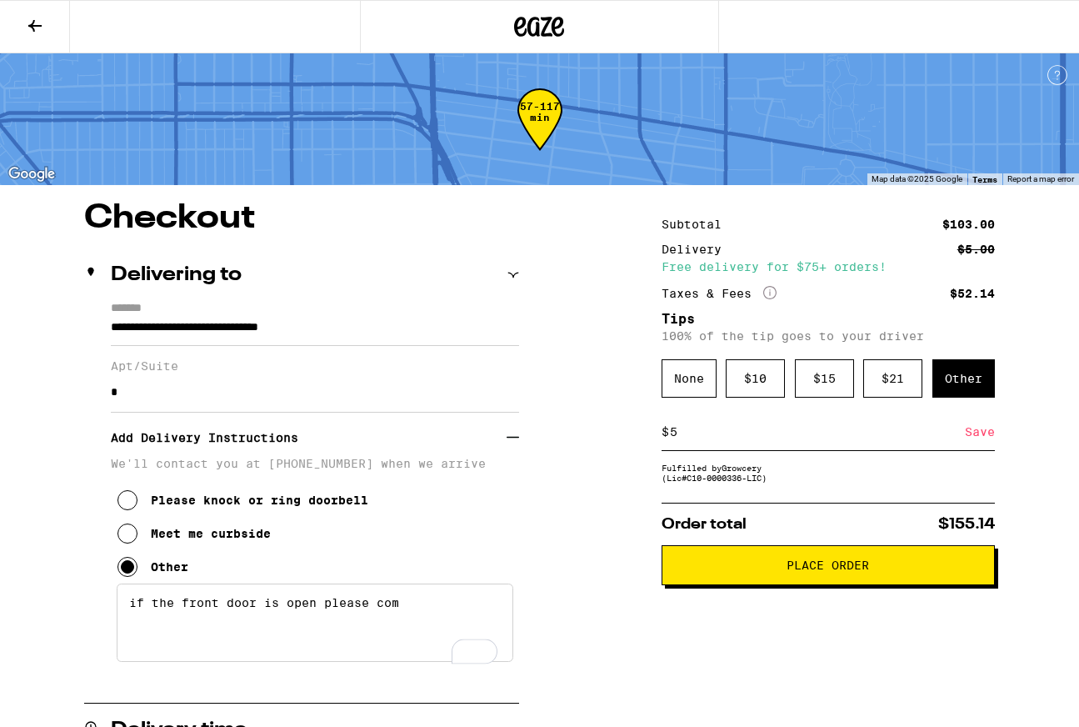
click at [320, 608] on textarea "if the front door is open please com" at bounding box center [315, 622] width 397 height 78
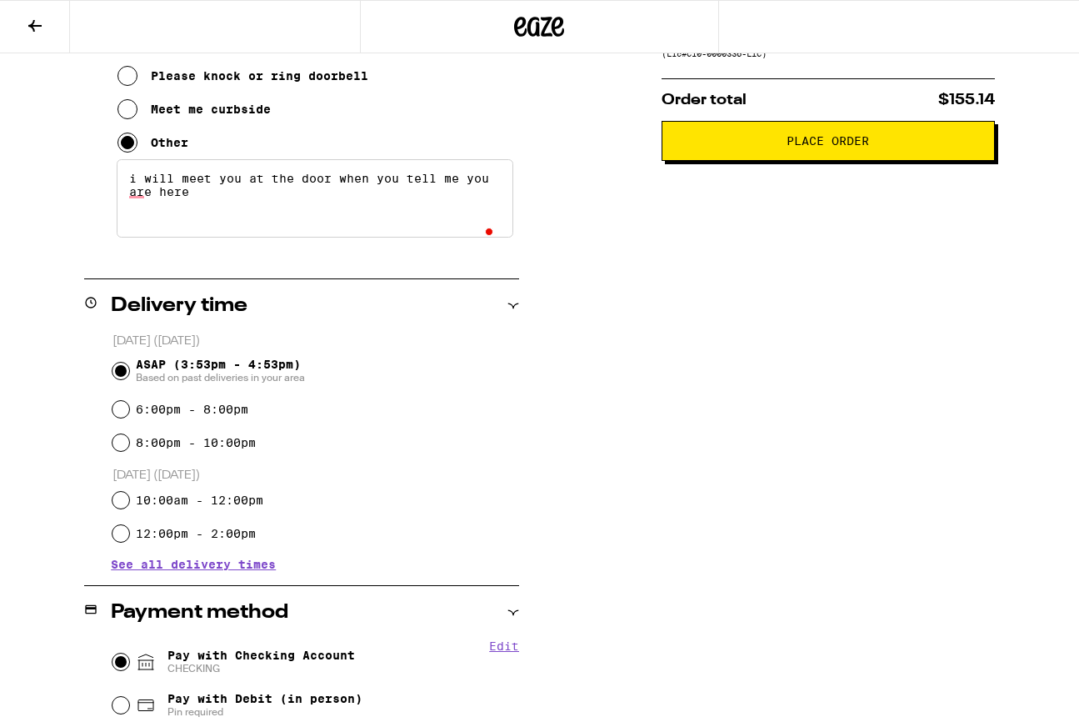
scroll to position [404, 0]
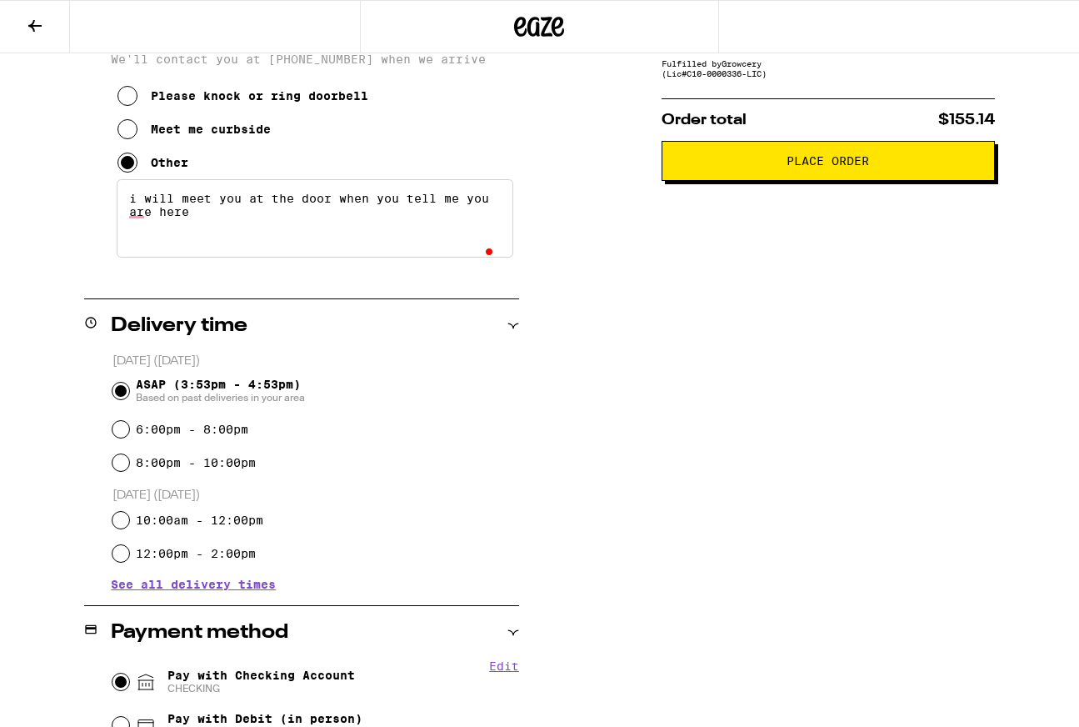
type textarea "i will meet you at the door when you tell me you are here"
click at [752, 167] on span "Place Order" at bounding box center [828, 161] width 305 height 12
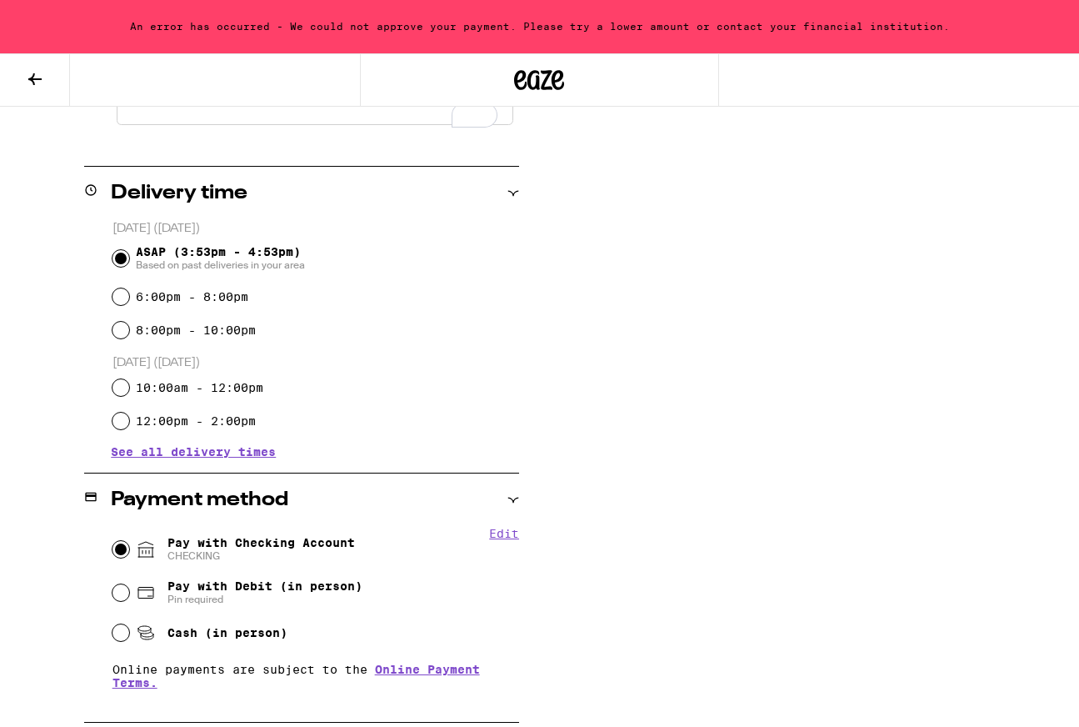
scroll to position [608, 0]
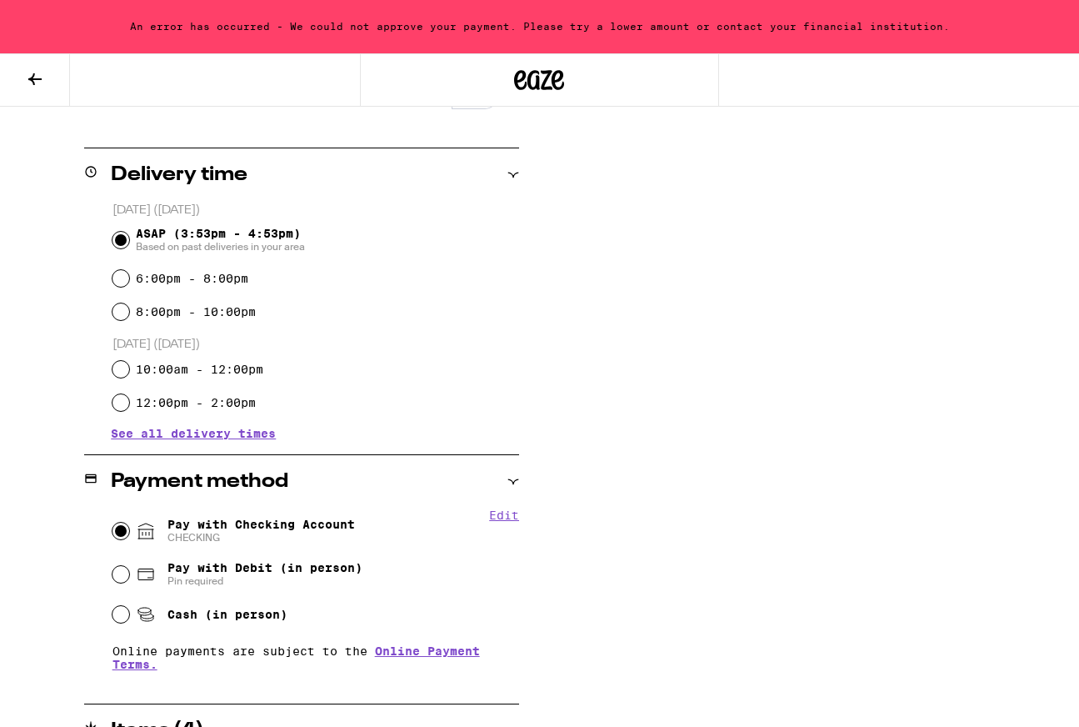
click at [508, 520] on button "Edit" at bounding box center [504, 514] width 30 height 13
click at [505, 520] on button "Done" at bounding box center [504, 514] width 30 height 13
click at [507, 520] on button "Edit" at bounding box center [504, 514] width 30 height 13
click at [507, 520] on button "Done" at bounding box center [504, 514] width 30 height 13
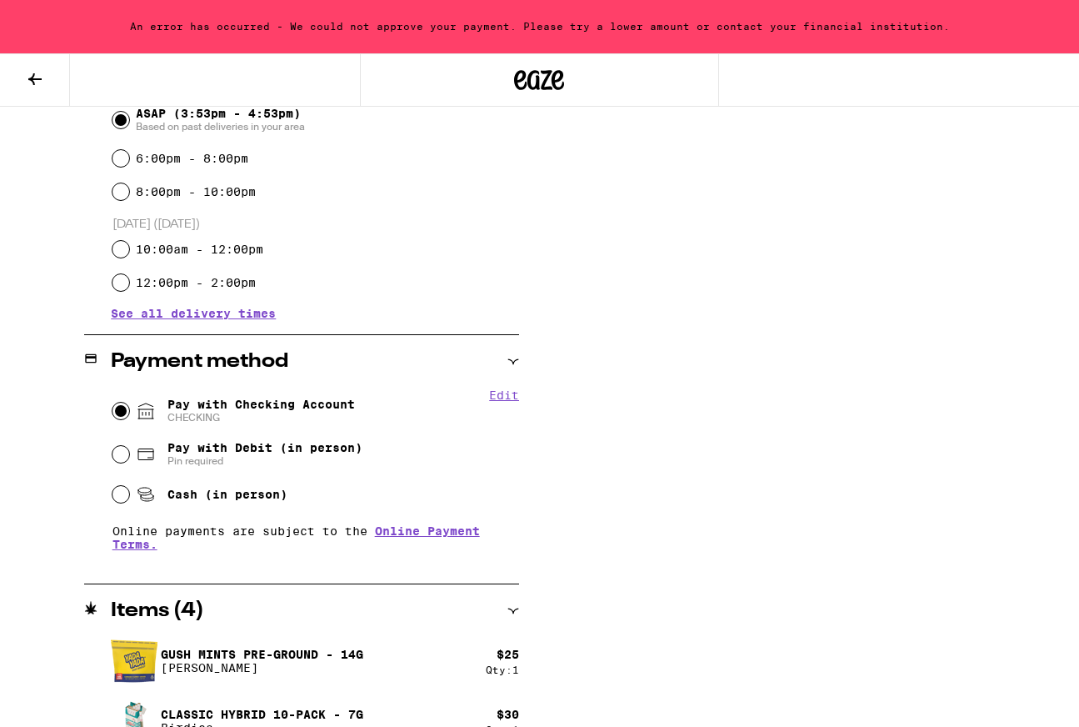
scroll to position [718, 0]
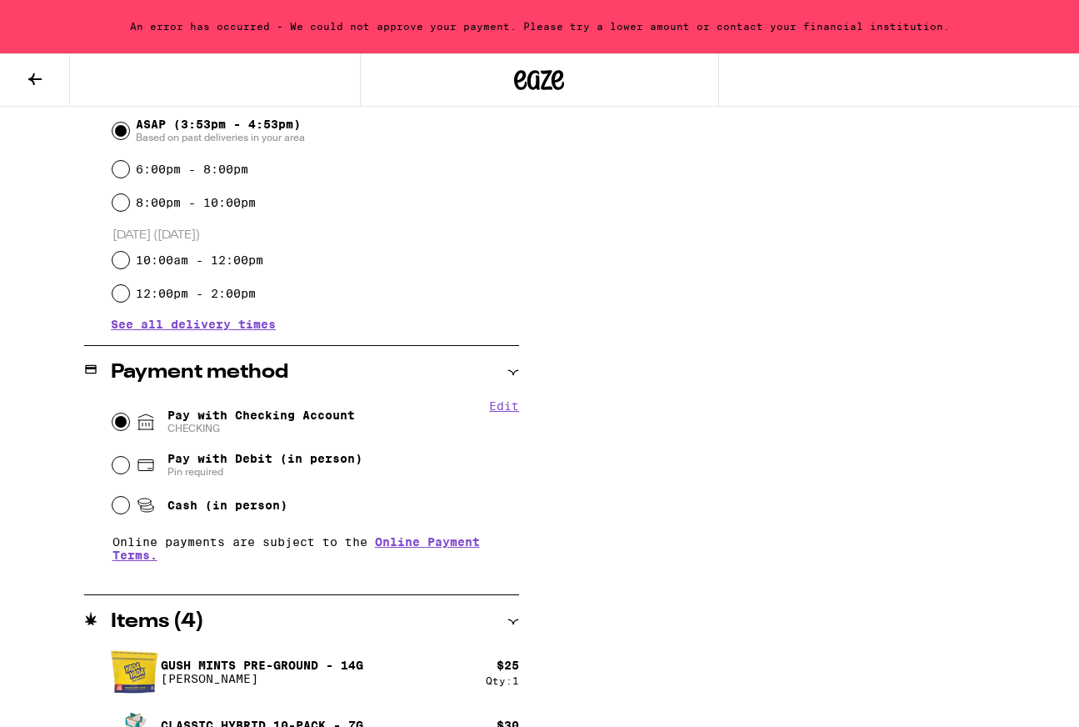
click at [231, 458] on span "Pay with Debit (in person)" at bounding box center [265, 458] width 195 height 13
click at [129, 458] on input "Pay with Debit (in person) Pin required" at bounding box center [121, 465] width 17 height 17
radio input "true"
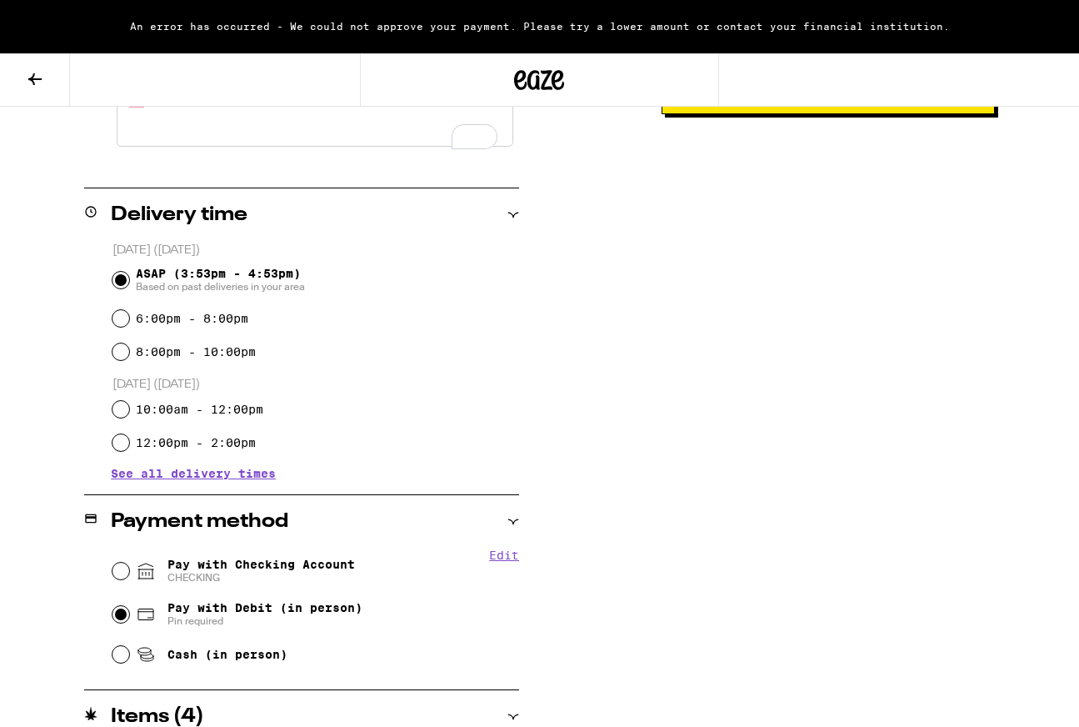
scroll to position [570, 0]
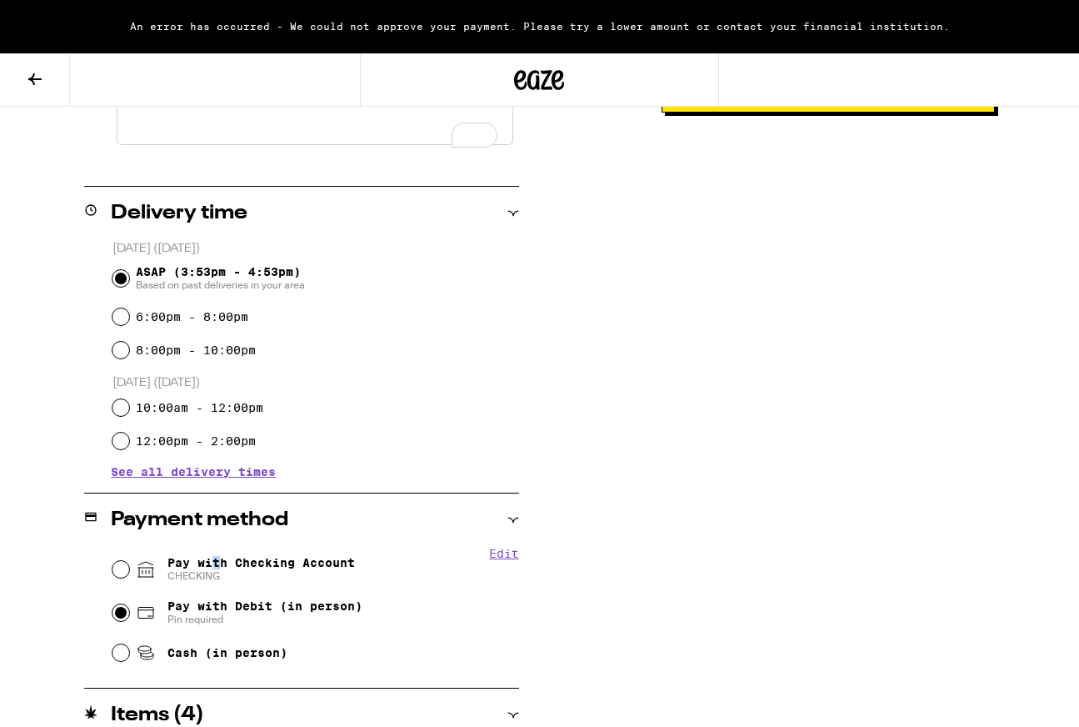
click at [216, 569] on span "Pay with Checking Account CHECKING" at bounding box center [262, 569] width 188 height 27
click at [118, 572] on input "Pay with Checking Account CHECKING" at bounding box center [121, 569] width 17 height 17
radio input "true"
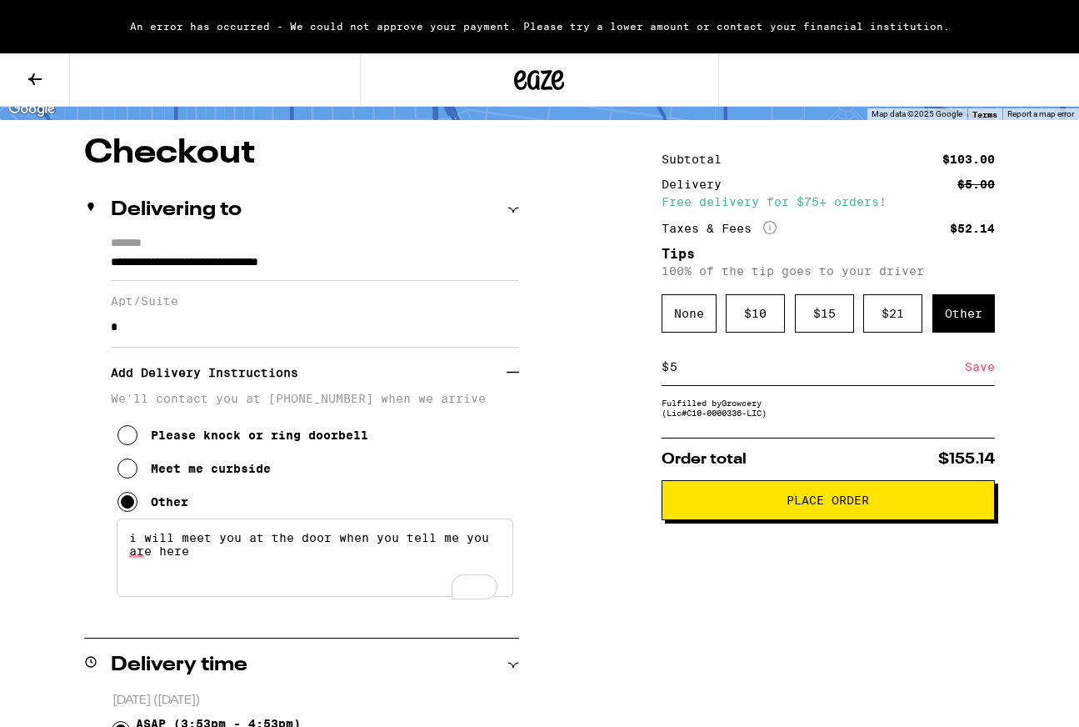
scroll to position [8, 0]
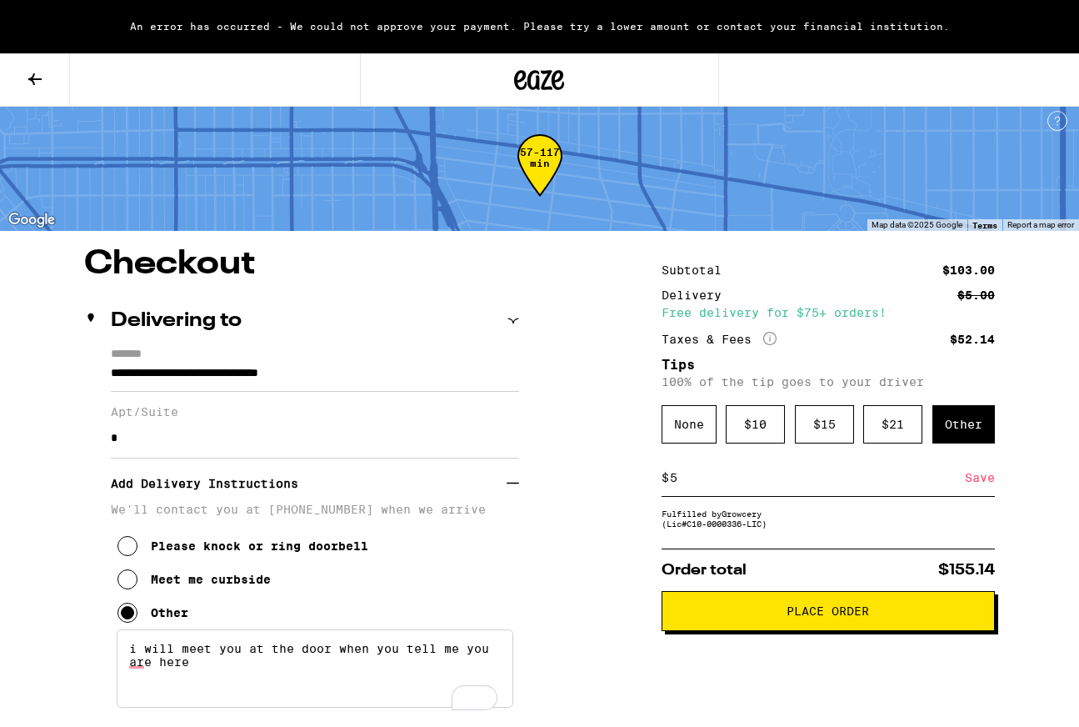
click at [759, 613] on button "Place Order" at bounding box center [828, 611] width 333 height 40
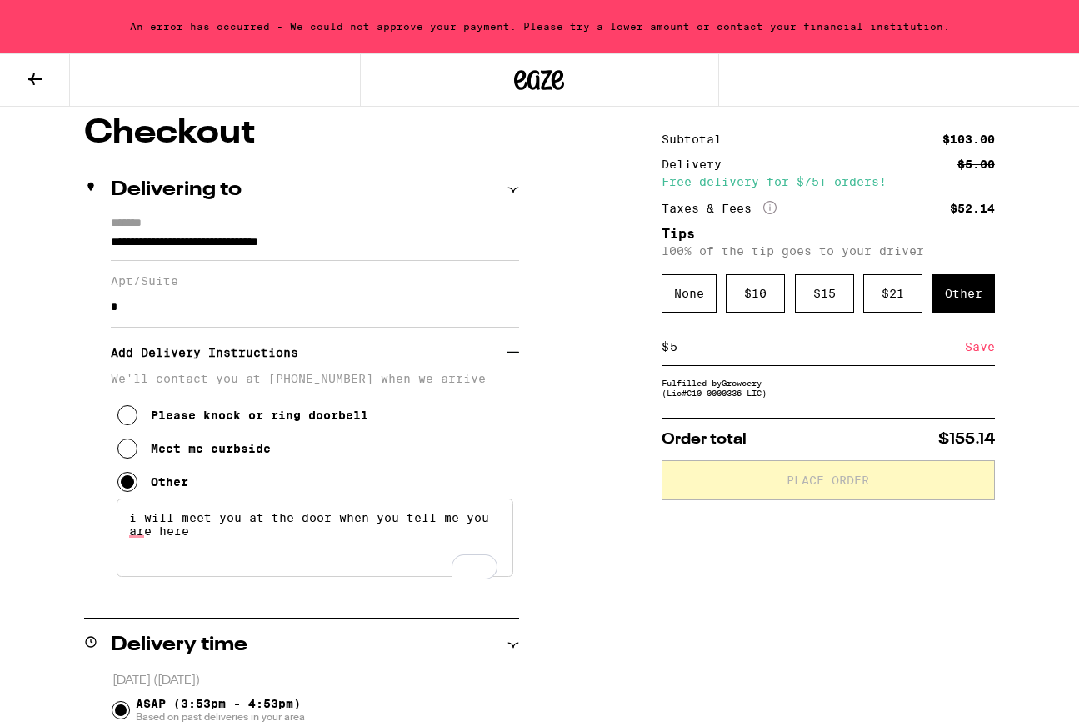
scroll to position [0, 0]
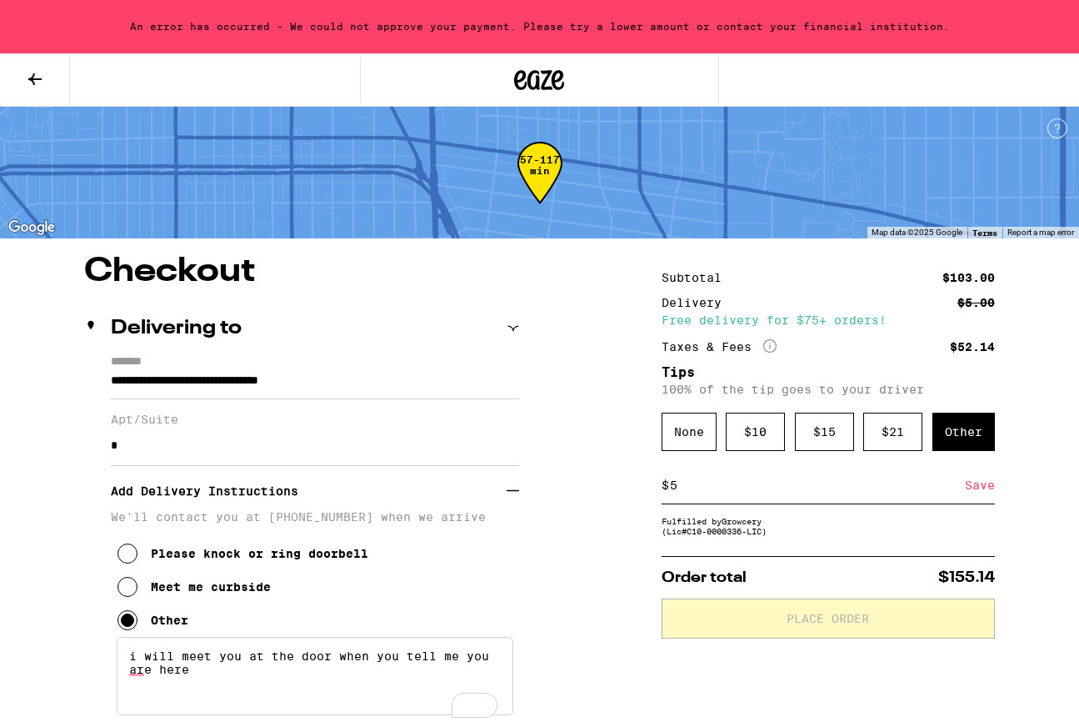
click at [43, 90] on button at bounding box center [35, 80] width 70 height 53
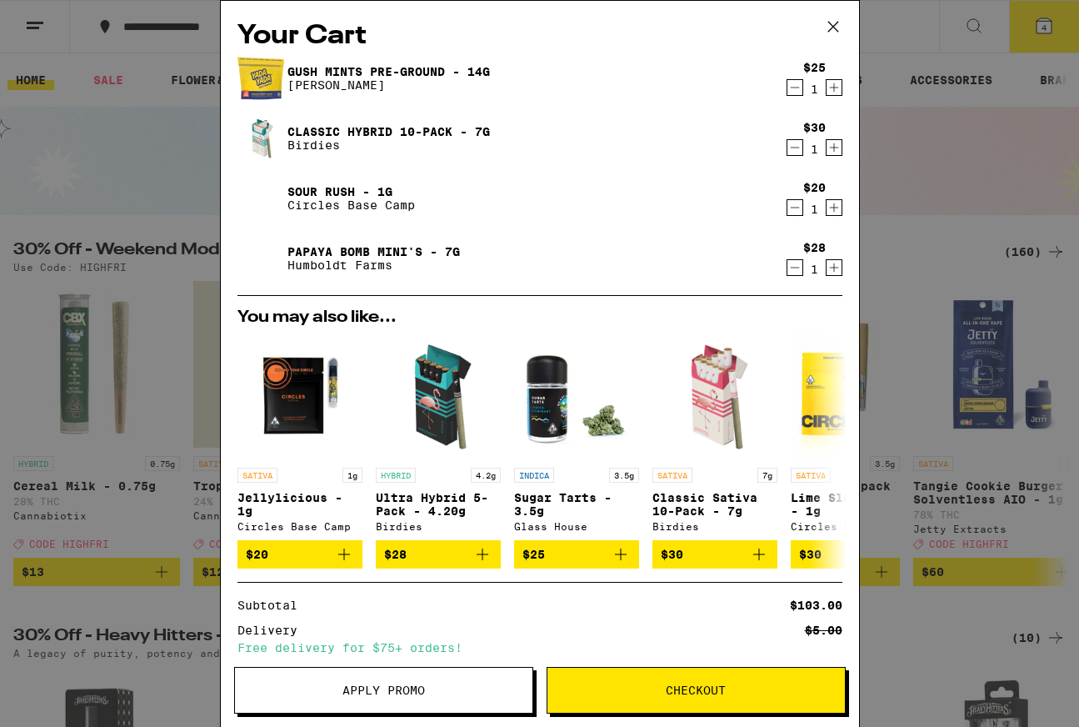
click at [797, 147] on icon "Decrement" at bounding box center [795, 148] width 15 height 20
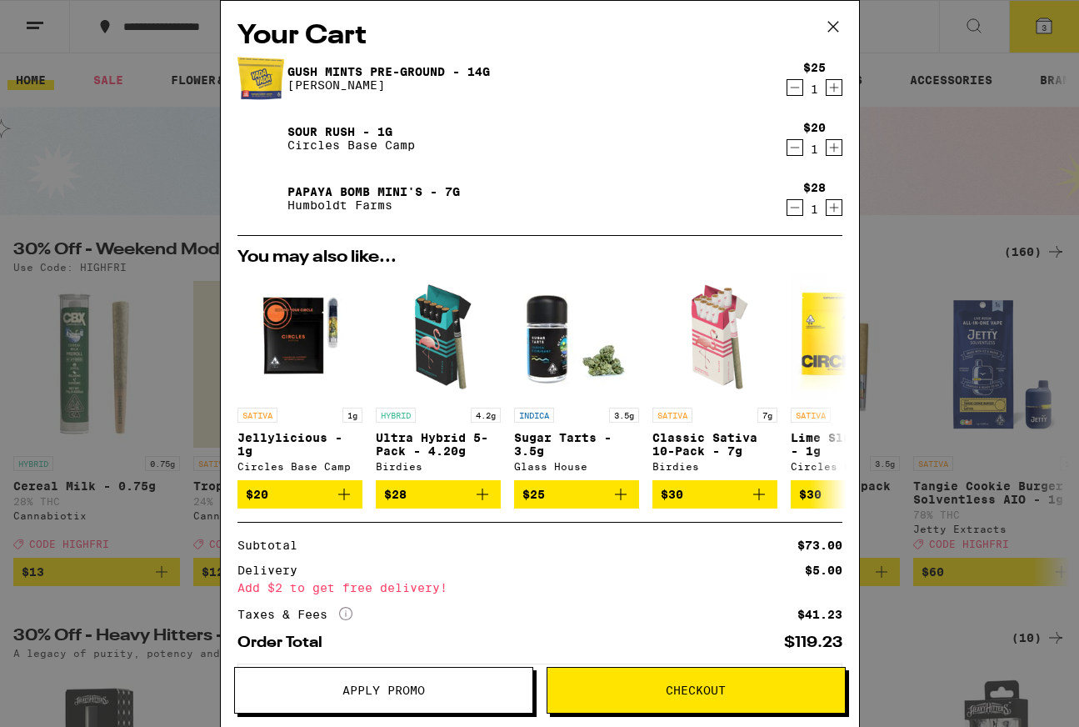
click at [878, 152] on div "Your Cart Gush Mints Pre-Ground - 14g Yada Yada $25 1 Sour Rush - 1g Circles Ba…" at bounding box center [539, 363] width 1079 height 727
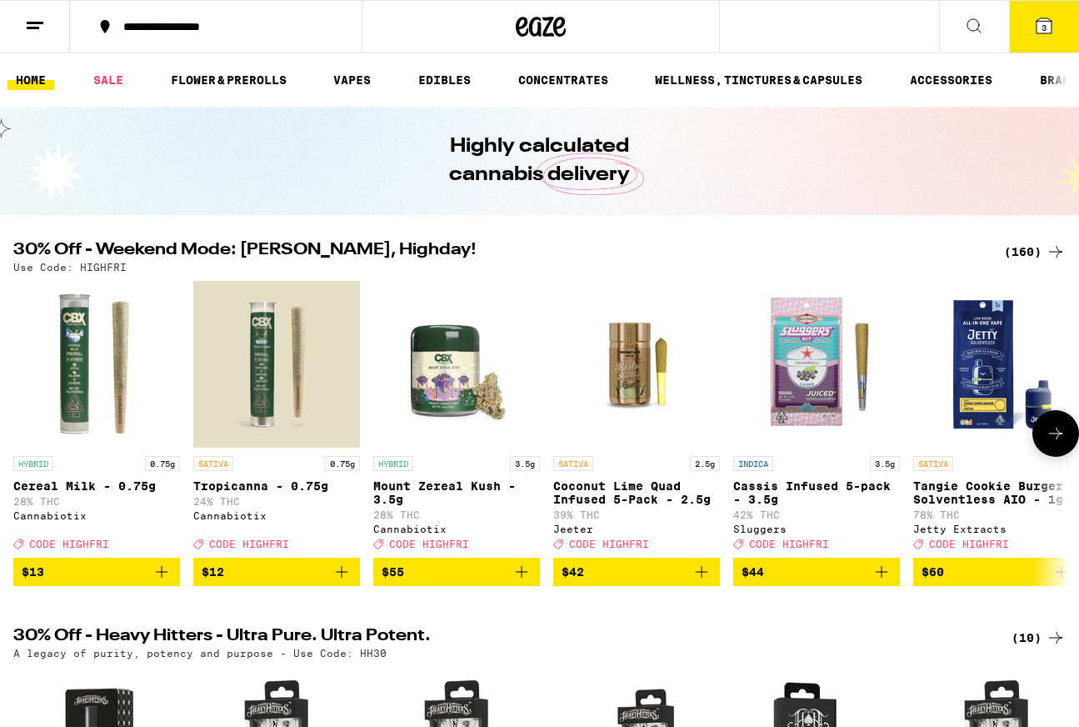
click at [1046, 443] on icon at bounding box center [1056, 433] width 20 height 20
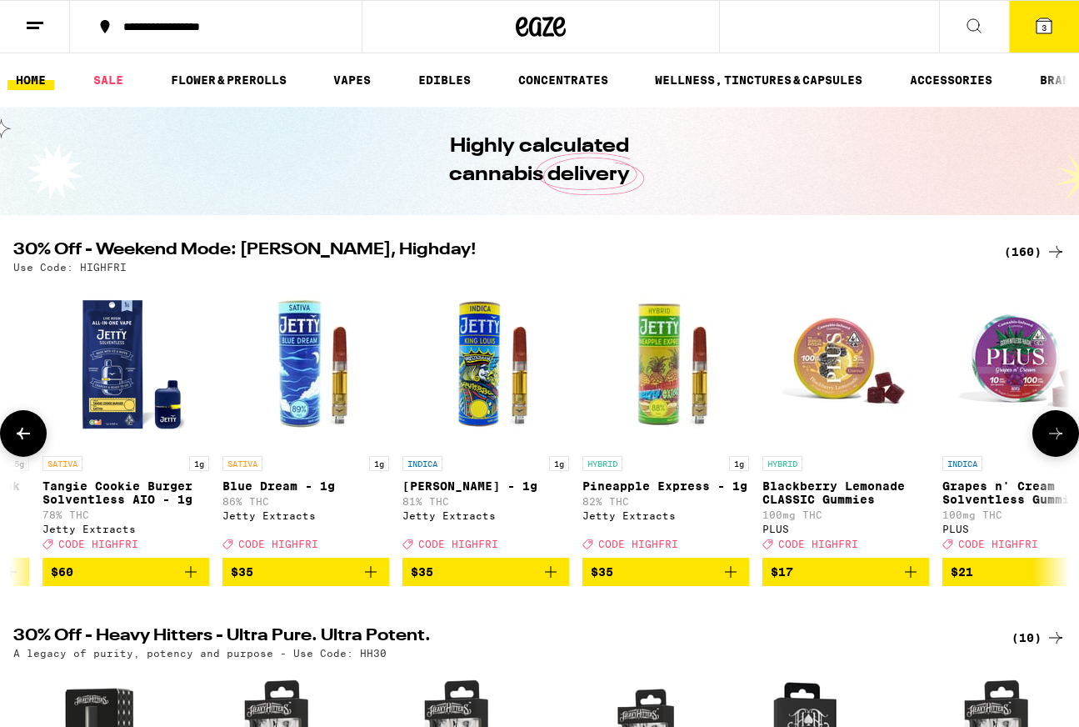
click at [1046, 443] on icon at bounding box center [1056, 433] width 20 height 20
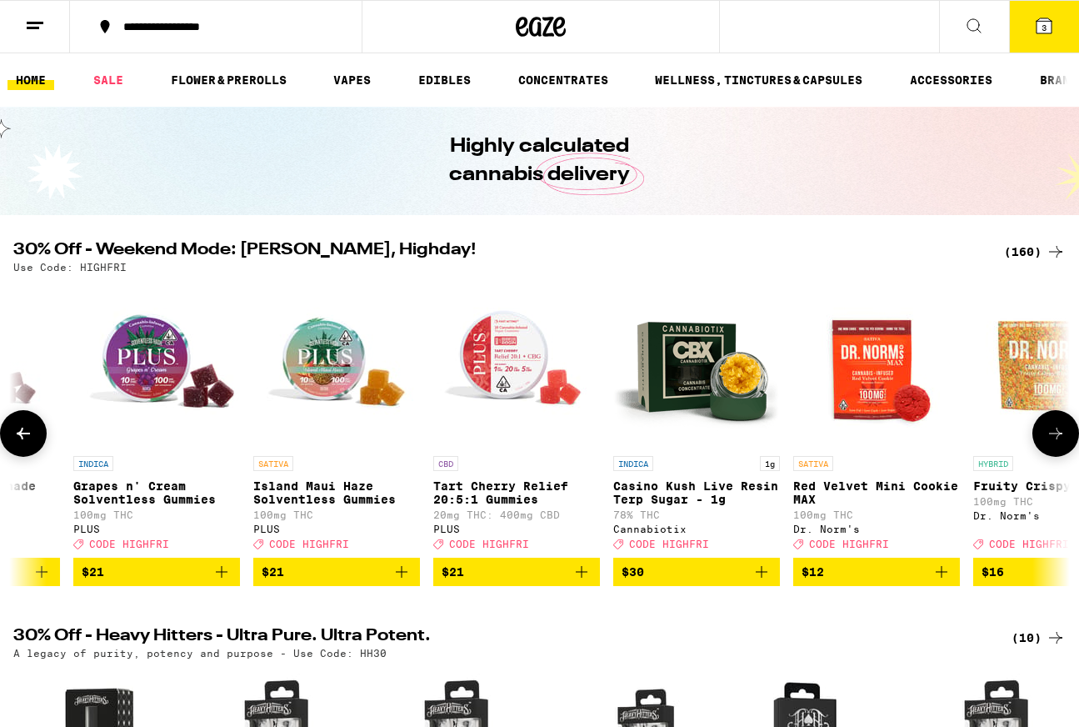
scroll to position [0, 1742]
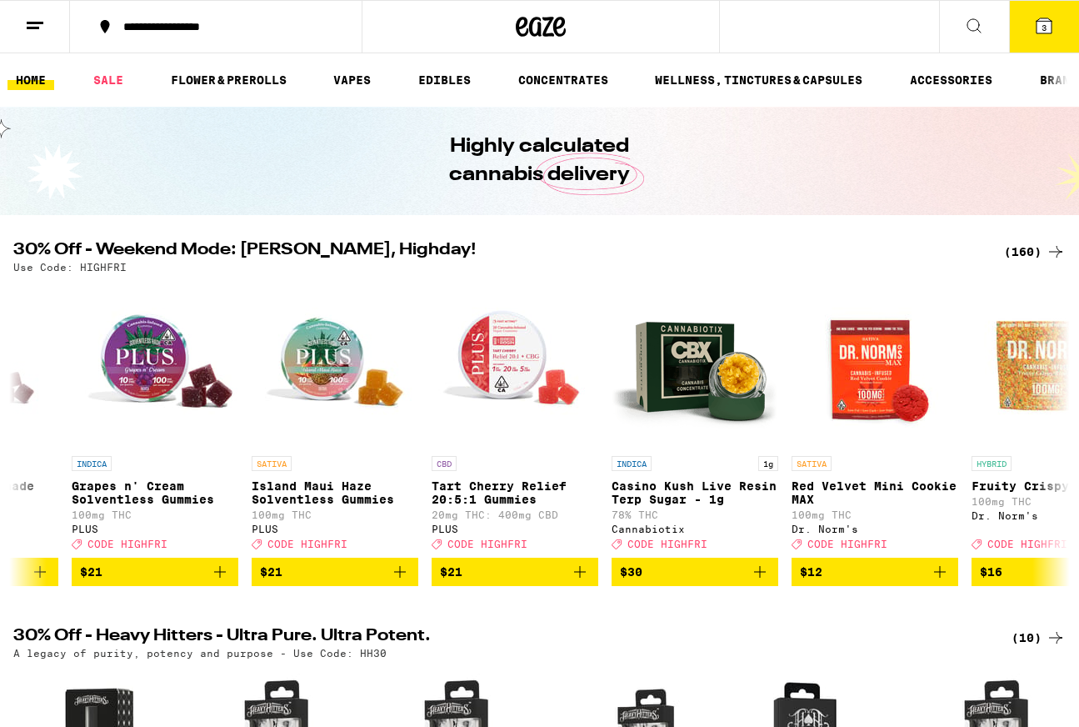
click at [1022, 29] on button "3" at bounding box center [1044, 27] width 70 height 52
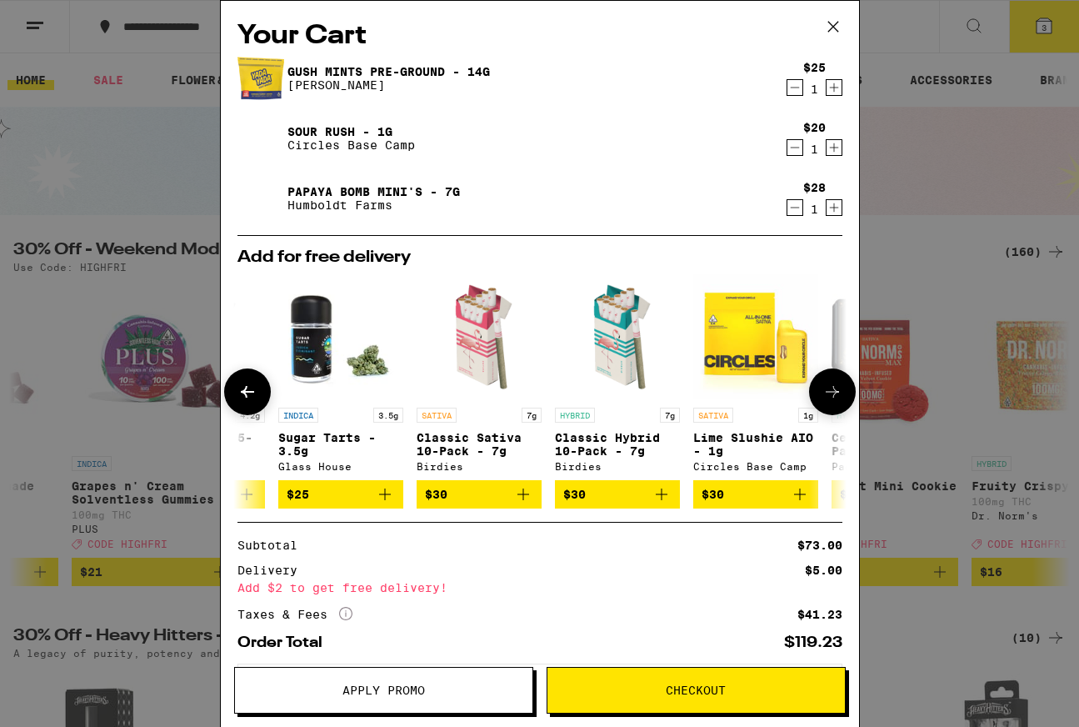
scroll to position [0, 517]
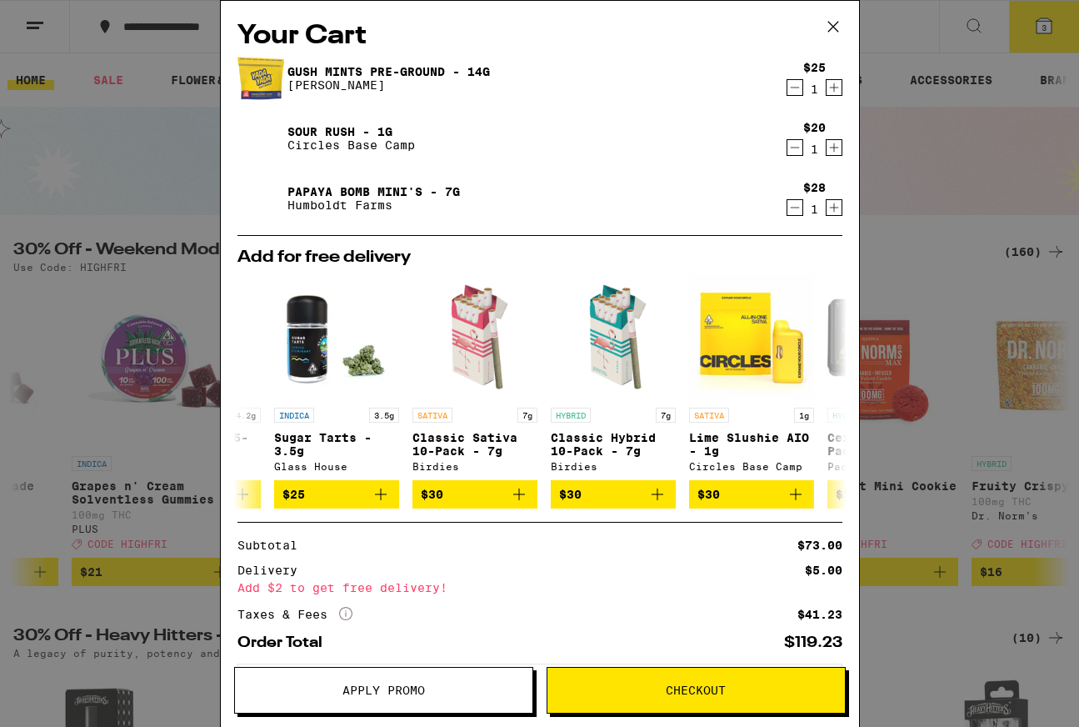
click at [831, 681] on button "Checkout" at bounding box center [696, 690] width 299 height 47
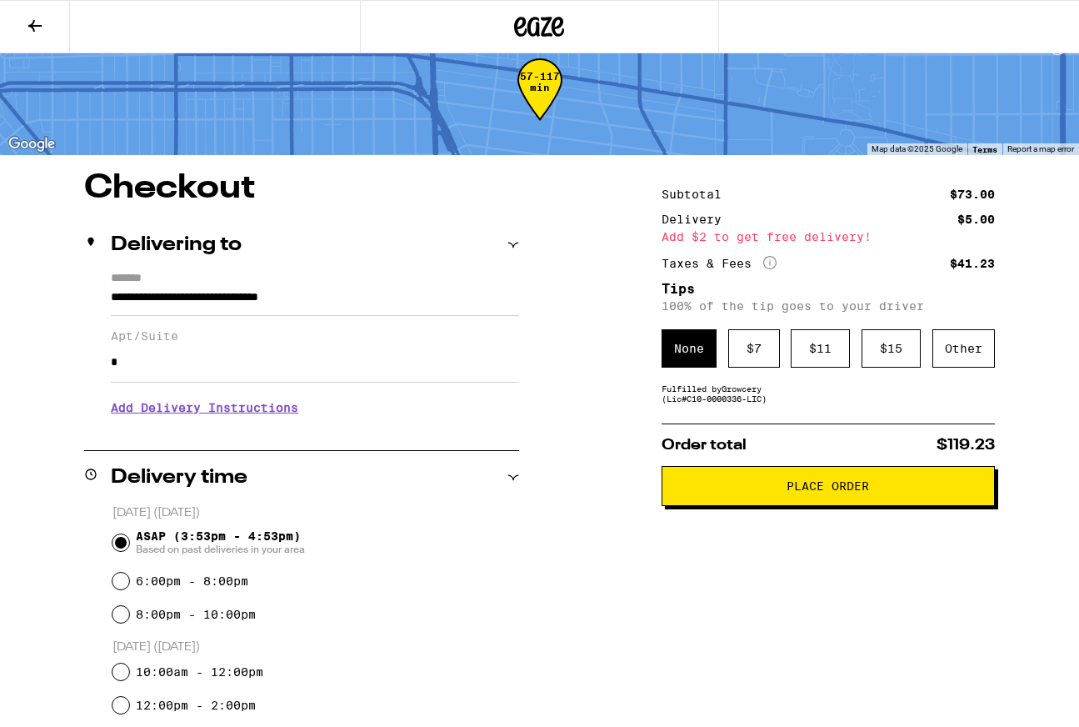
scroll to position [36, 0]
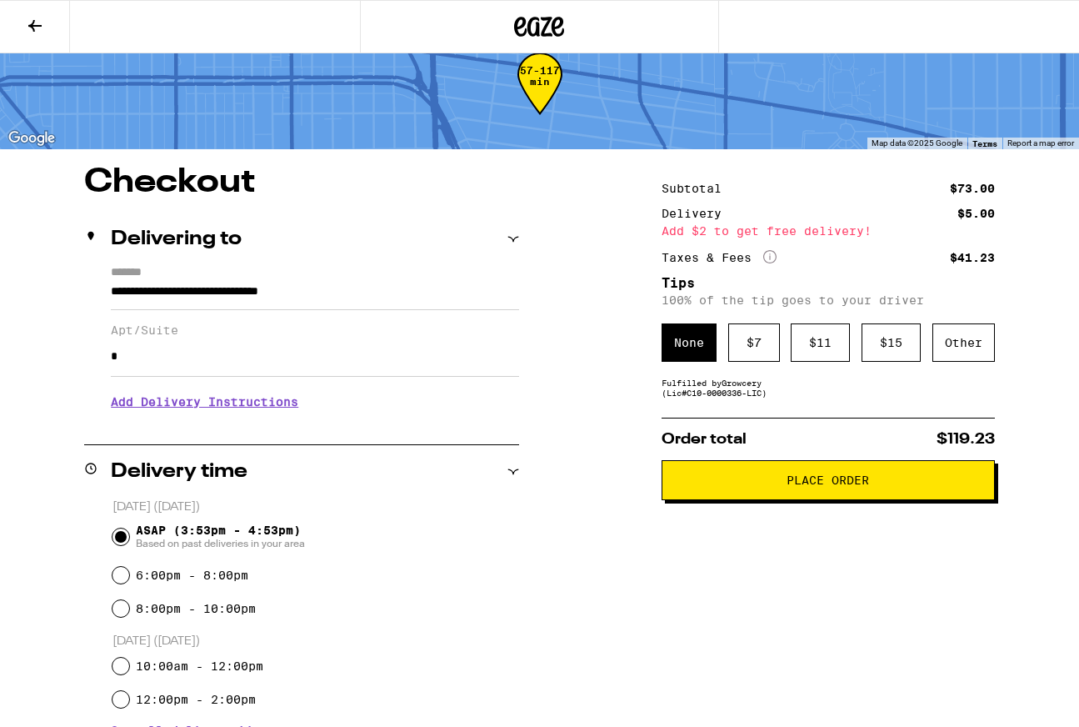
click at [43, 23] on icon at bounding box center [35, 26] width 20 height 20
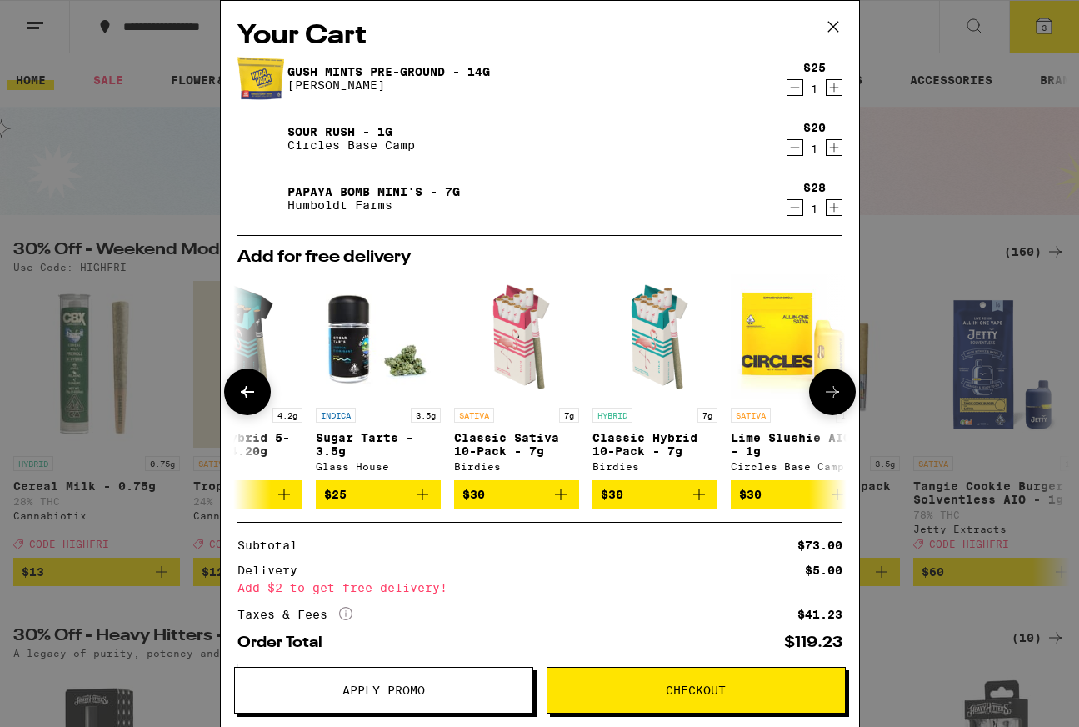
scroll to position [0, 559]
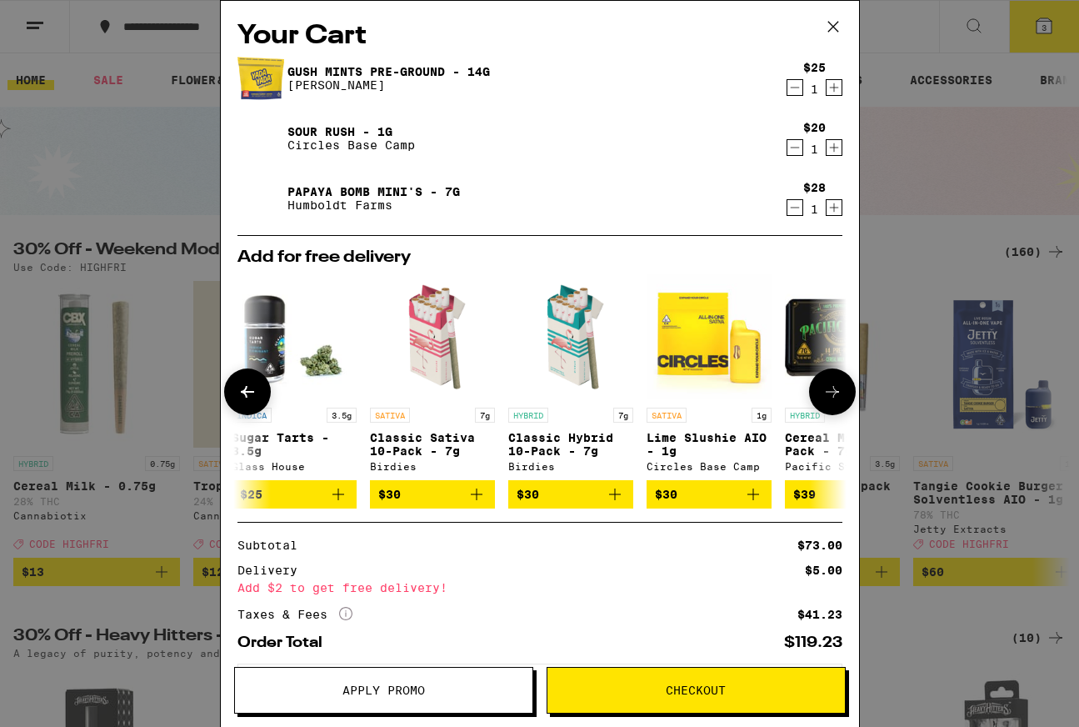
click at [621, 503] on icon "Add to bag" at bounding box center [615, 494] width 20 height 20
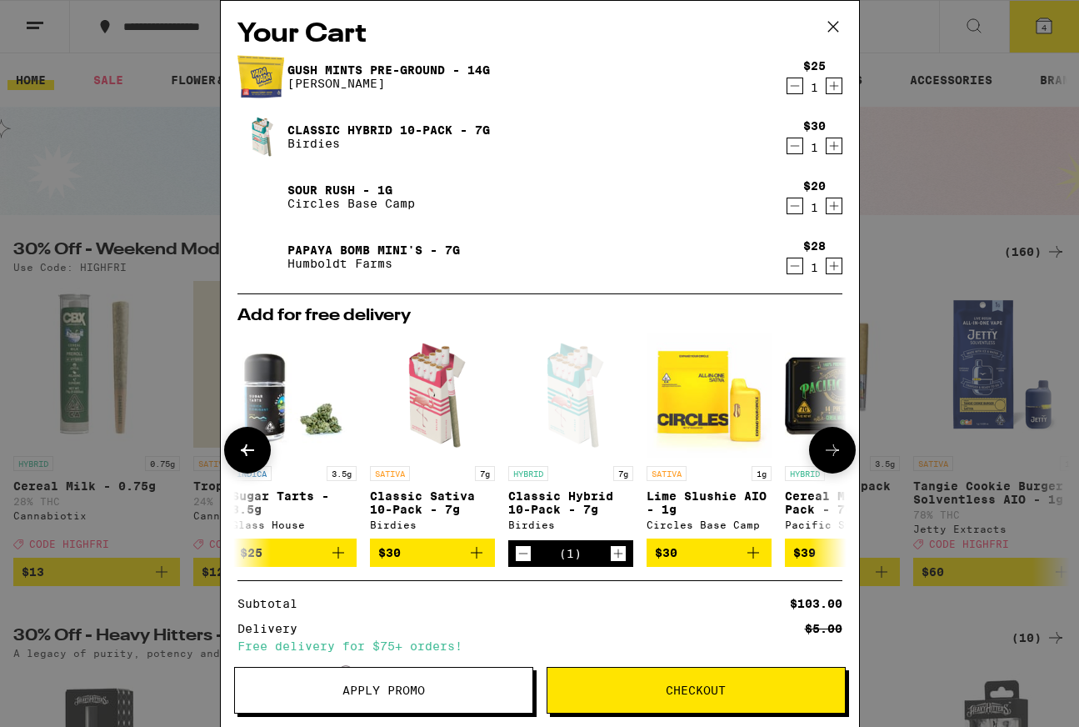
scroll to position [38, 0]
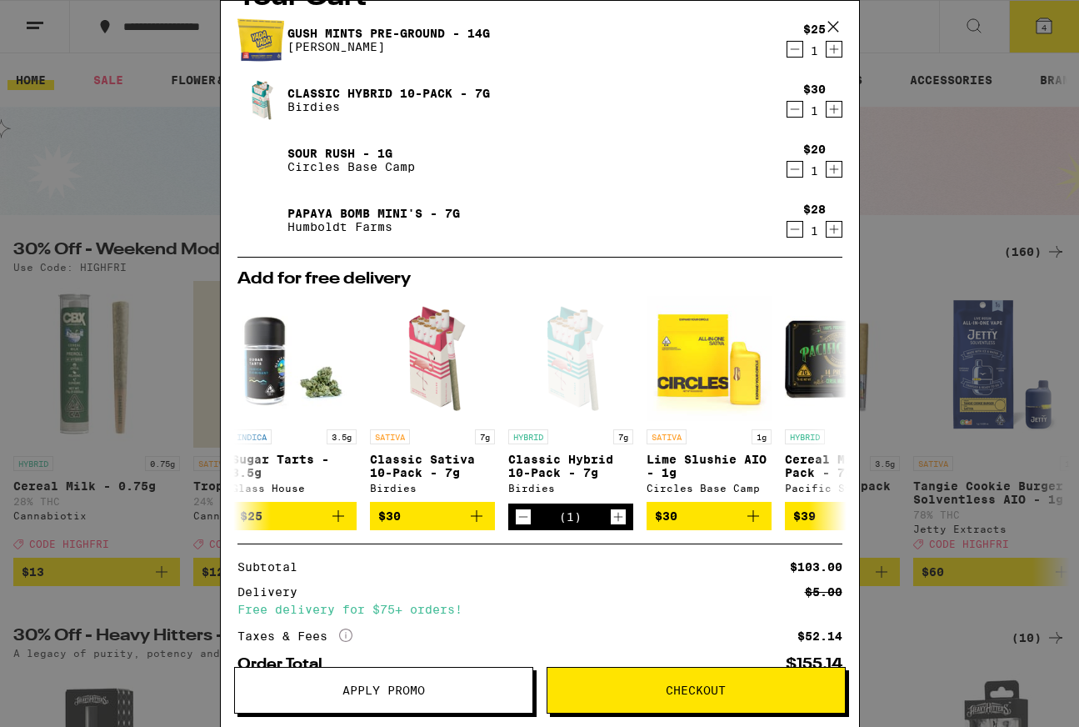
click at [783, 707] on button "Checkout" at bounding box center [696, 690] width 299 height 47
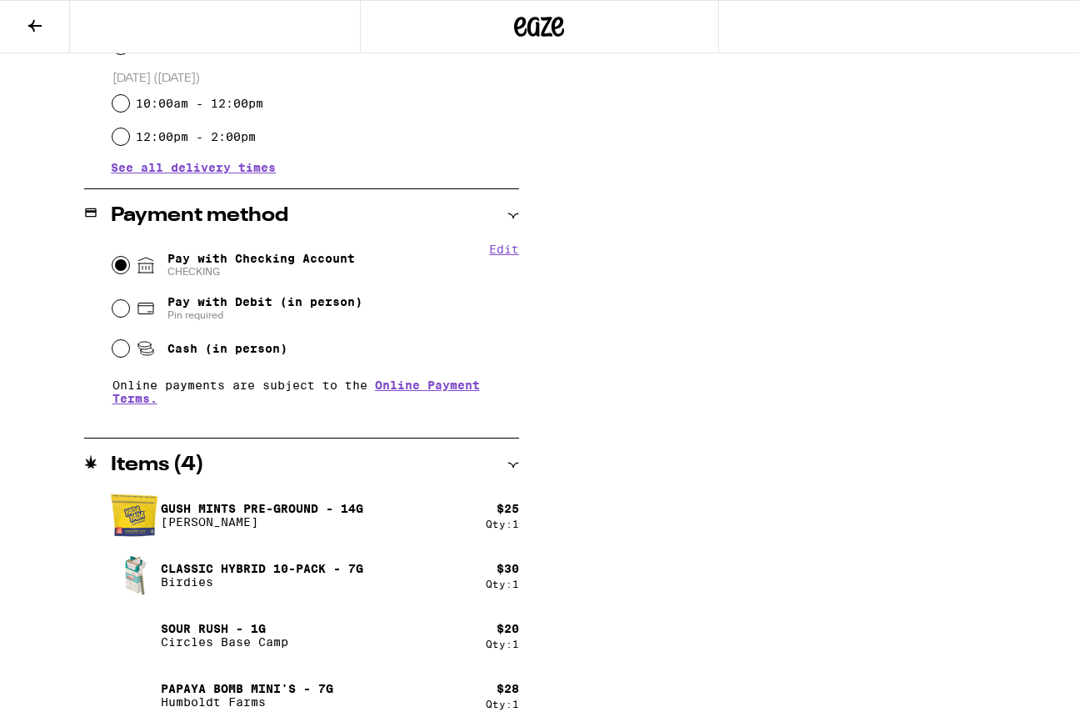
scroll to position [604, 0]
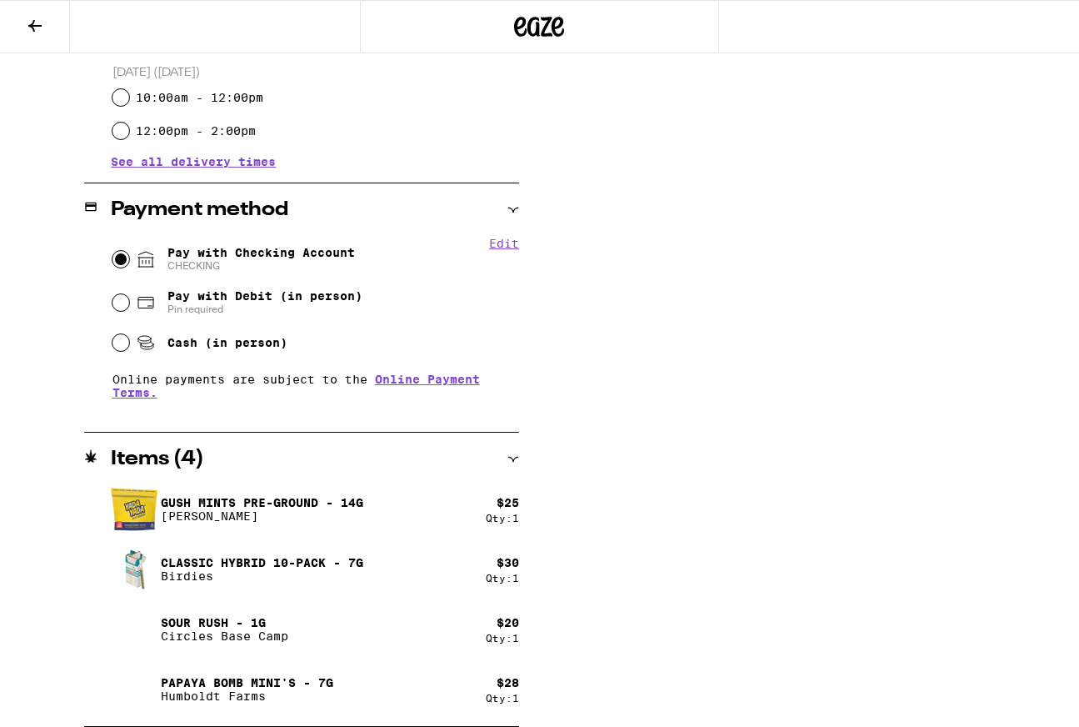
click at [220, 316] on span "Pin required" at bounding box center [265, 309] width 195 height 13
click at [129, 311] on input "Pay with Debit (in person) Pin required" at bounding box center [121, 302] width 17 height 17
radio input "true"
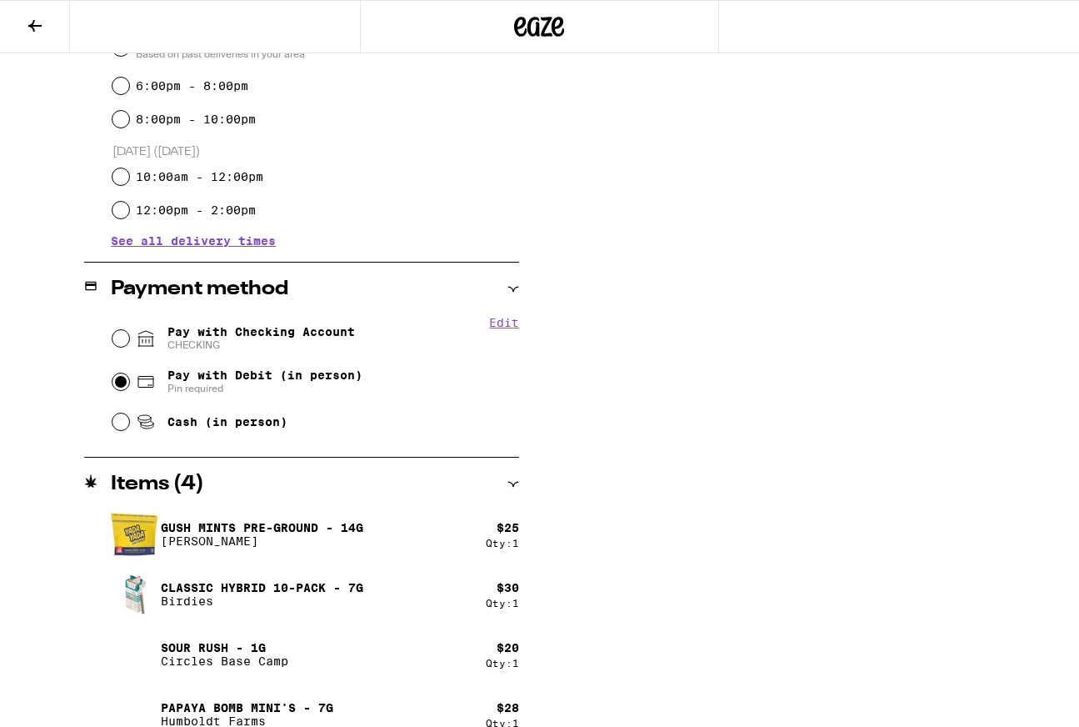
scroll to position [38, 0]
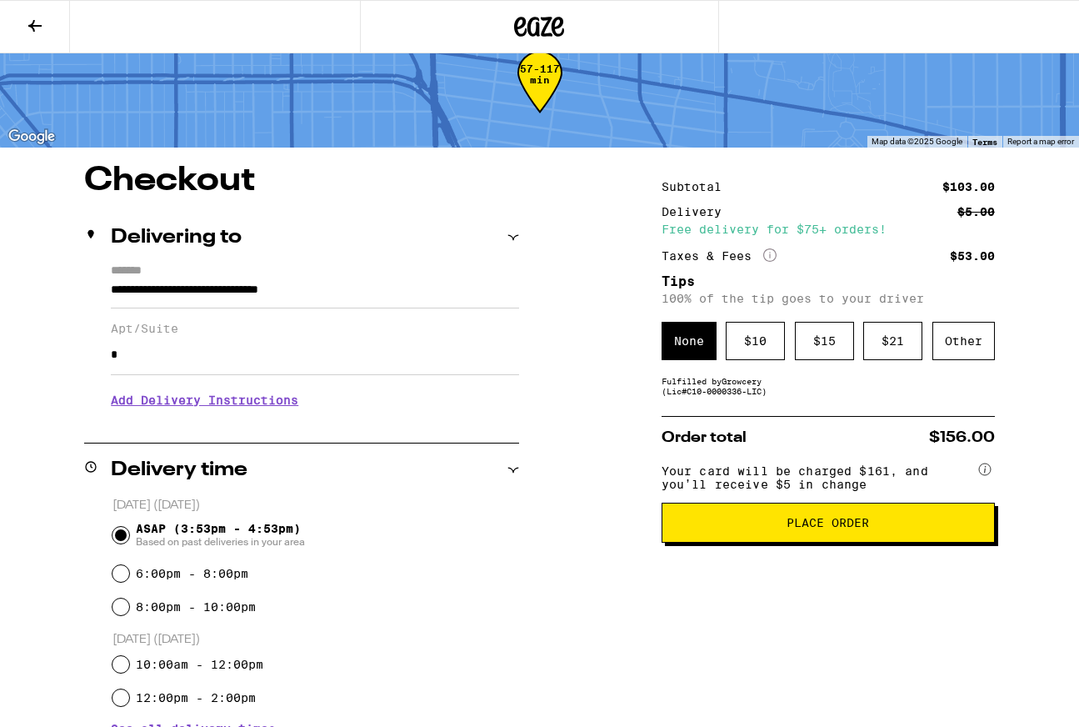
click at [740, 543] on button "Place Order" at bounding box center [828, 523] width 333 height 40
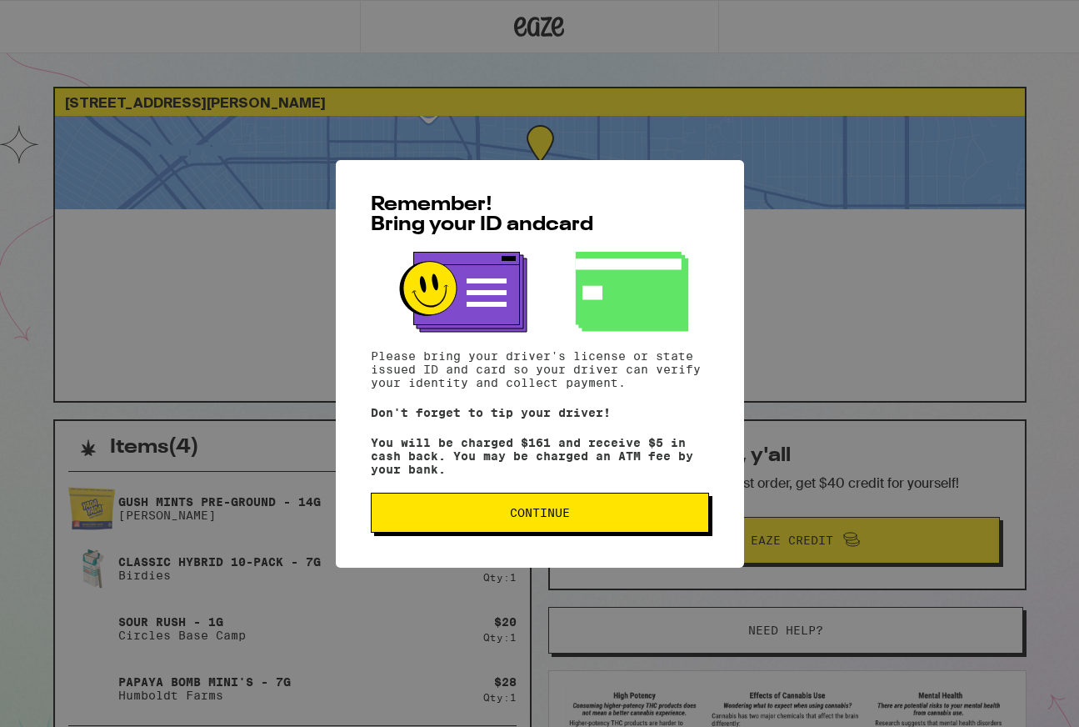
click at [694, 528] on button "Continue" at bounding box center [540, 513] width 338 height 40
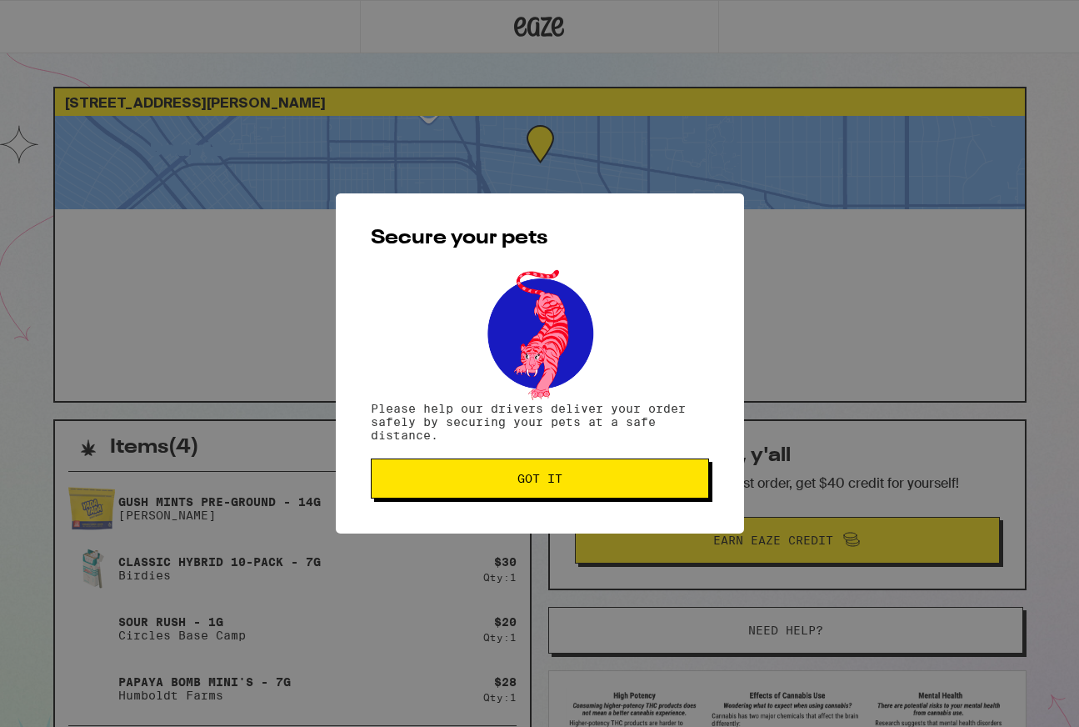
click at [674, 491] on button "Got it" at bounding box center [540, 478] width 338 height 40
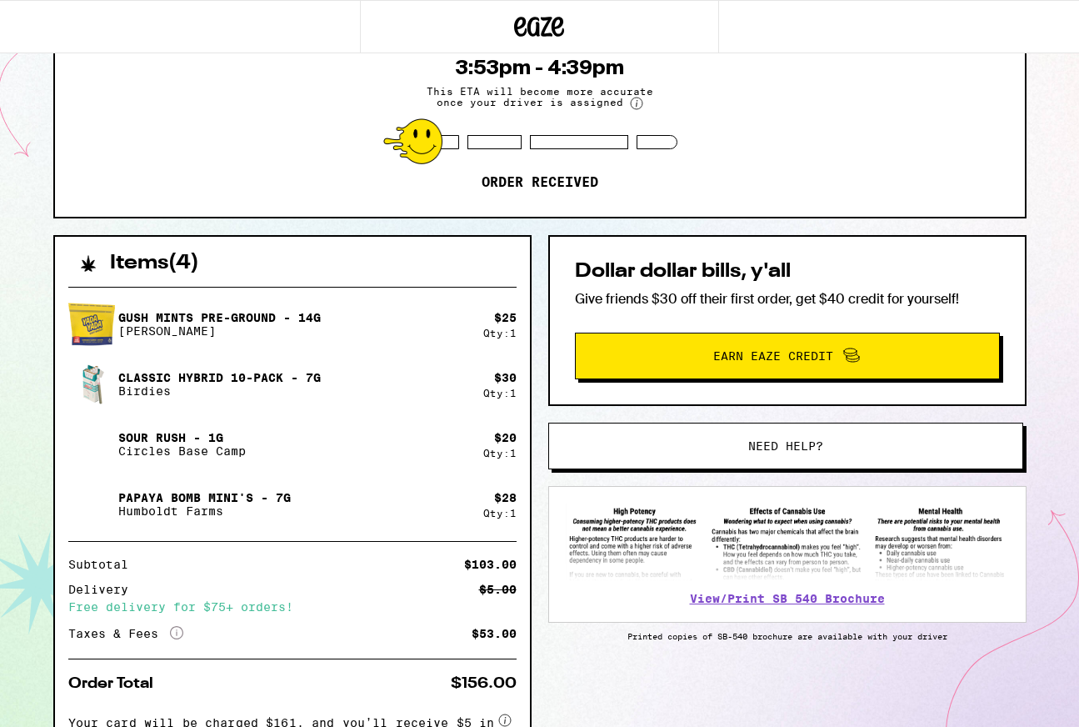
scroll to position [191, 0]
